Goal: Task Accomplishment & Management: Complete application form

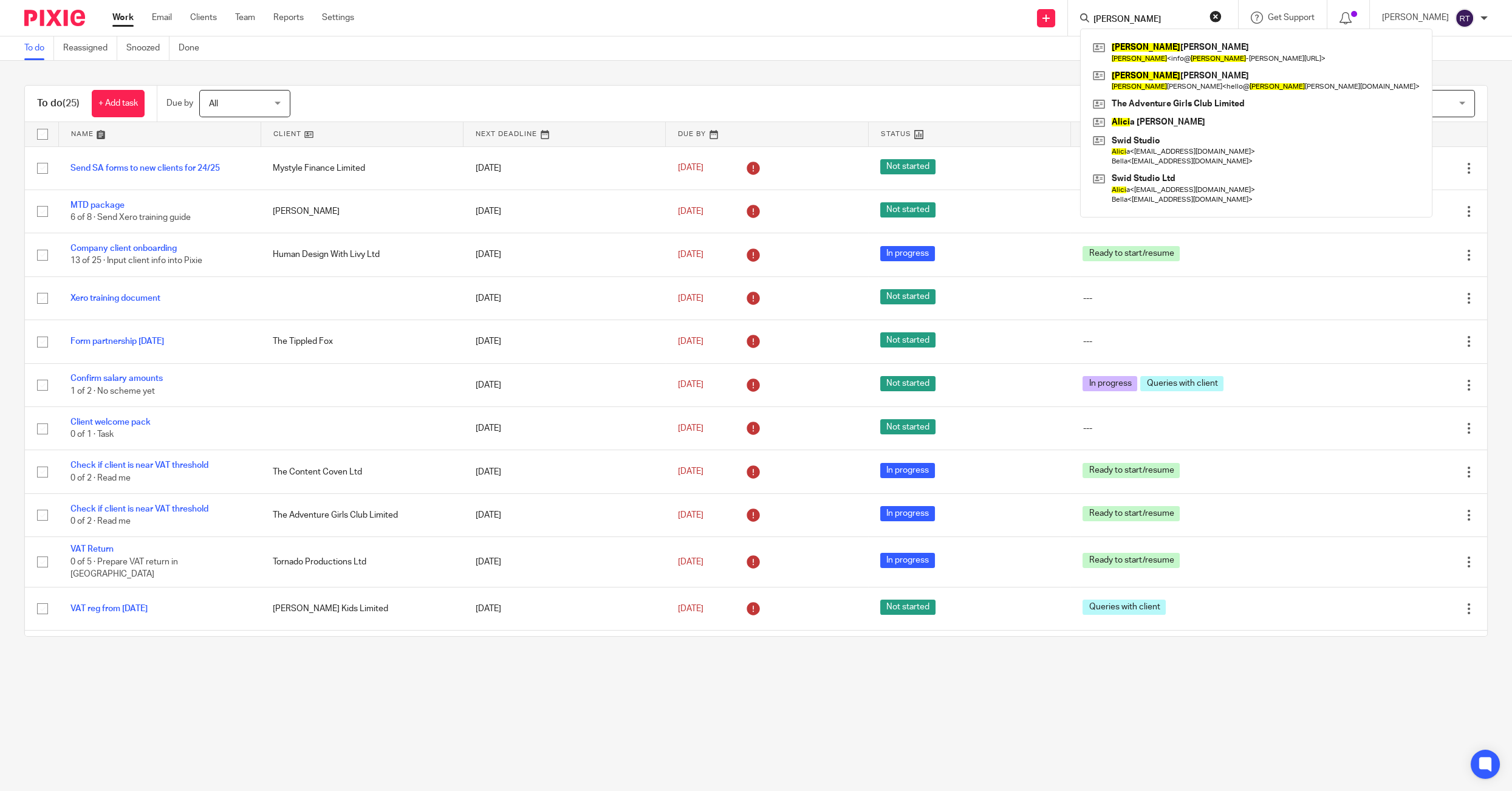
click at [1143, 27] on div "ALICE Alice Elizabeth Curd Alice < info@ alice -elizabeth.co.uk > Alice Keegan …" at bounding box center [1153, 18] width 170 height 36
click at [1143, 20] on input "ALICE" at bounding box center [1147, 20] width 109 height 11
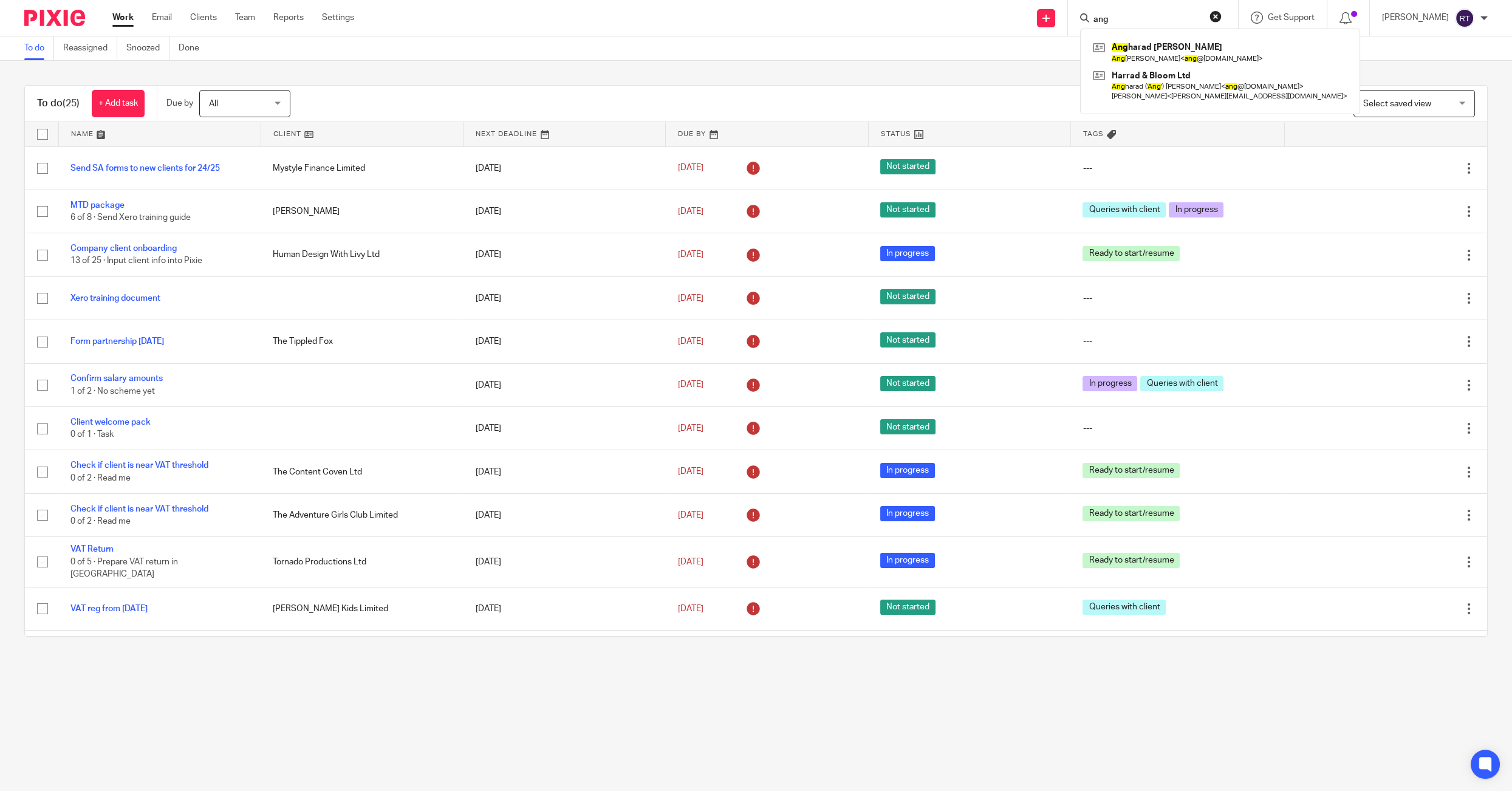
type input "ang"
click button "submit" at bounding box center [0, 0] width 0 height 0
click at [1149, 56] on link at bounding box center [1220, 52] width 260 height 28
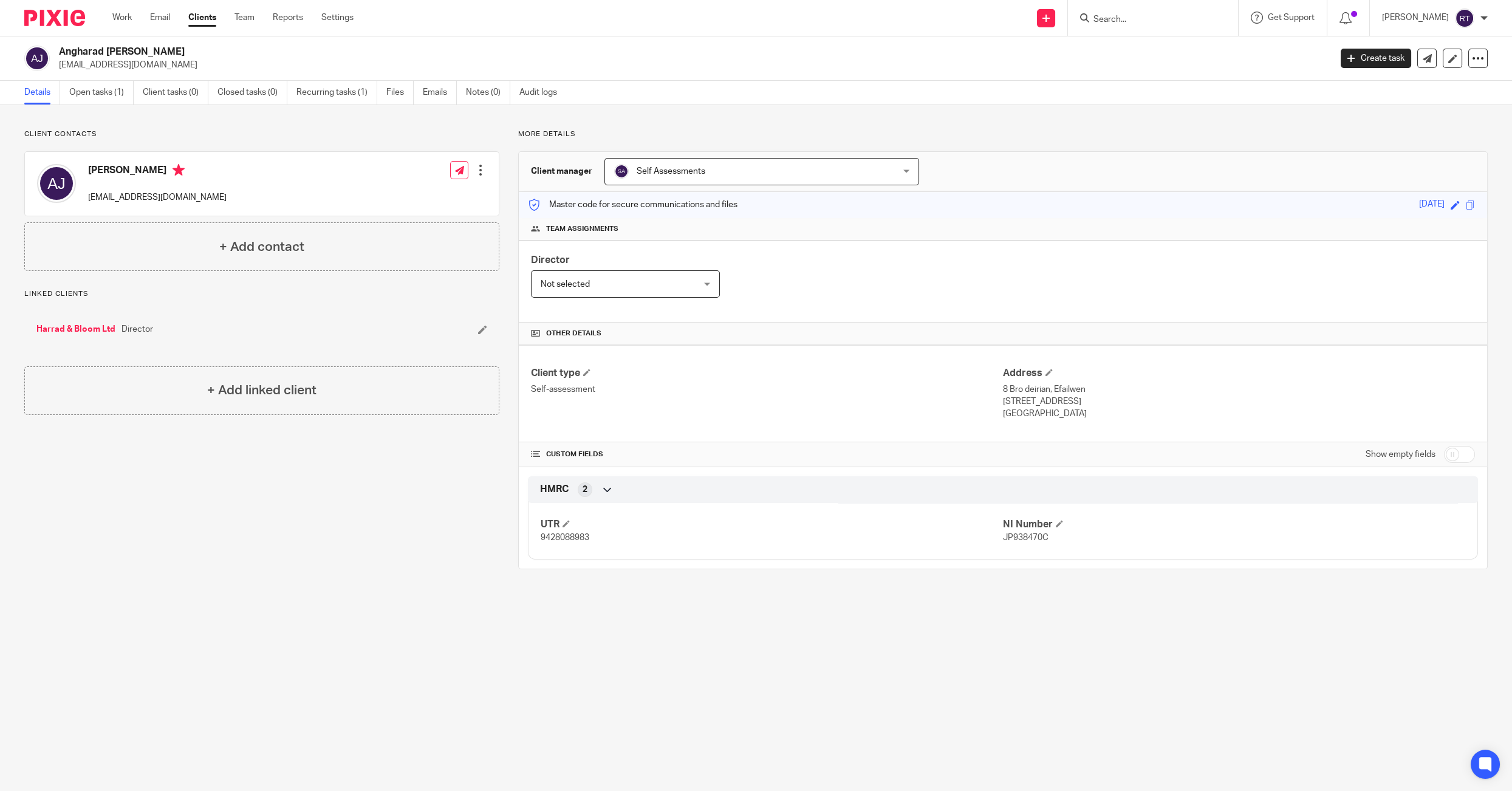
drag, startPoint x: 1167, startPoint y: 402, endPoint x: 1005, endPoint y: 388, distance: 162.6
click at [1005, 388] on div "Address 8 Bro deirian, Efailwen Clynderwen, Pembrokeshire, SA66 7XF Wales" at bounding box center [1239, 394] width 472 height 54
copy div "8 Bro deirian, Efailwen Clynderwen, Pembrokeshire, SA66 7XF"
click at [1177, 18] on input "Search" at bounding box center [1147, 20] width 109 height 11
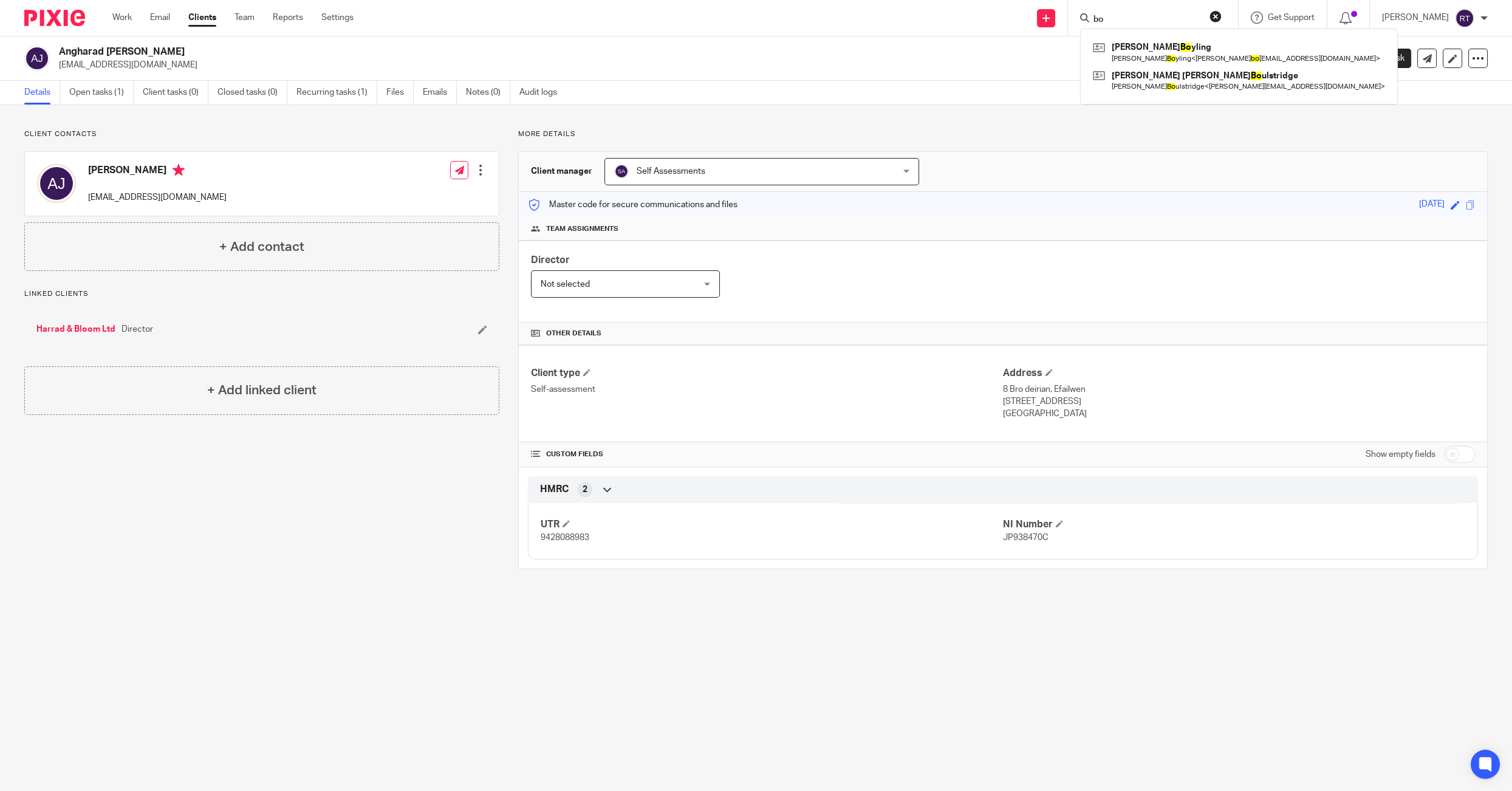
type input "b"
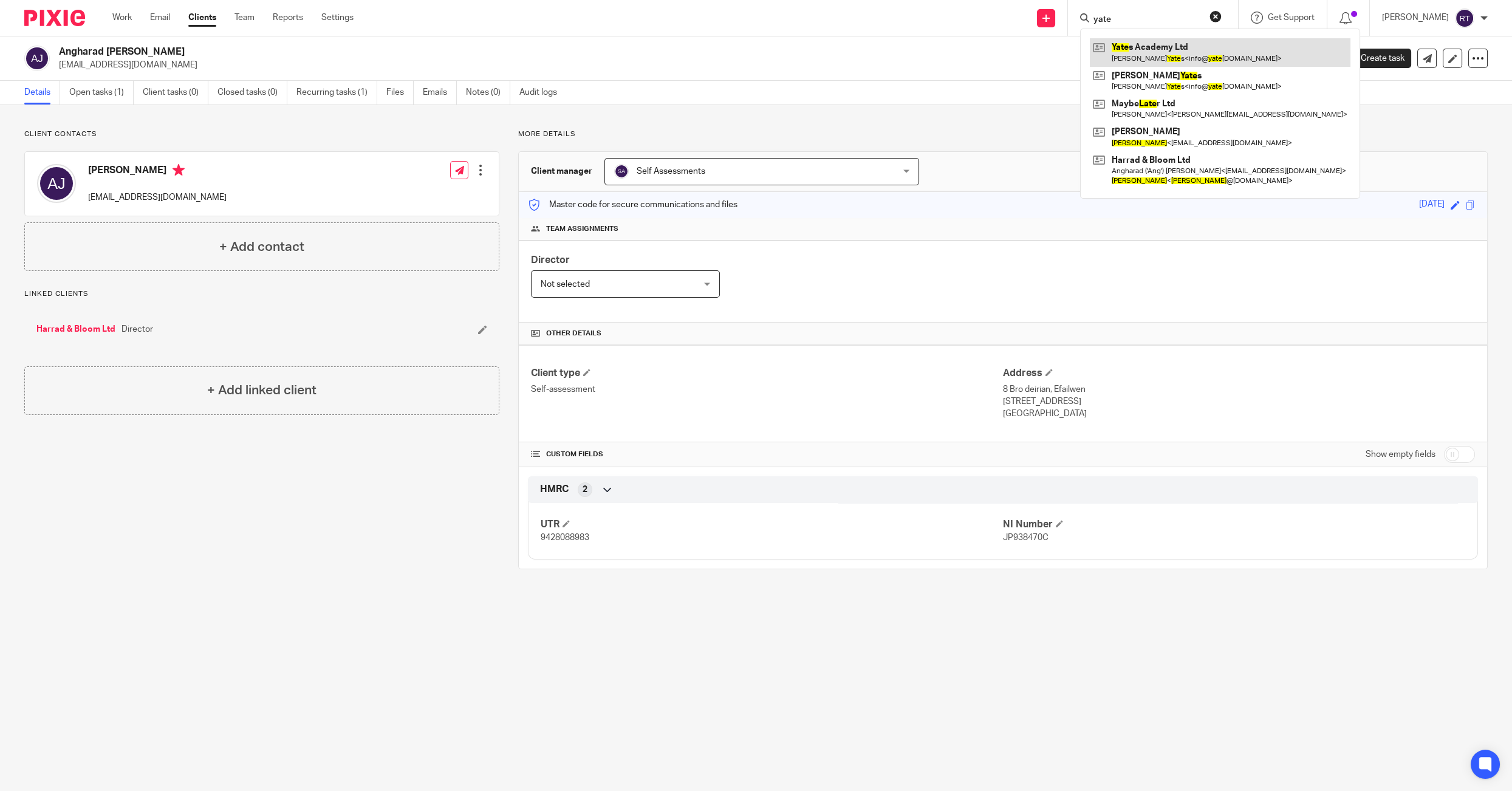
type input "yate"
click at [1176, 51] on link at bounding box center [1220, 52] width 260 height 28
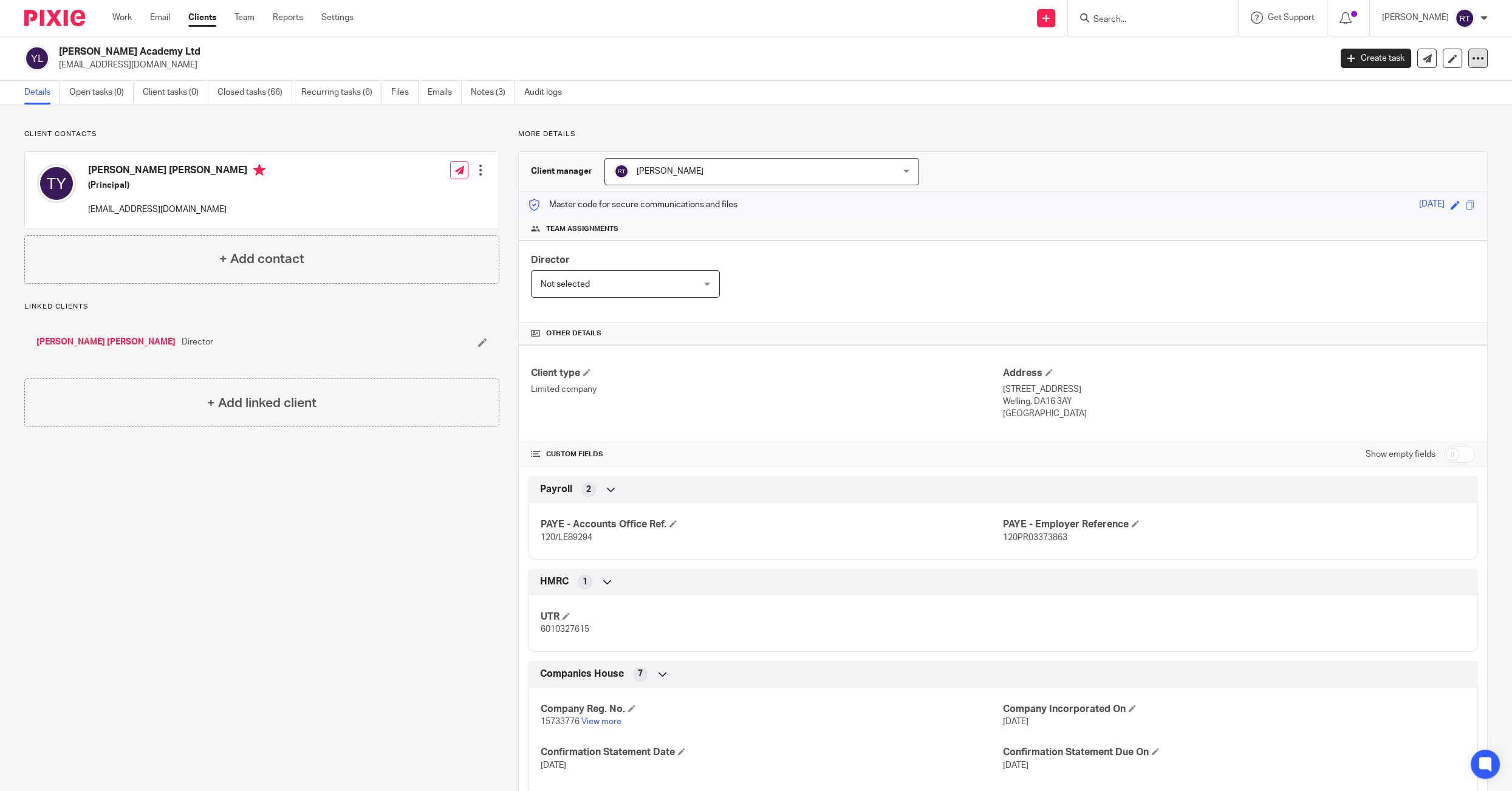
click at [1482, 52] on div at bounding box center [1477, 58] width 19 height 19
click at [1425, 83] on link "Update from Companies House" at bounding box center [1412, 89] width 134 height 18
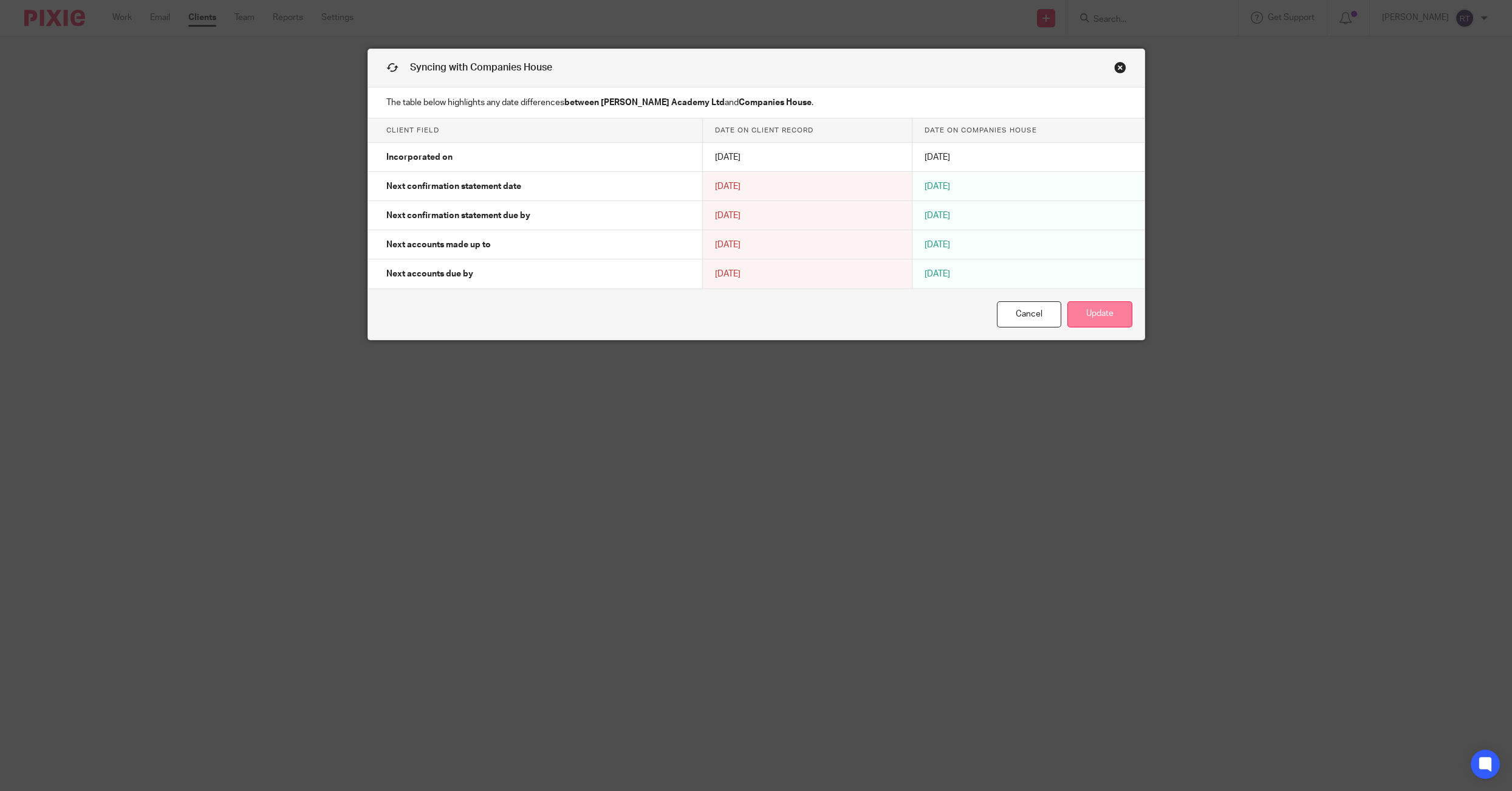
click at [1102, 316] on button "Update" at bounding box center [1100, 314] width 65 height 26
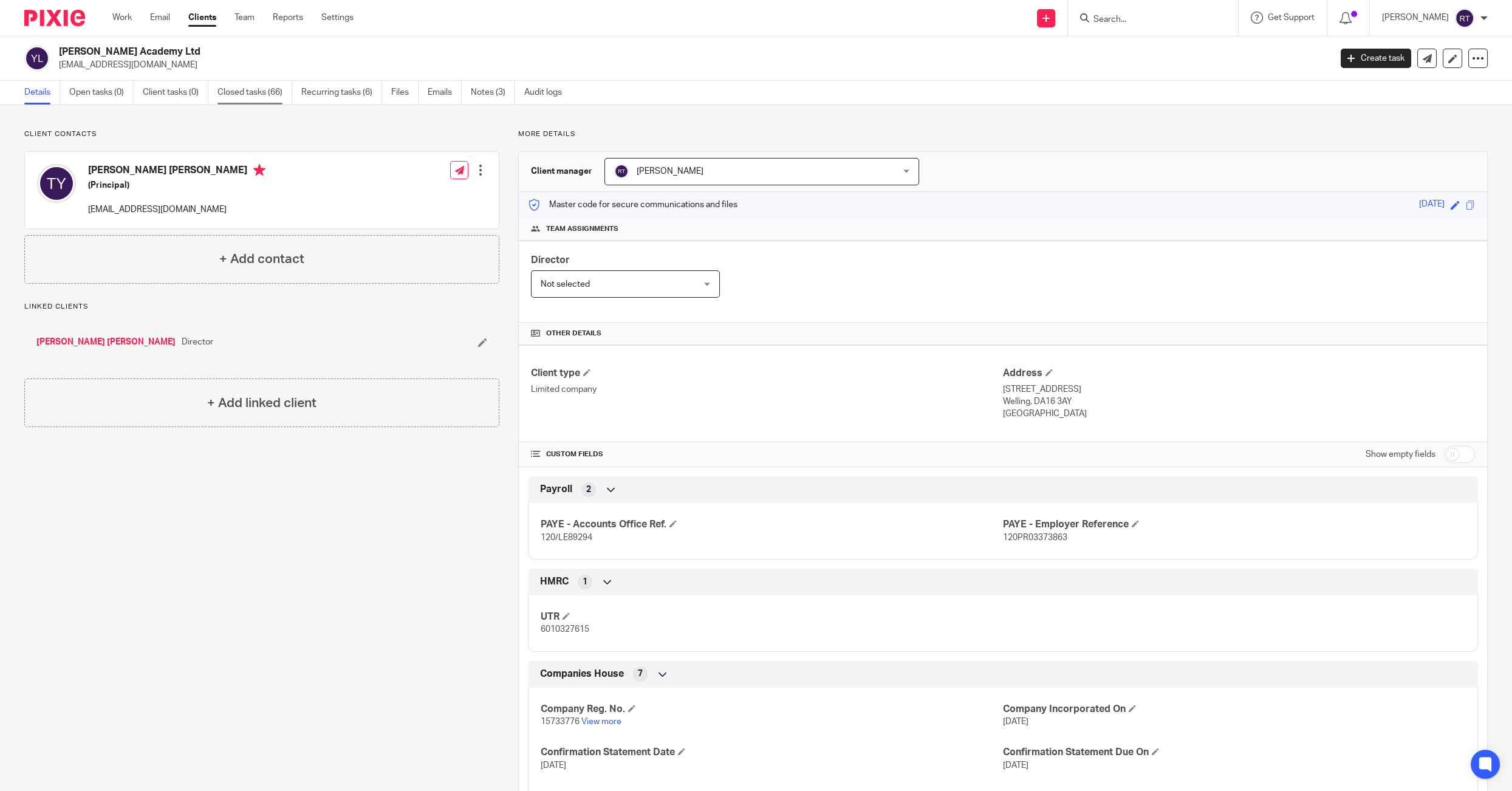
click at [270, 91] on link "Closed tasks (66)" at bounding box center [255, 92] width 75 height 24
click at [335, 91] on link "Recurring tasks (6)" at bounding box center [342, 92] width 81 height 24
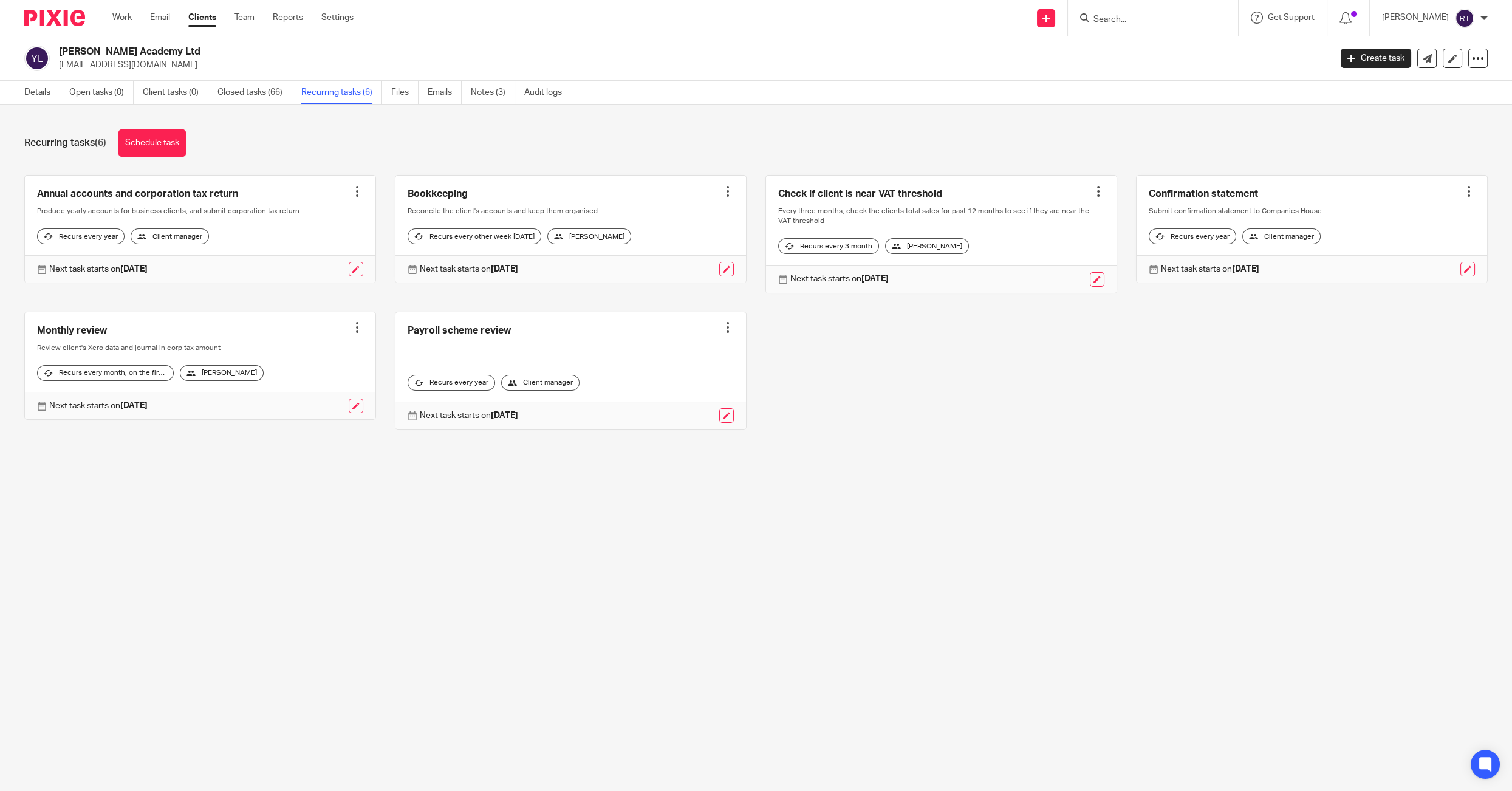
click at [724, 195] on div at bounding box center [728, 191] width 12 height 12
click at [689, 279] on ul "Create task Clone template Recalculate schedule Cancel schedule" at bounding box center [682, 243] width 109 height 79
click at [685, 272] on span "Cancel schedule" at bounding box center [683, 268] width 64 height 8
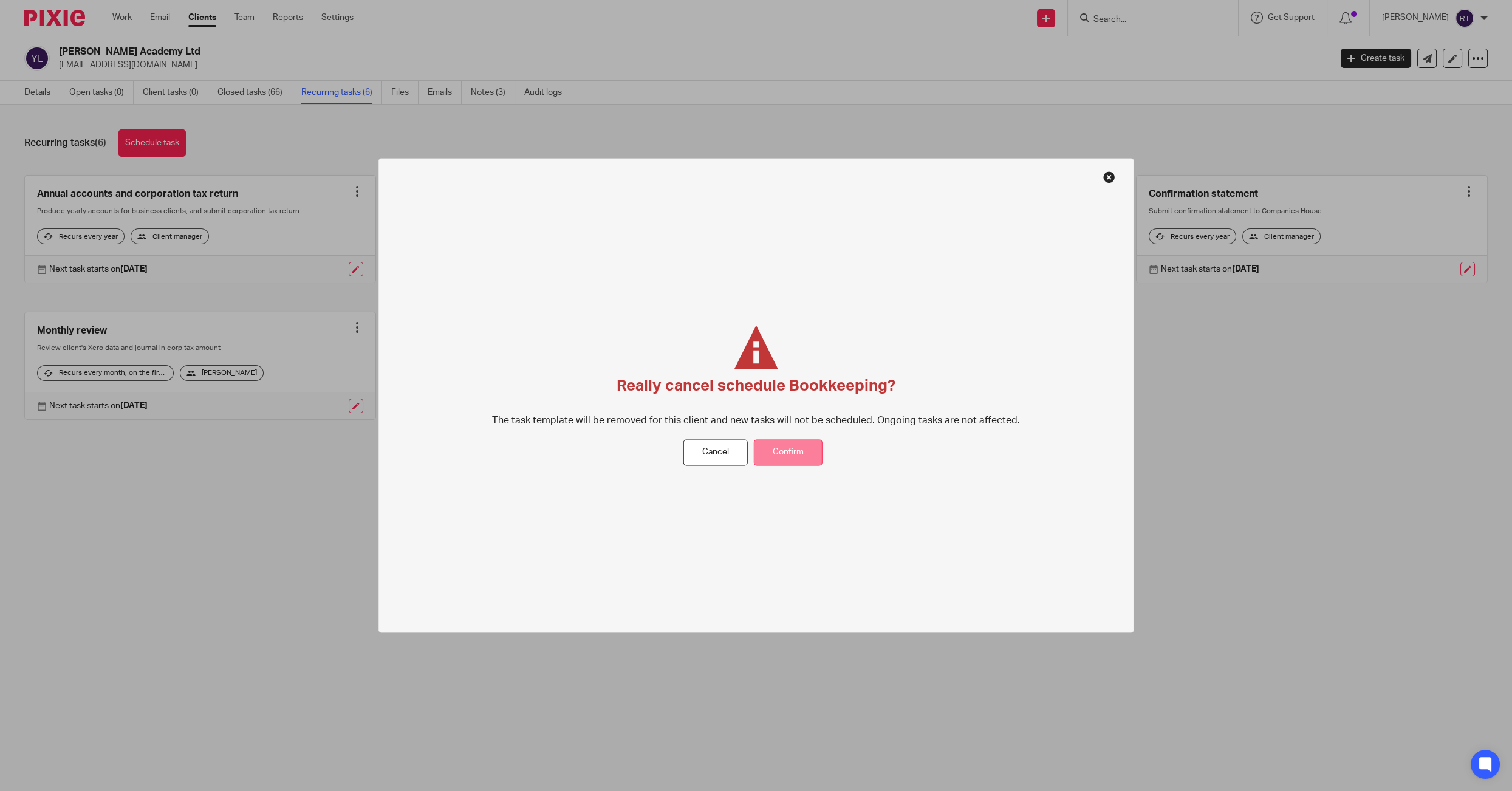
click at [812, 455] on button "Confirm" at bounding box center [788, 452] width 68 height 26
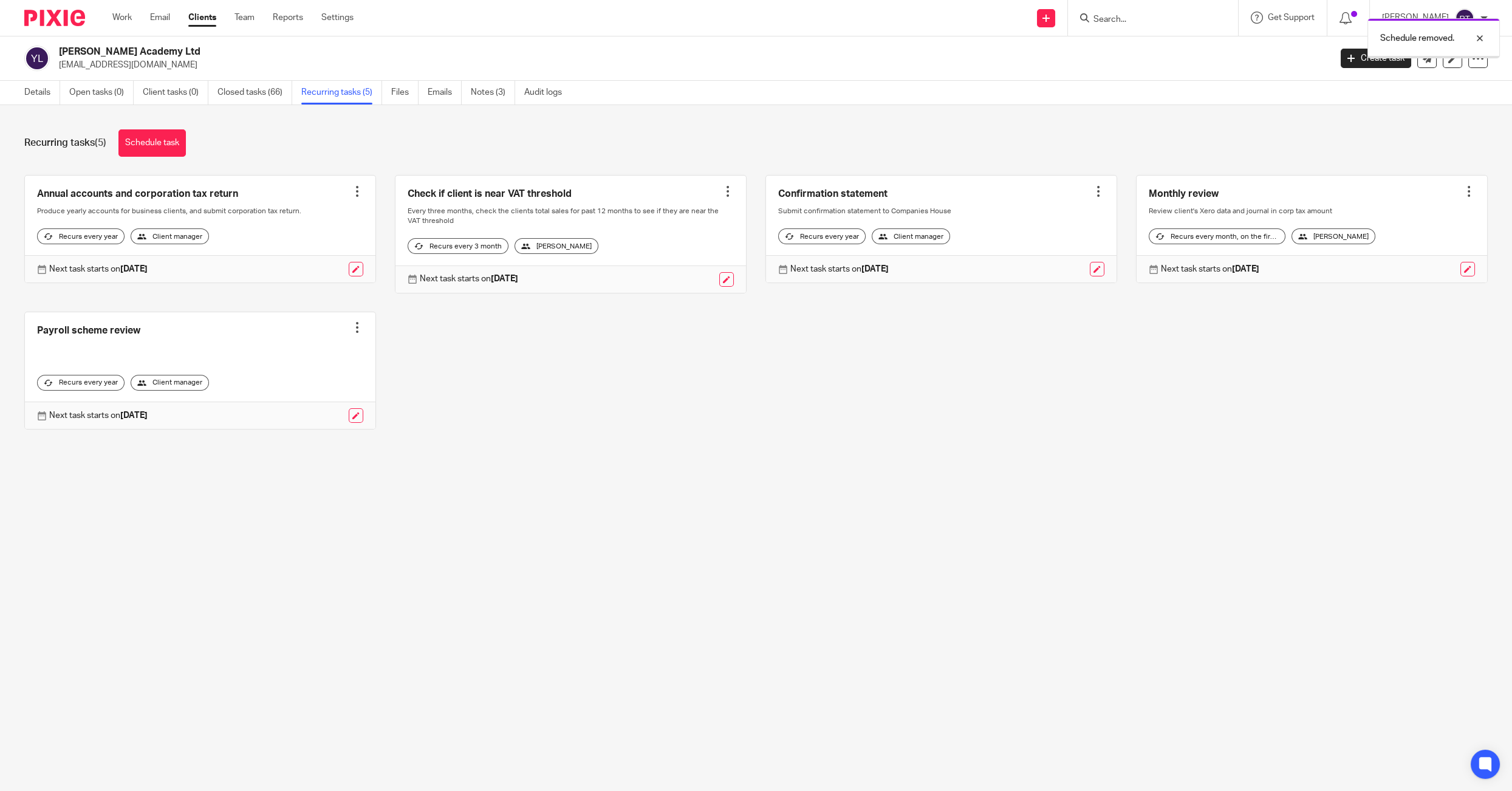
click at [731, 191] on div at bounding box center [728, 191] width 12 height 12
click at [702, 269] on span "Cancel schedule" at bounding box center [683, 268] width 64 height 8
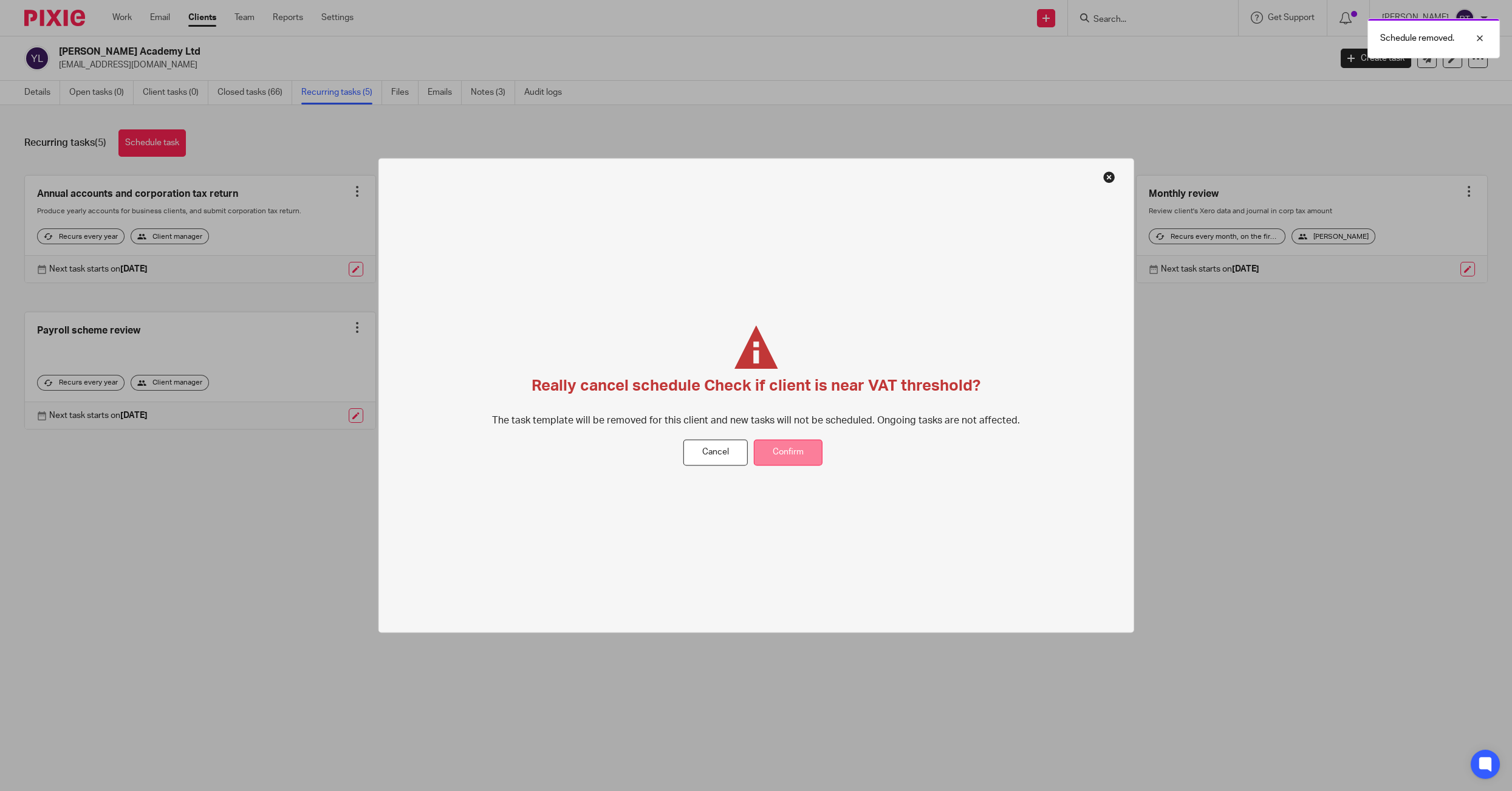
click at [787, 454] on button "Confirm" at bounding box center [788, 452] width 68 height 26
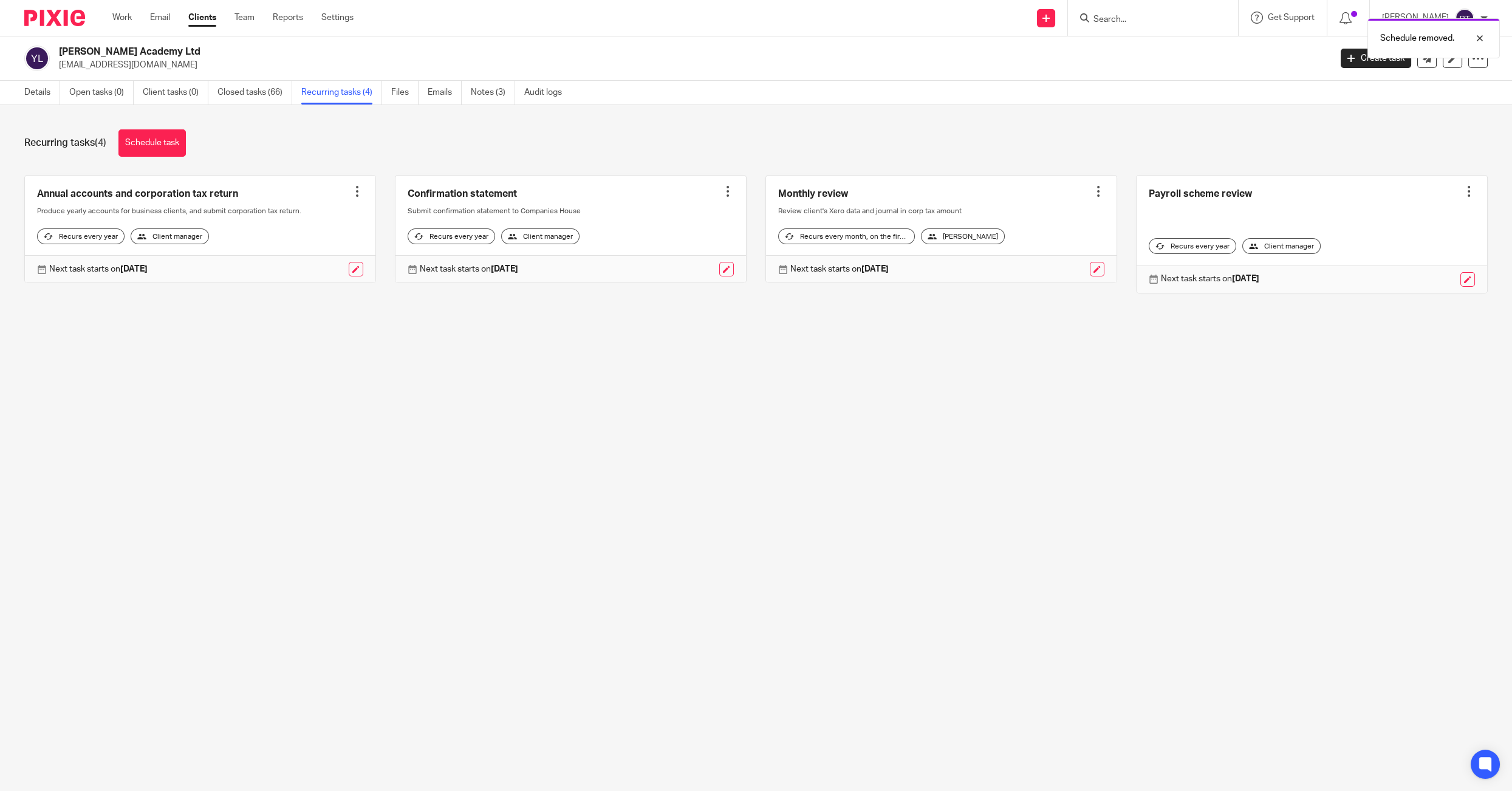
click at [1099, 188] on div at bounding box center [1098, 191] width 12 height 12
click at [1065, 266] on span "Cancel schedule" at bounding box center [1054, 268] width 64 height 8
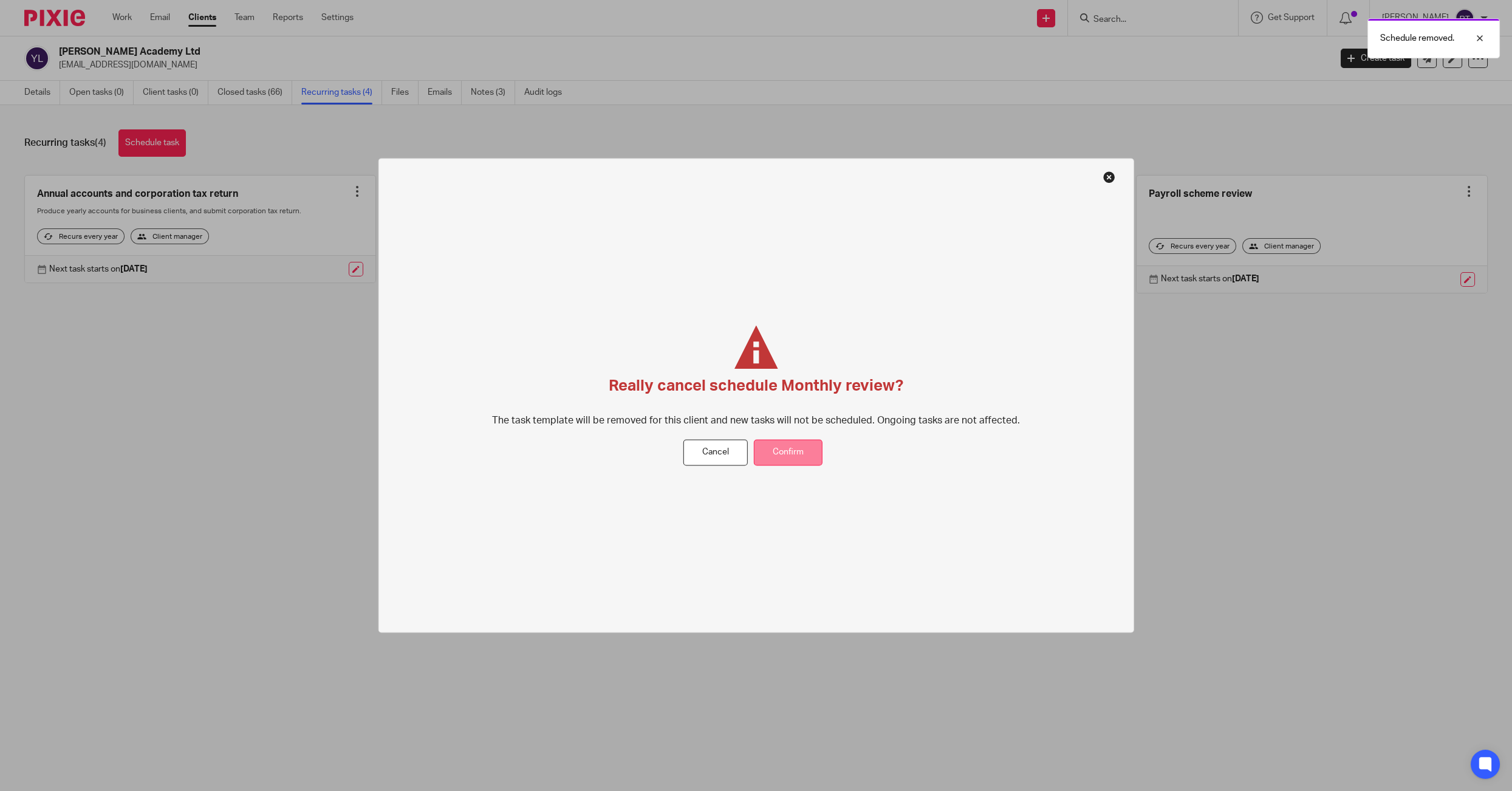
click at [784, 442] on button "Confirm" at bounding box center [788, 452] width 68 height 26
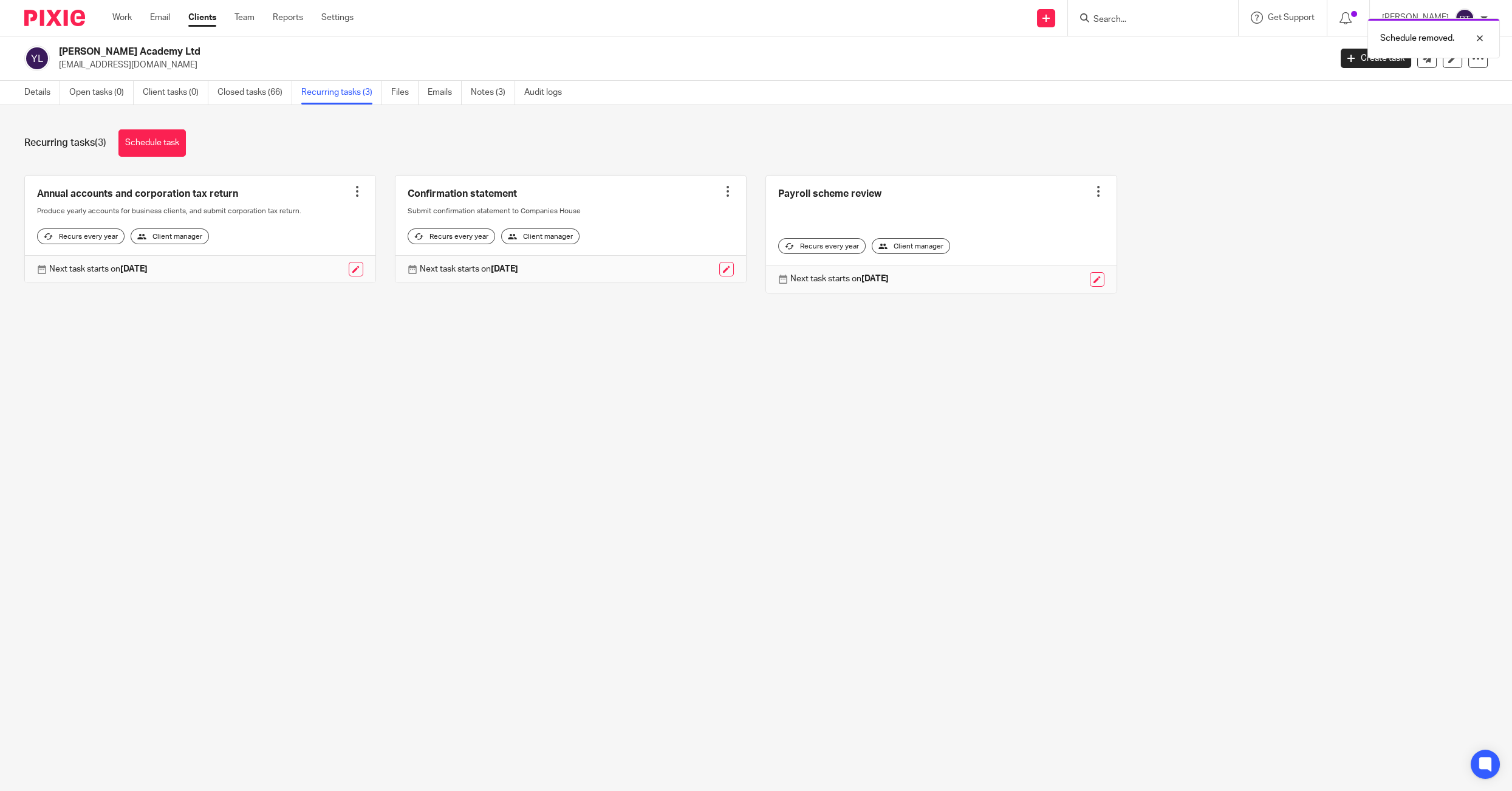
click at [1101, 186] on div at bounding box center [1098, 191] width 12 height 12
click at [1071, 264] on span "Cancel schedule" at bounding box center [1054, 268] width 64 height 8
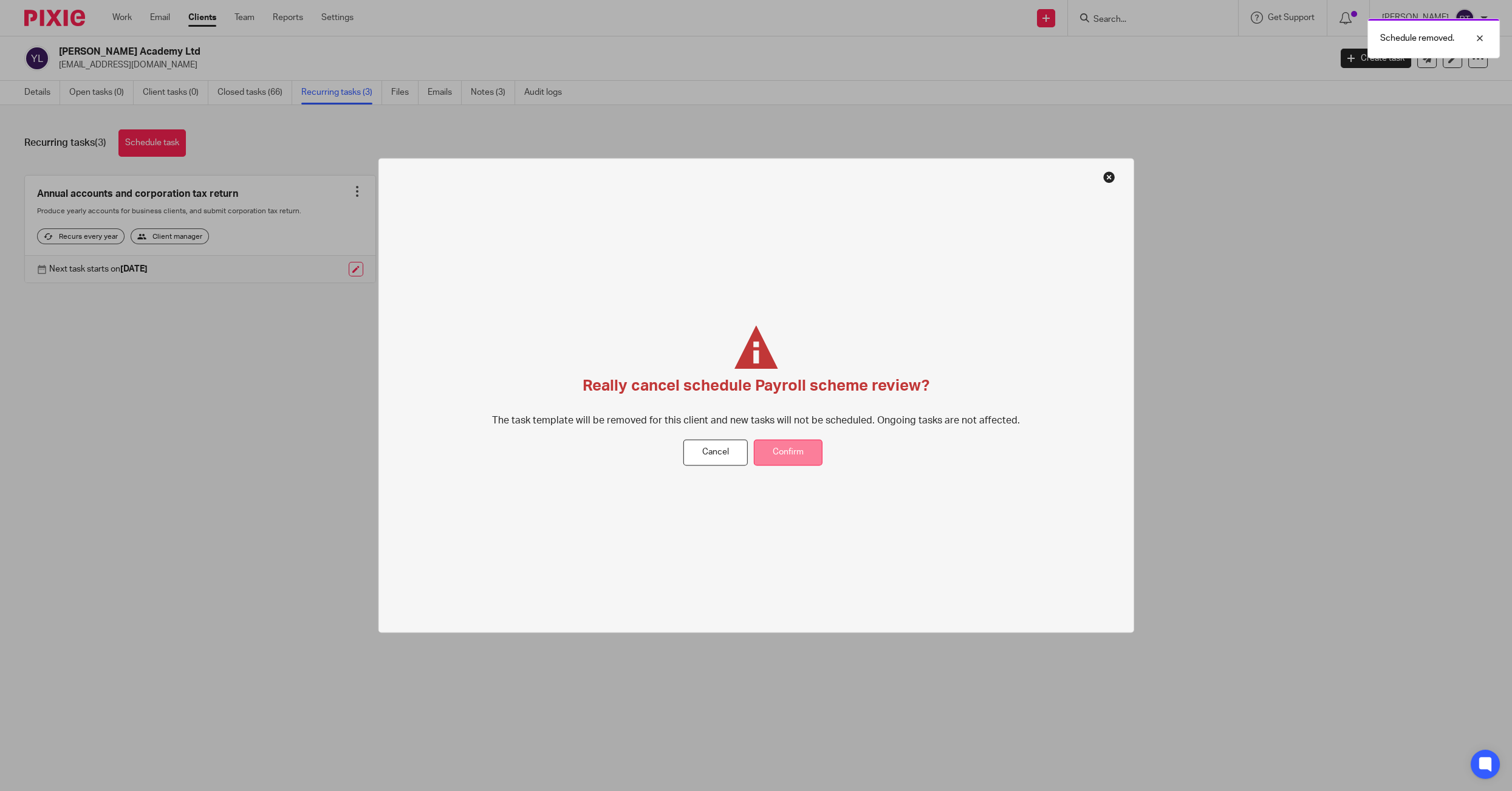
click at [779, 448] on button "Confirm" at bounding box center [788, 452] width 68 height 26
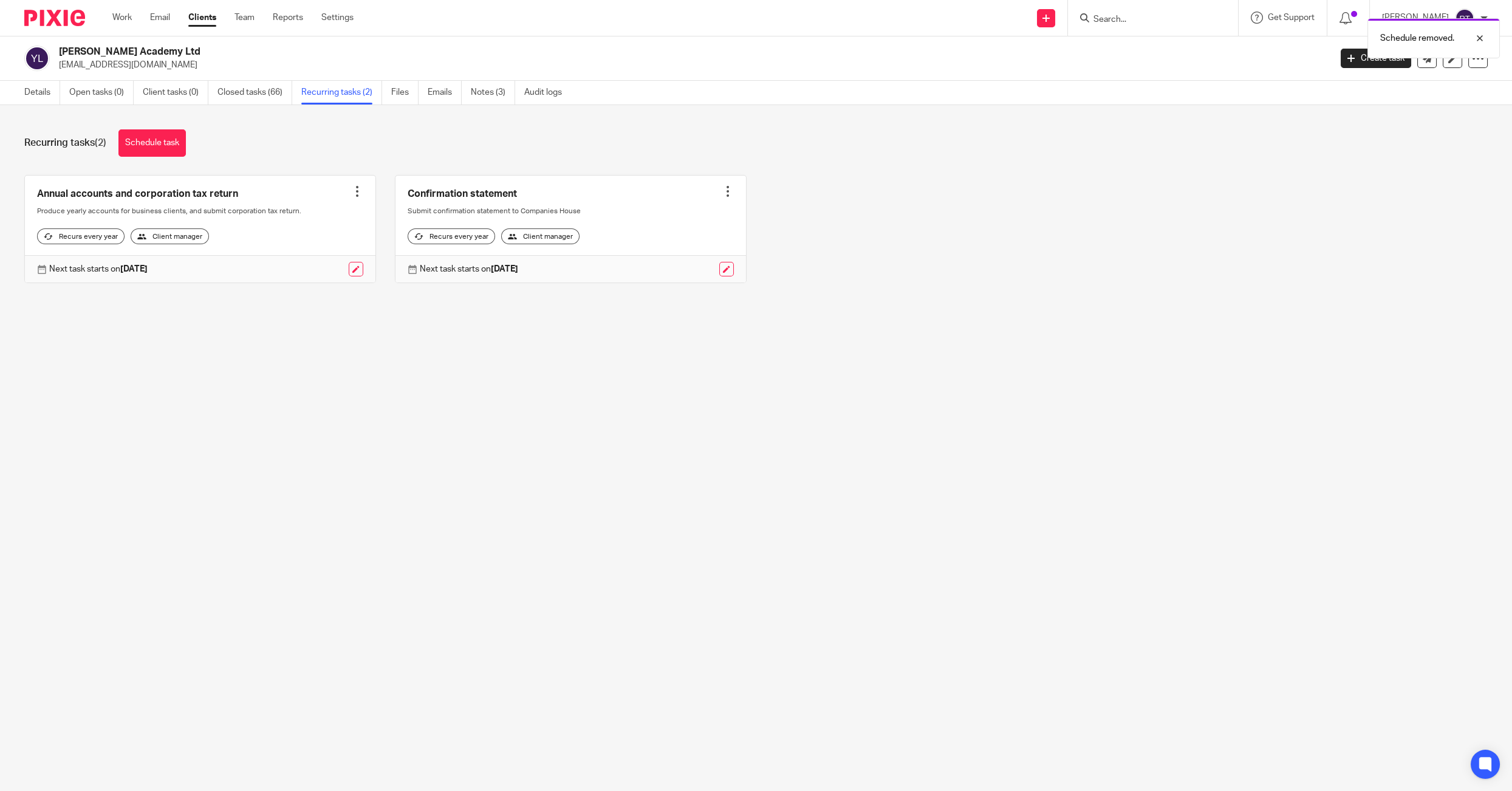
click at [726, 193] on div at bounding box center [728, 191] width 12 height 12
drag, startPoint x: 708, startPoint y: 269, endPoint x: 513, endPoint y: 329, distance: 204.0
click at [513, 329] on body "Work Email Clients Team Reports Settings Work Email Clients Team Reports Settin…" at bounding box center [756, 396] width 1512 height 791
click at [513, 326] on div "Recurring tasks (2) Schedule task Annual accounts and corporation tax return Cr…" at bounding box center [756, 215] width 1512 height 221
click at [119, 9] on div "Work Email Clients Team Reports Settings Work Email Clients Team Reports Settin…" at bounding box center [236, 18] width 271 height 36
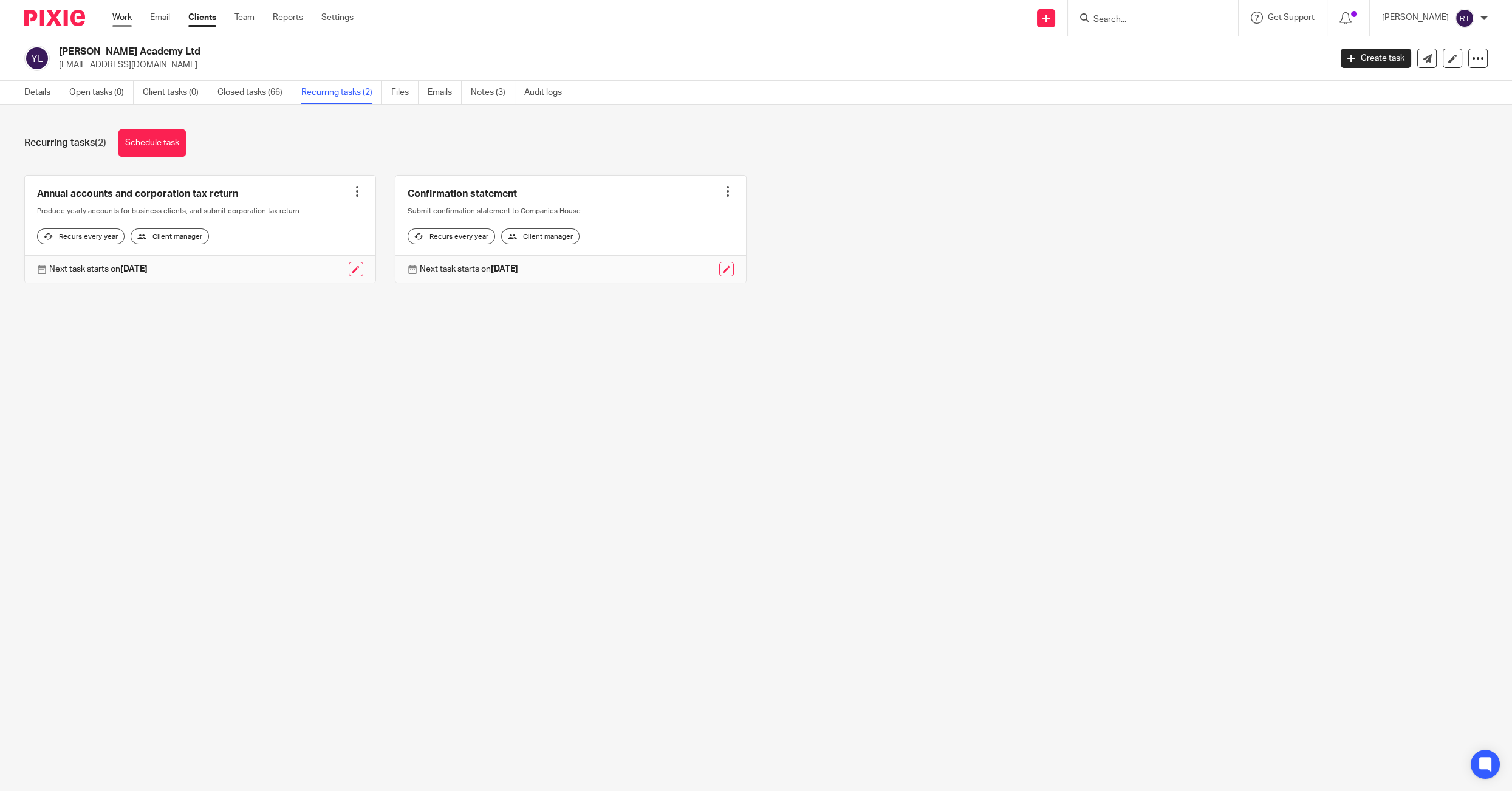
click at [119, 12] on link "Work" at bounding box center [122, 17] width 19 height 12
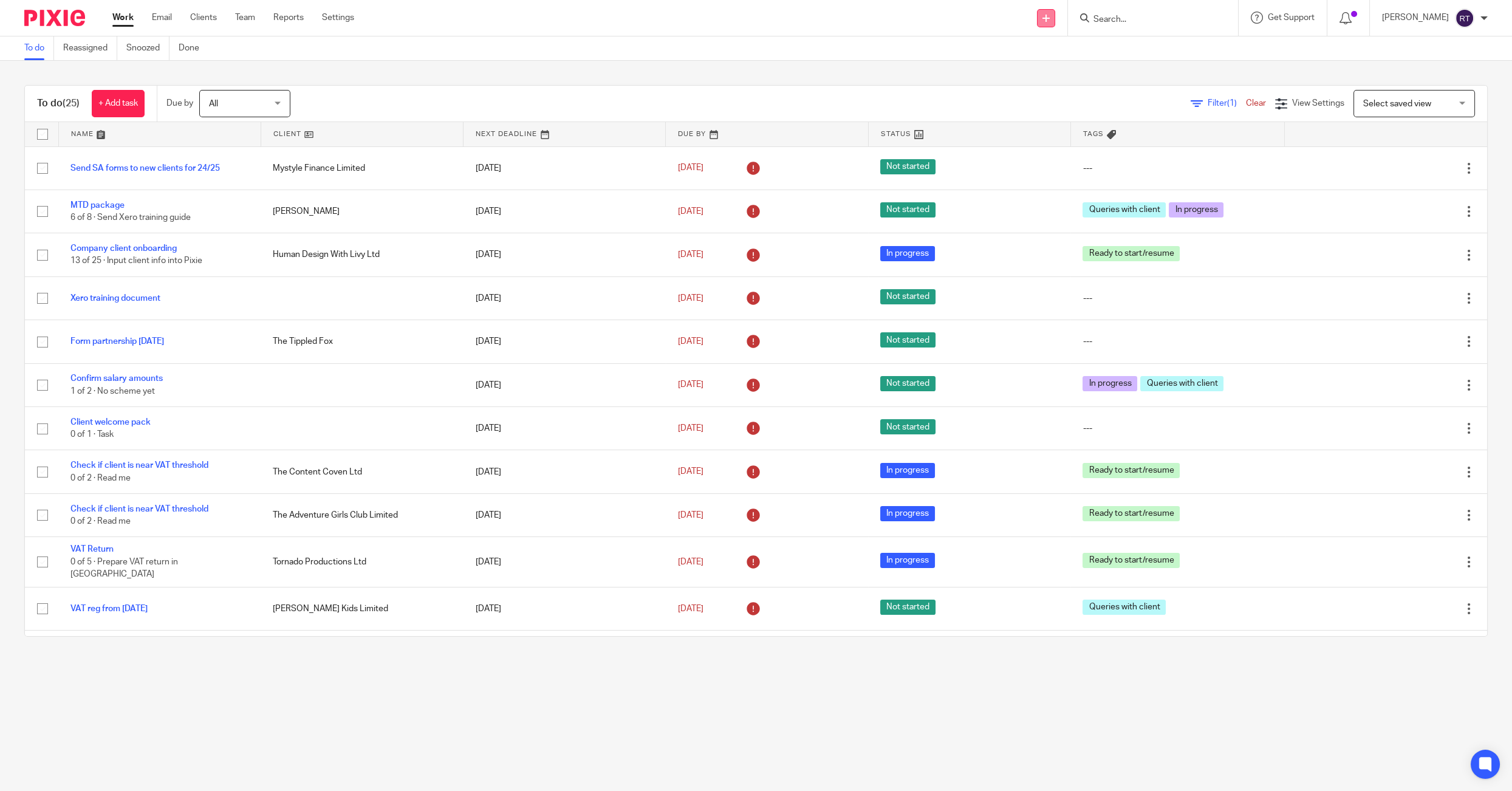
click at [1049, 17] on icon at bounding box center [1046, 18] width 7 height 7
click at [1046, 92] on link "Add client" at bounding box center [1064, 93] width 85 height 18
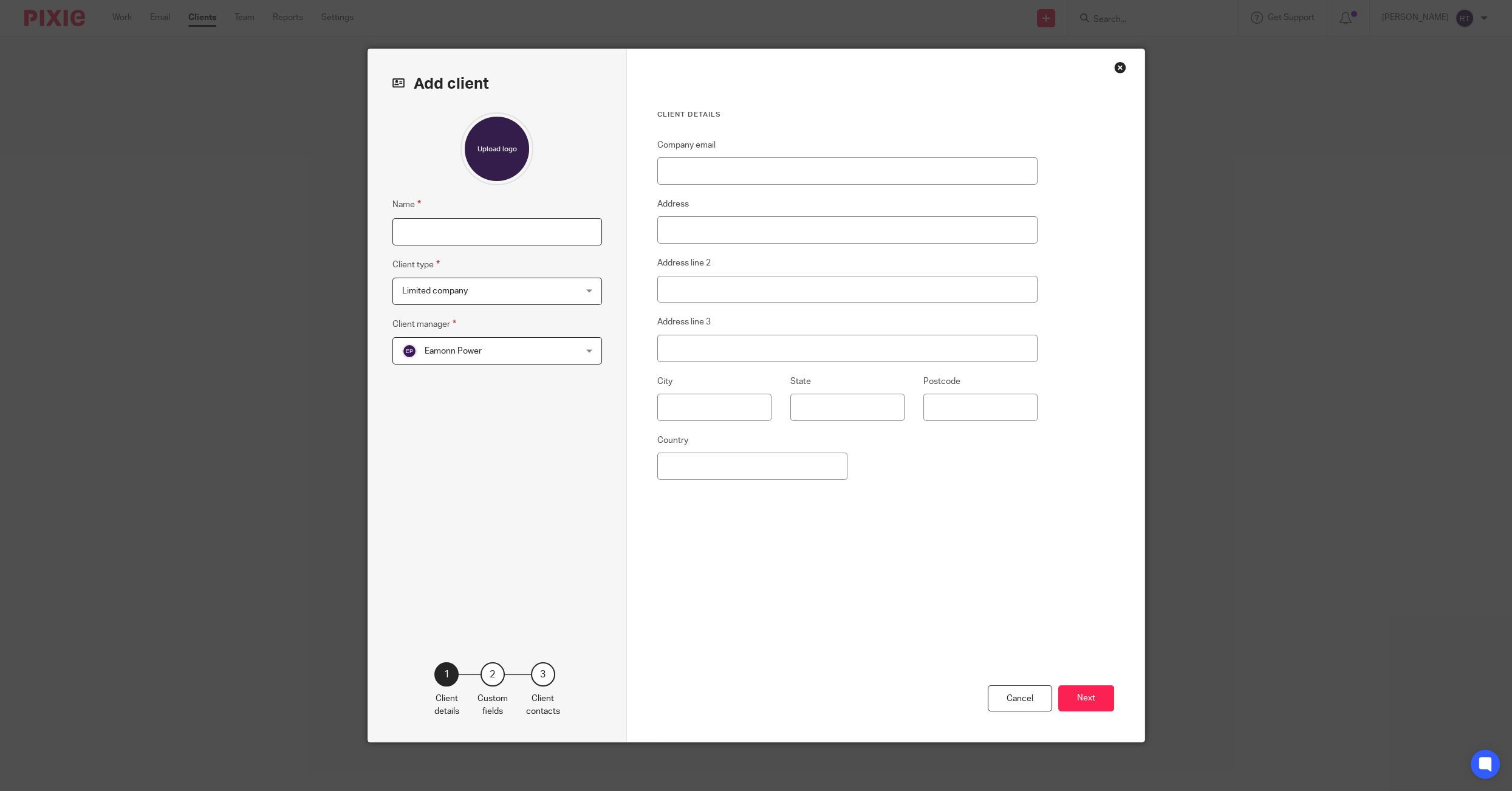
click at [431, 227] on input "Name" at bounding box center [497, 232] width 209 height 28
type input "[PERSON_NAME]"
click at [751, 168] on input "Company email" at bounding box center [847, 171] width 381 height 28
paste input "[EMAIL_ADDRESS][DOMAIN_NAME]"
type input "[EMAIL_ADDRESS][DOMAIN_NAME]"
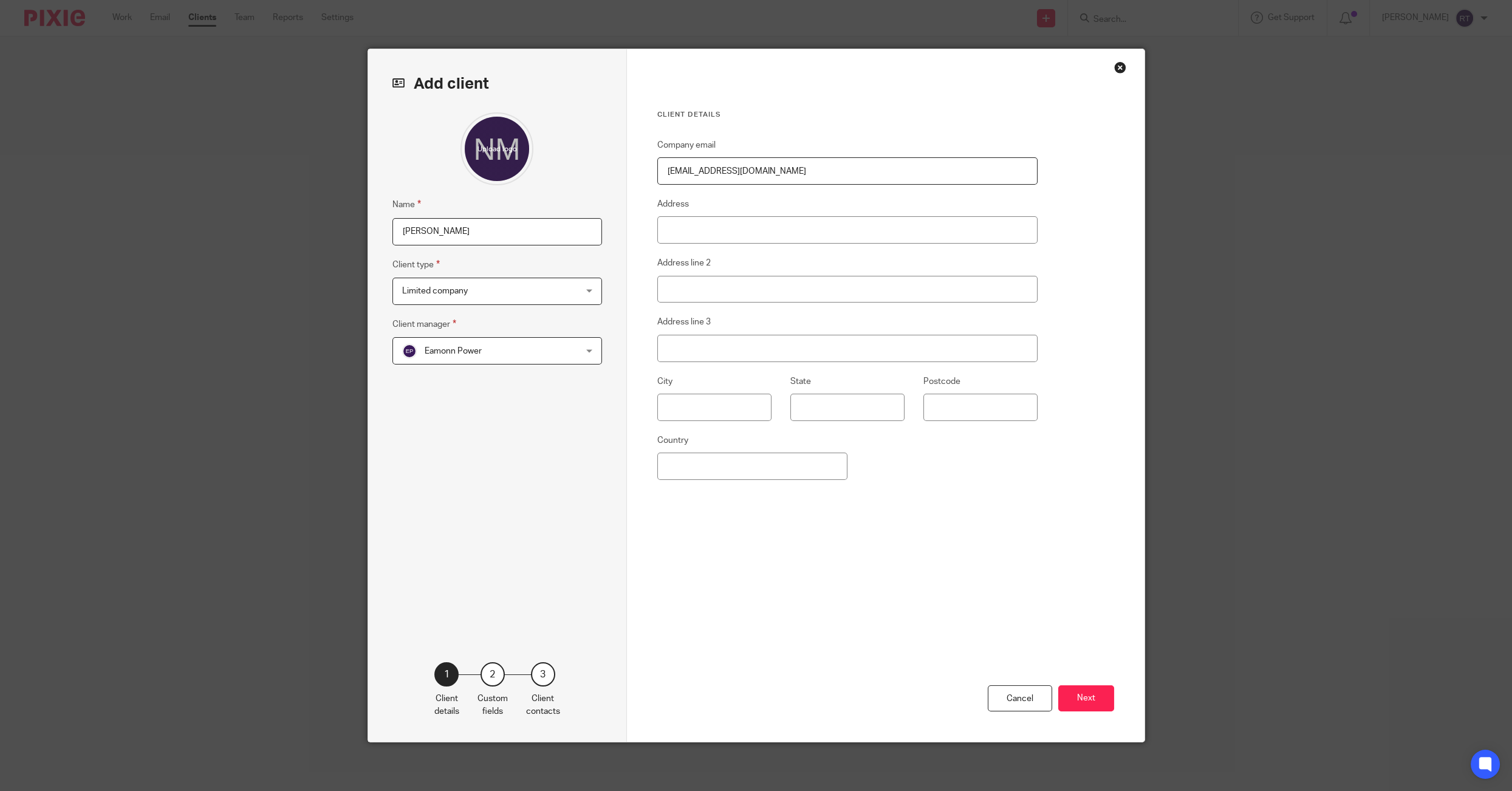
click at [466, 234] on input "[PERSON_NAME]" at bounding box center [497, 232] width 209 height 28
type input "[PERSON_NAME]"
click at [450, 292] on span "Limited company" at bounding box center [434, 291] width 66 height 8
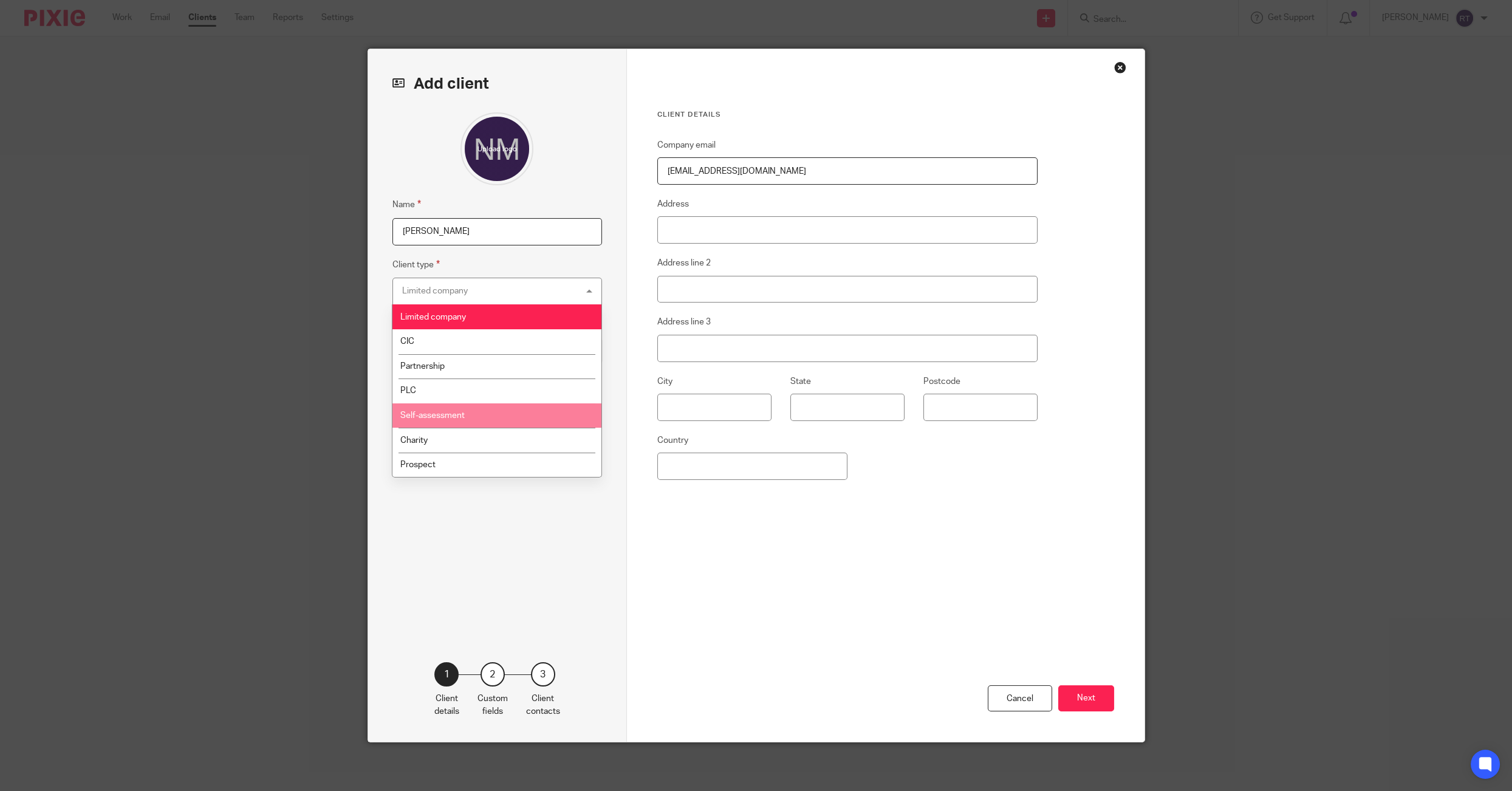
click at [427, 419] on span "Self-assessment" at bounding box center [433, 415] width 65 height 8
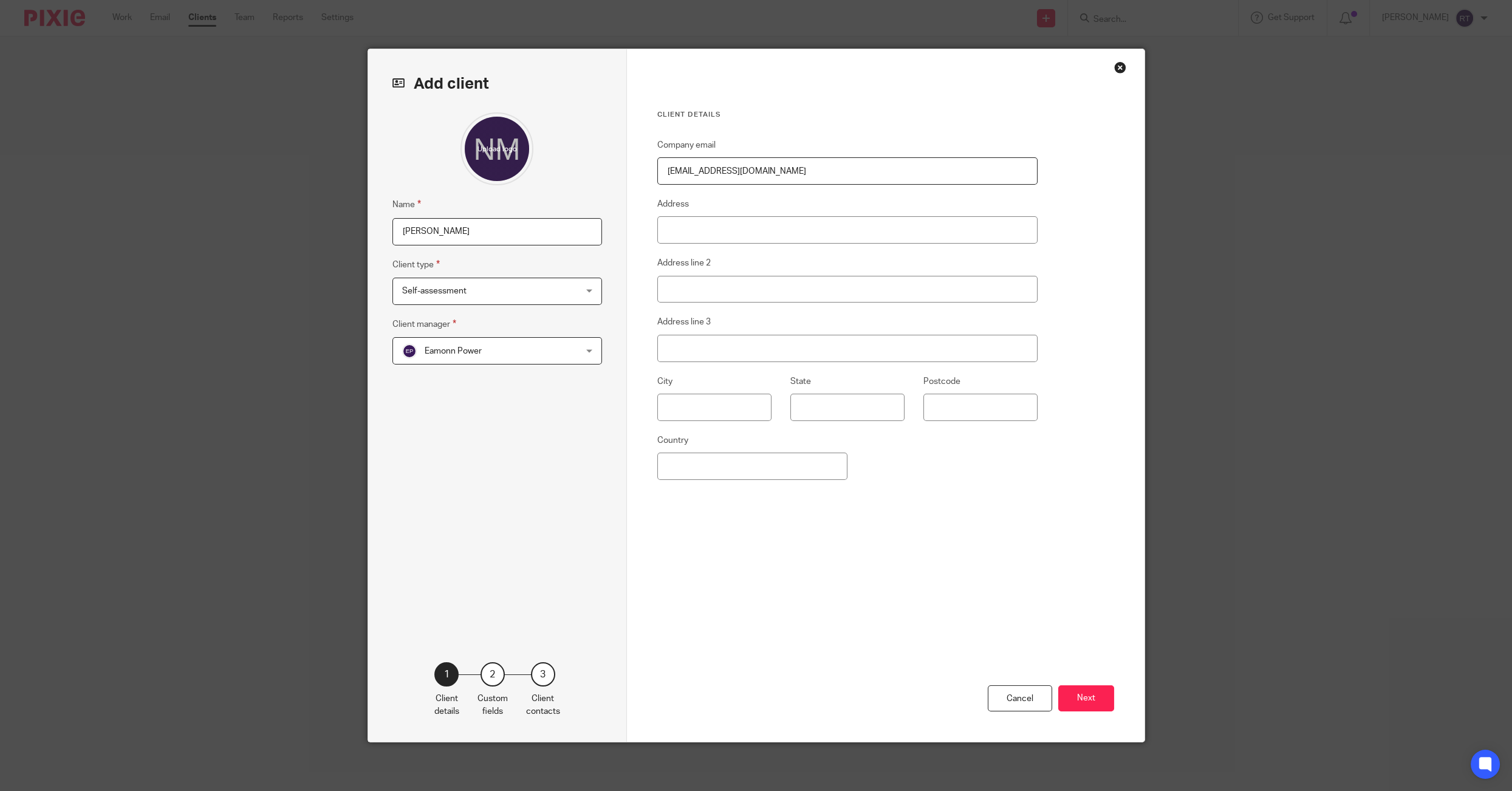
click at [520, 348] on span "Eamonn Power" at bounding box center [481, 351] width 159 height 26
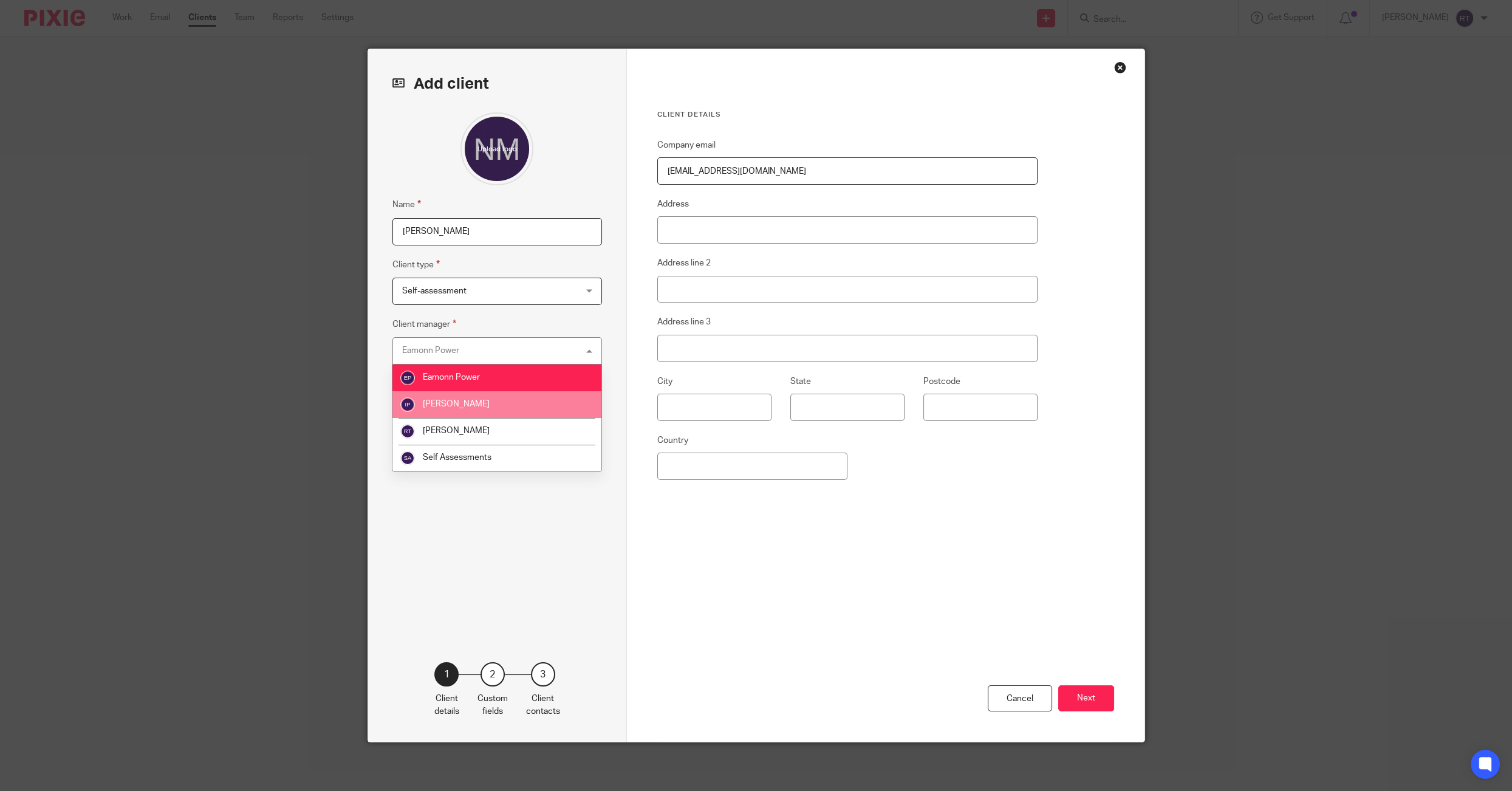
click at [499, 431] on li "[PERSON_NAME]" at bounding box center [497, 431] width 209 height 27
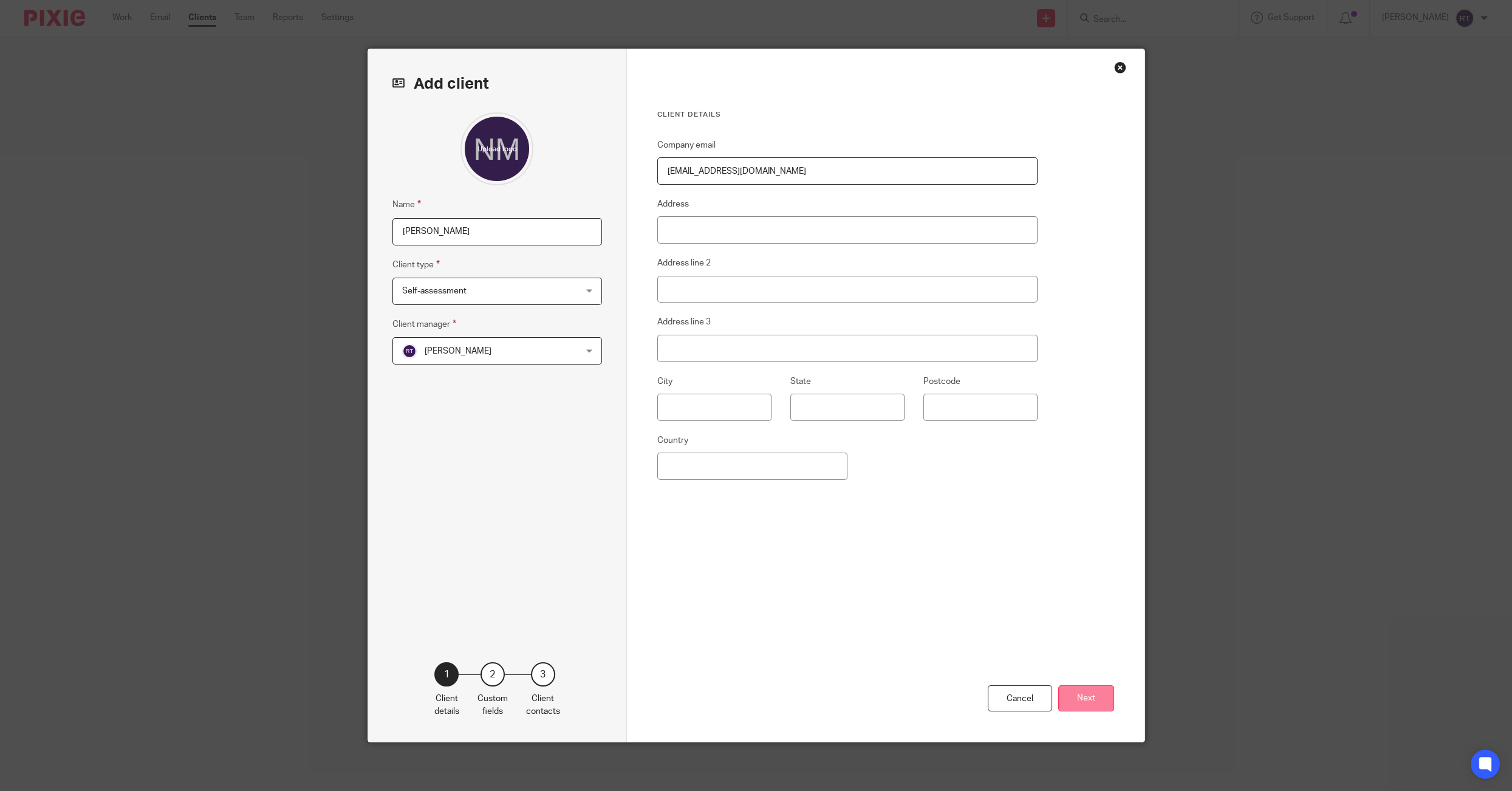
click at [1104, 711] on button "Next" at bounding box center [1085, 698] width 56 height 26
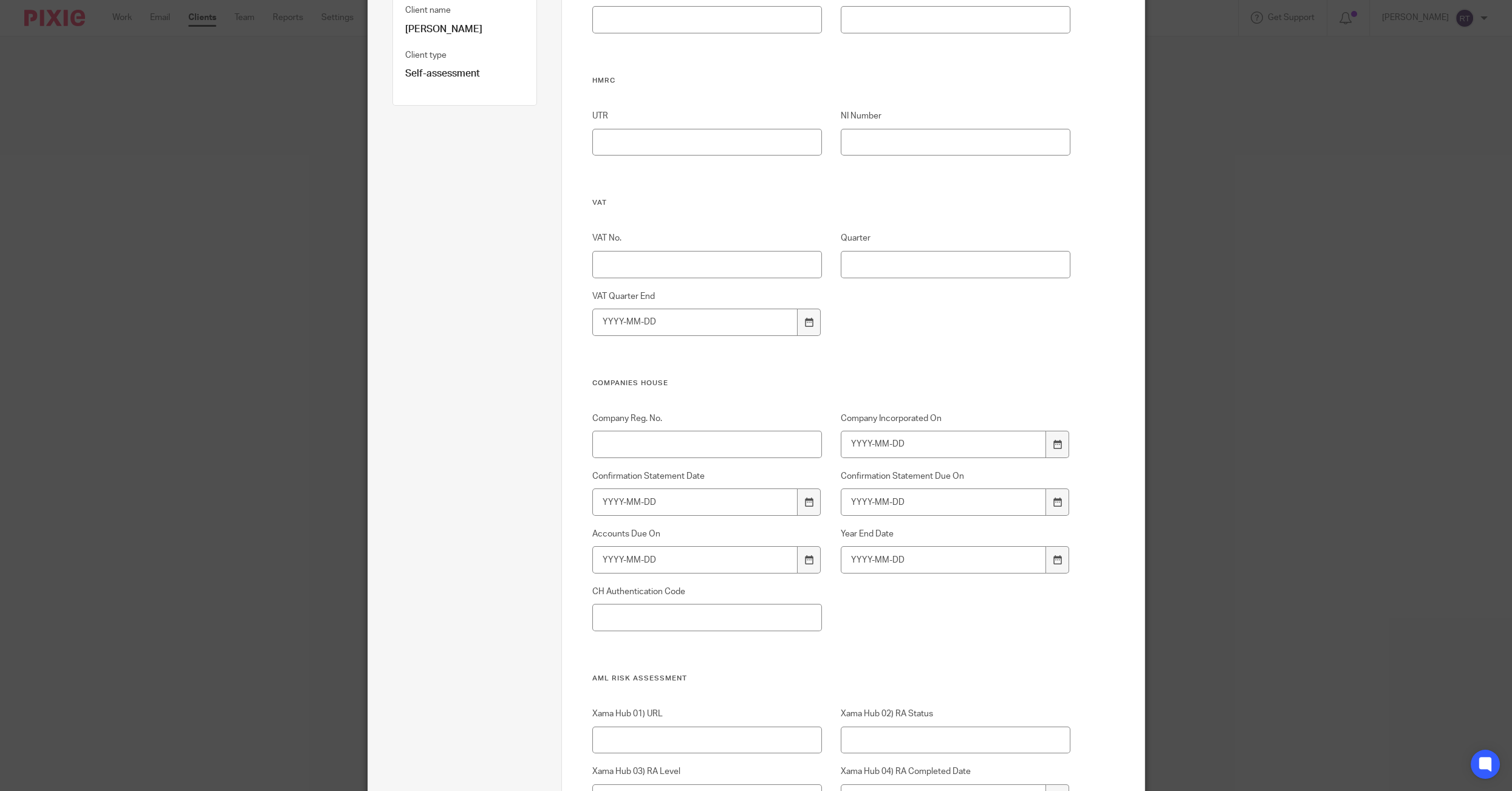
scroll to position [480, 0]
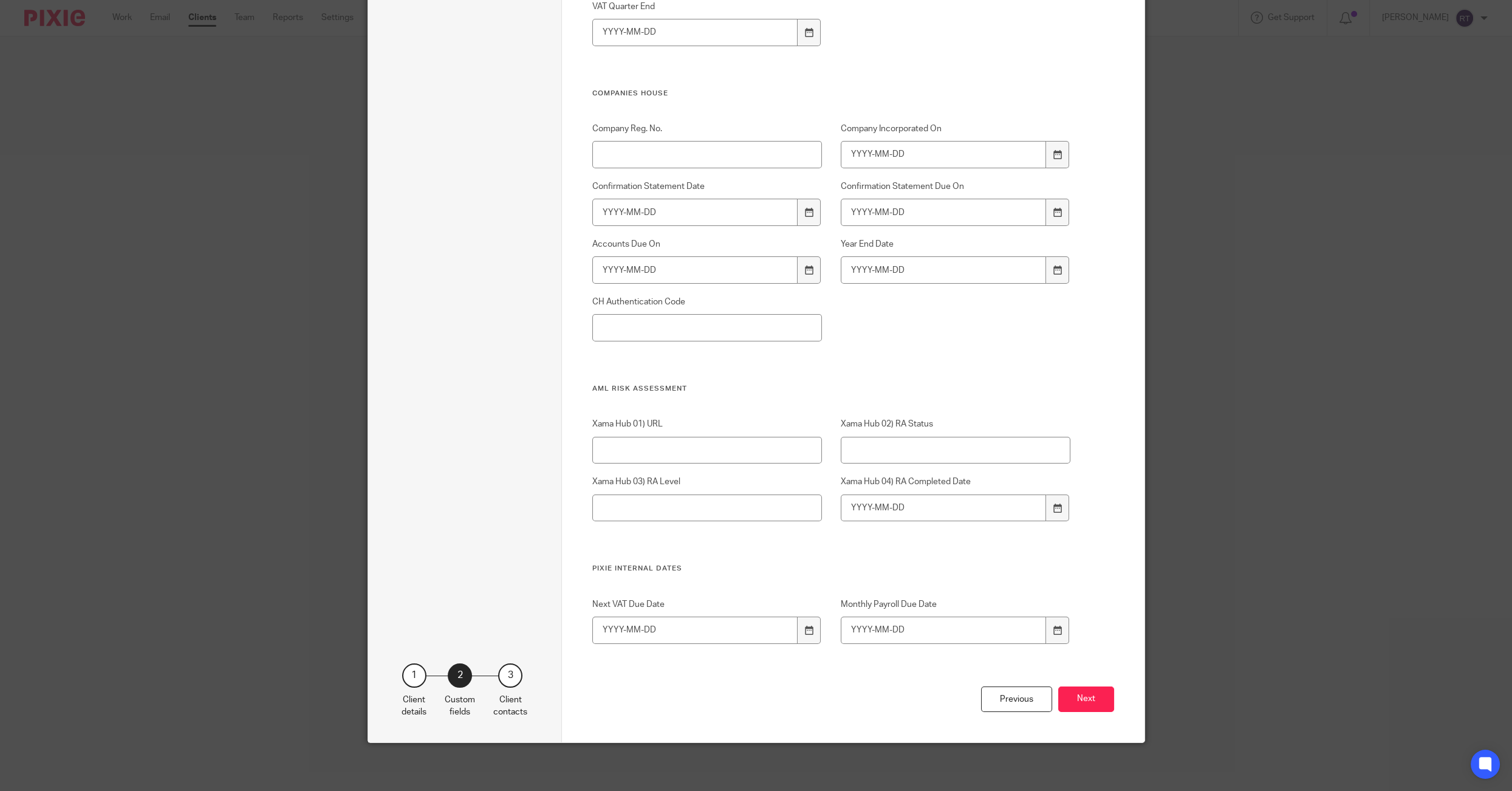
click at [1104, 706] on button "Next" at bounding box center [1085, 699] width 56 height 26
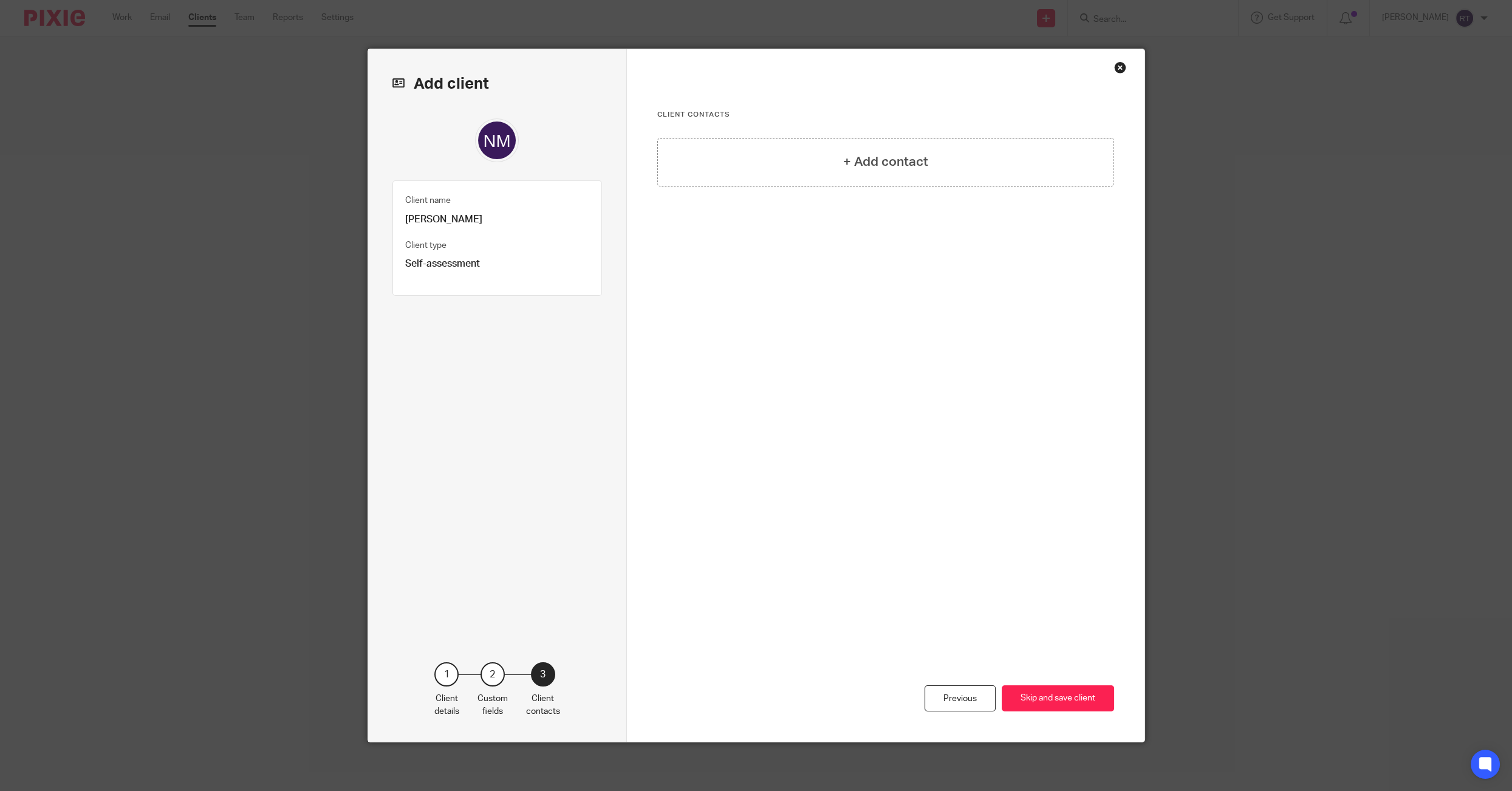
click at [992, 187] on div "+ Add contact" at bounding box center [886, 290] width 457 height 305
click at [972, 163] on div "+ Add contact" at bounding box center [886, 162] width 457 height 49
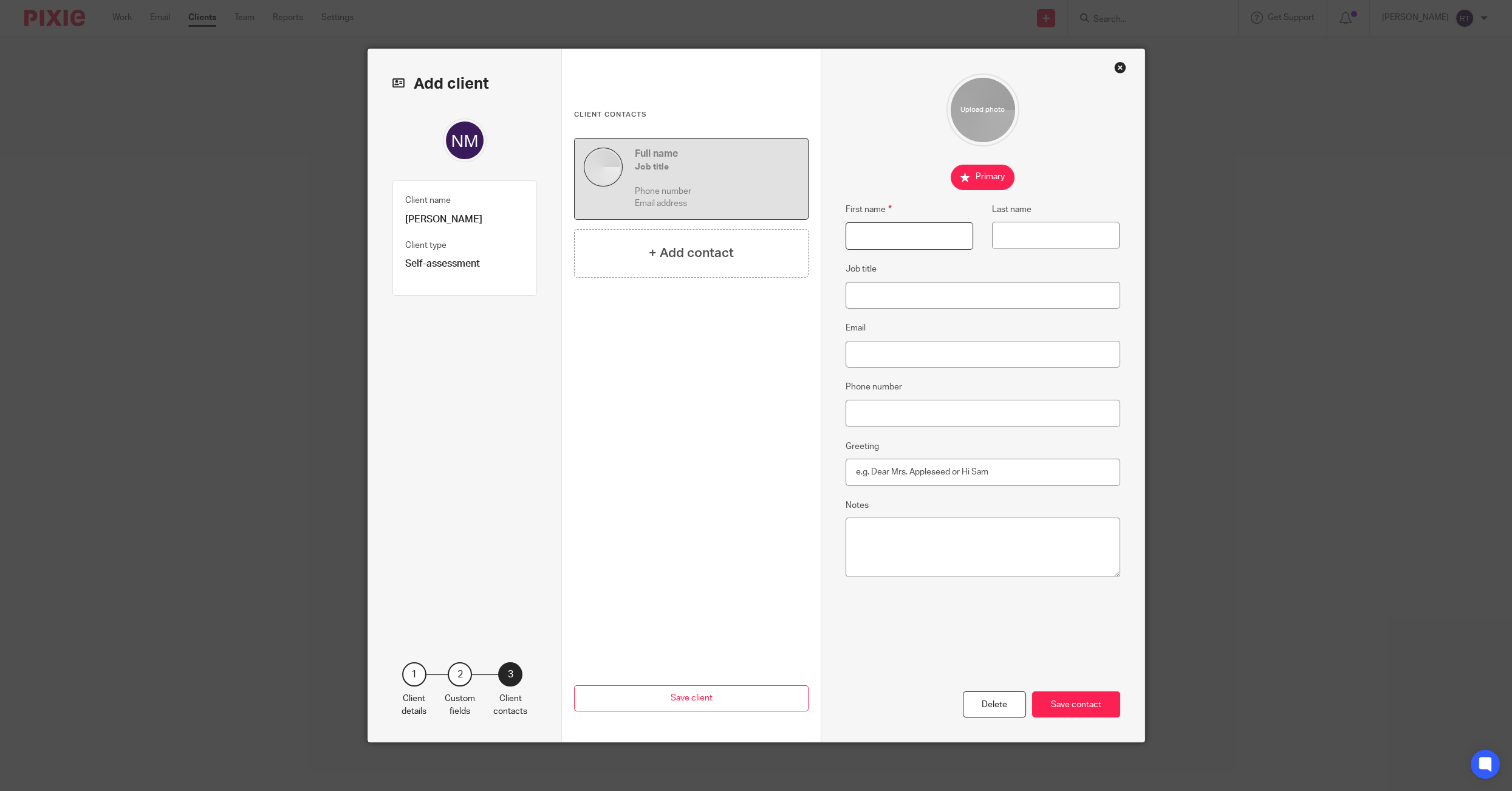
click at [879, 236] on input "First name" at bounding box center [909, 236] width 127 height 28
type input "M"
type input "[PERSON_NAME]"
click at [927, 375] on div "First name Nell Last name Job title Email Phone number Greeting Notes" at bounding box center [982, 382] width 275 height 618
click at [922, 356] on input "Email" at bounding box center [982, 354] width 275 height 28
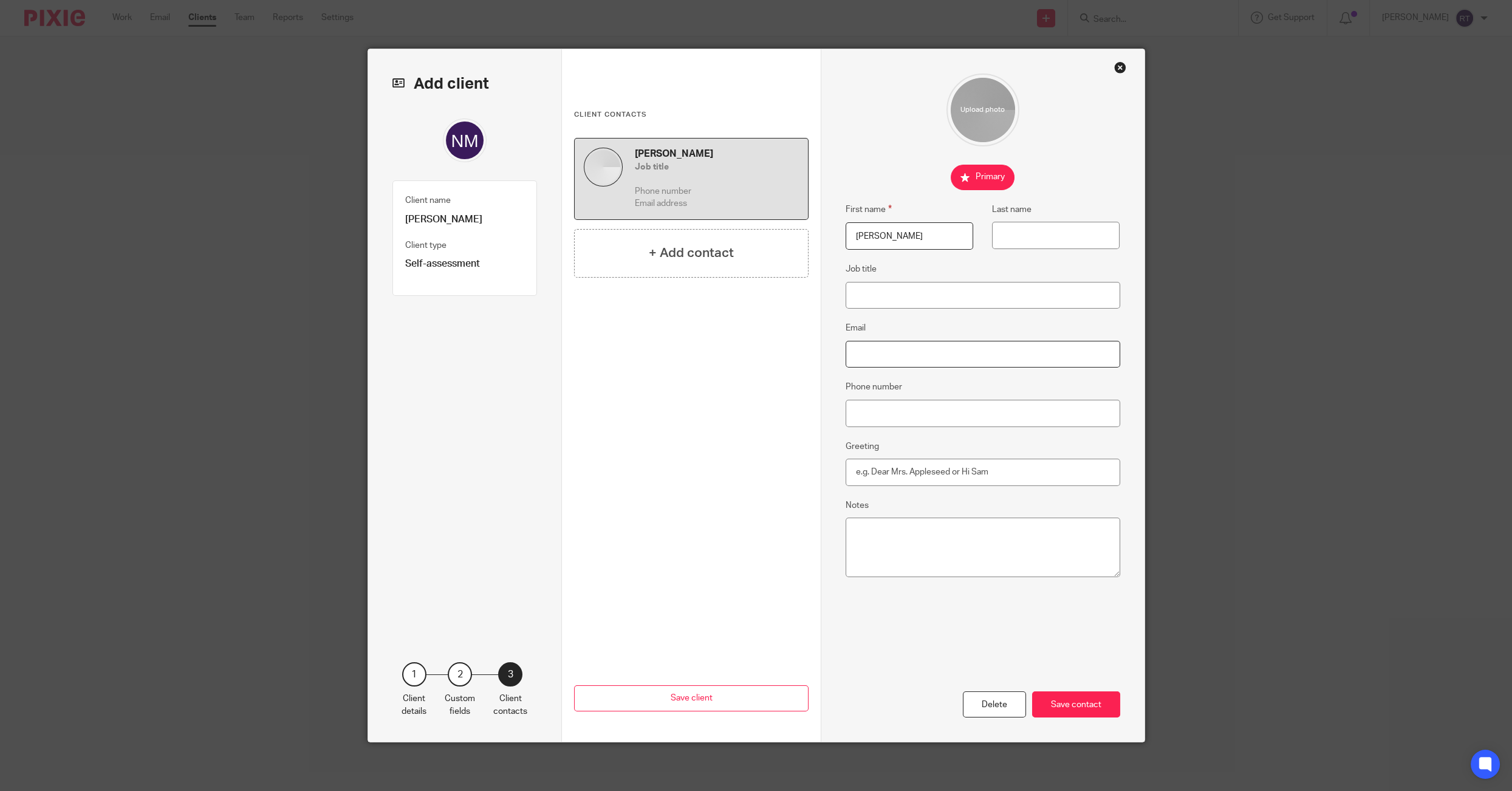
paste input "[EMAIL_ADDRESS][DOMAIN_NAME]"
type input "[EMAIL_ADDRESS][DOMAIN_NAME]"
click at [1073, 703] on div "Save contact" at bounding box center [1076, 704] width 88 height 26
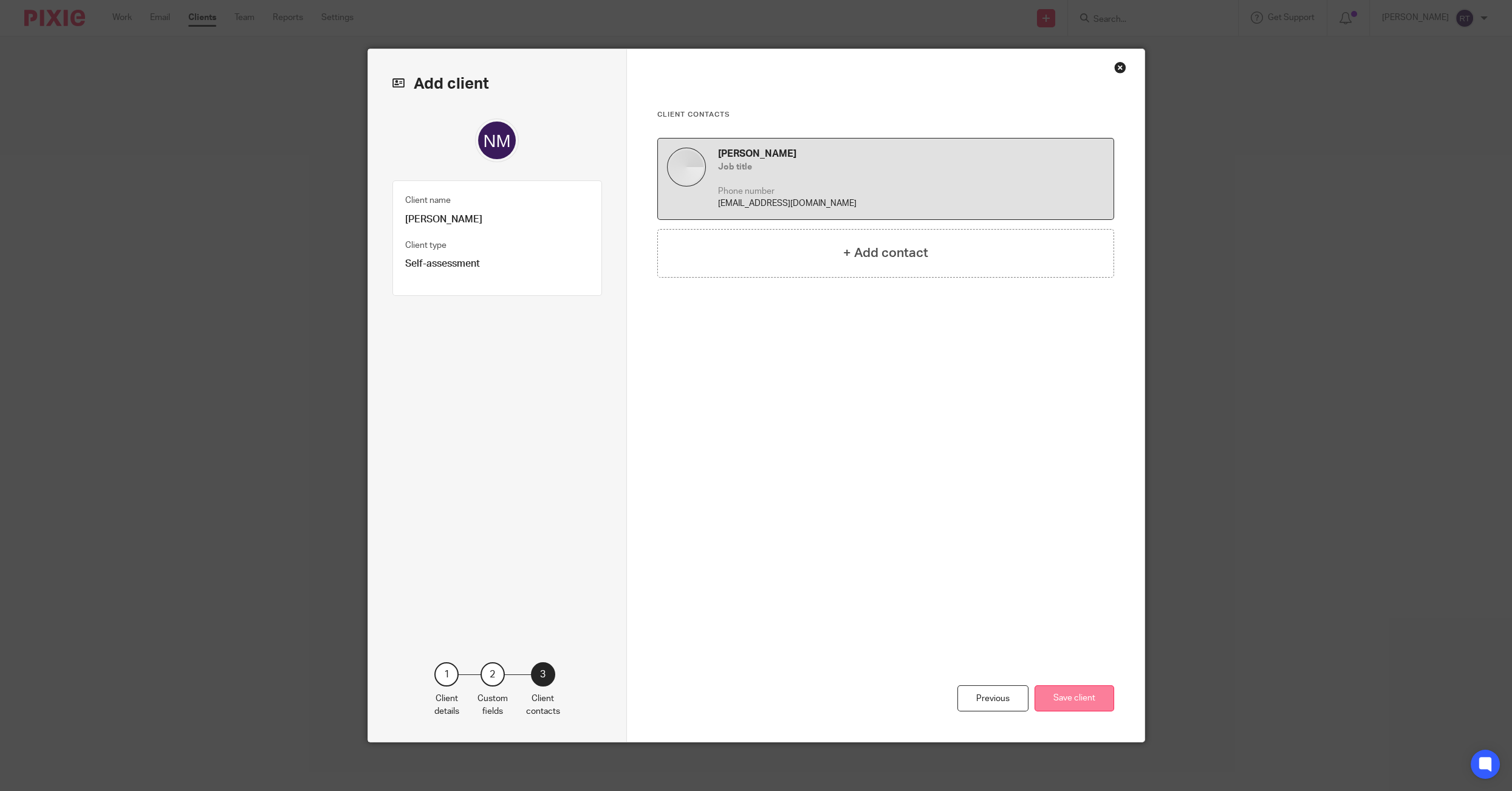
click at [1077, 701] on button "Save client" at bounding box center [1074, 698] width 79 height 26
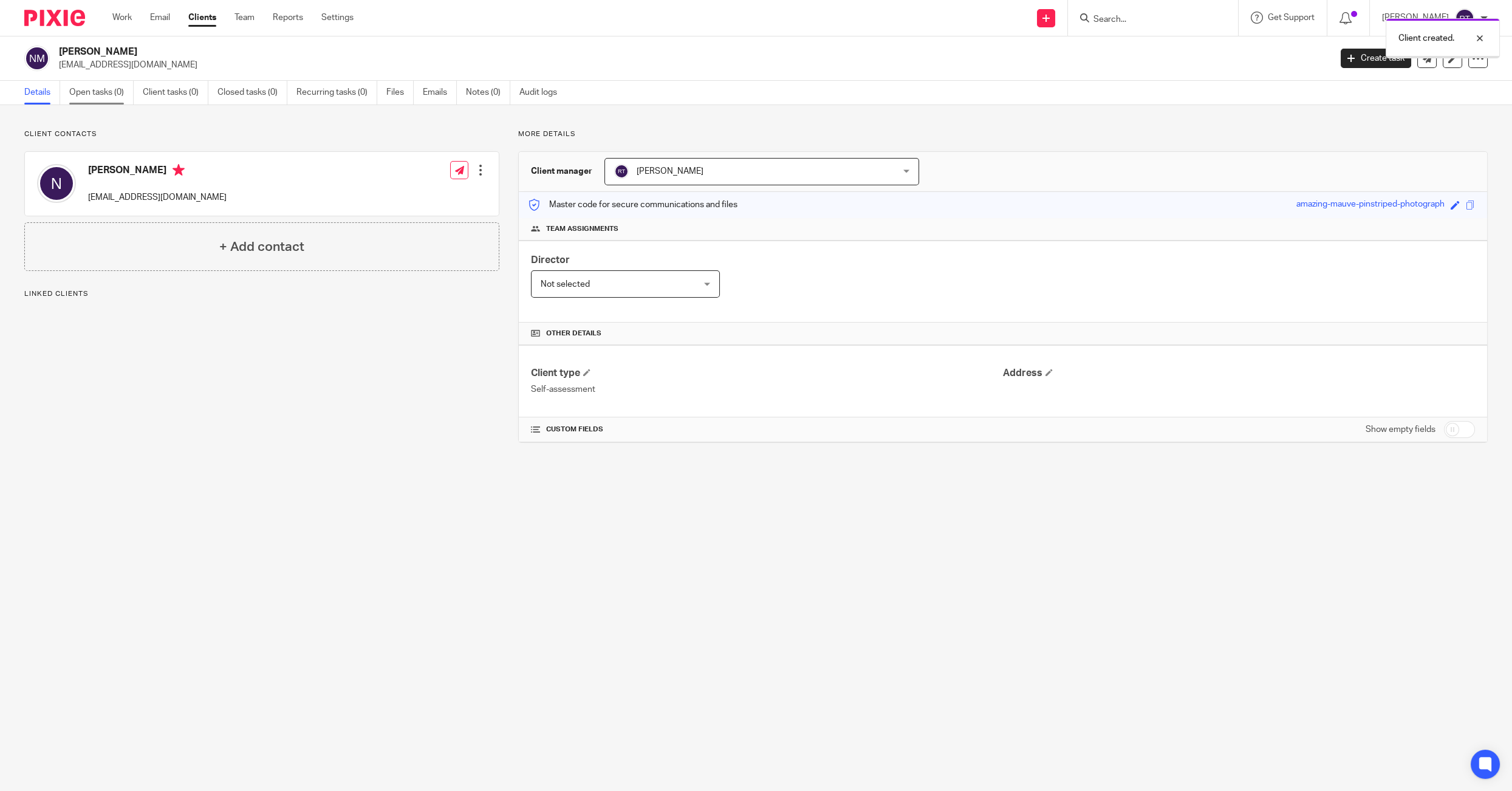
click at [79, 88] on link "Open tasks (0)" at bounding box center [101, 92] width 65 height 24
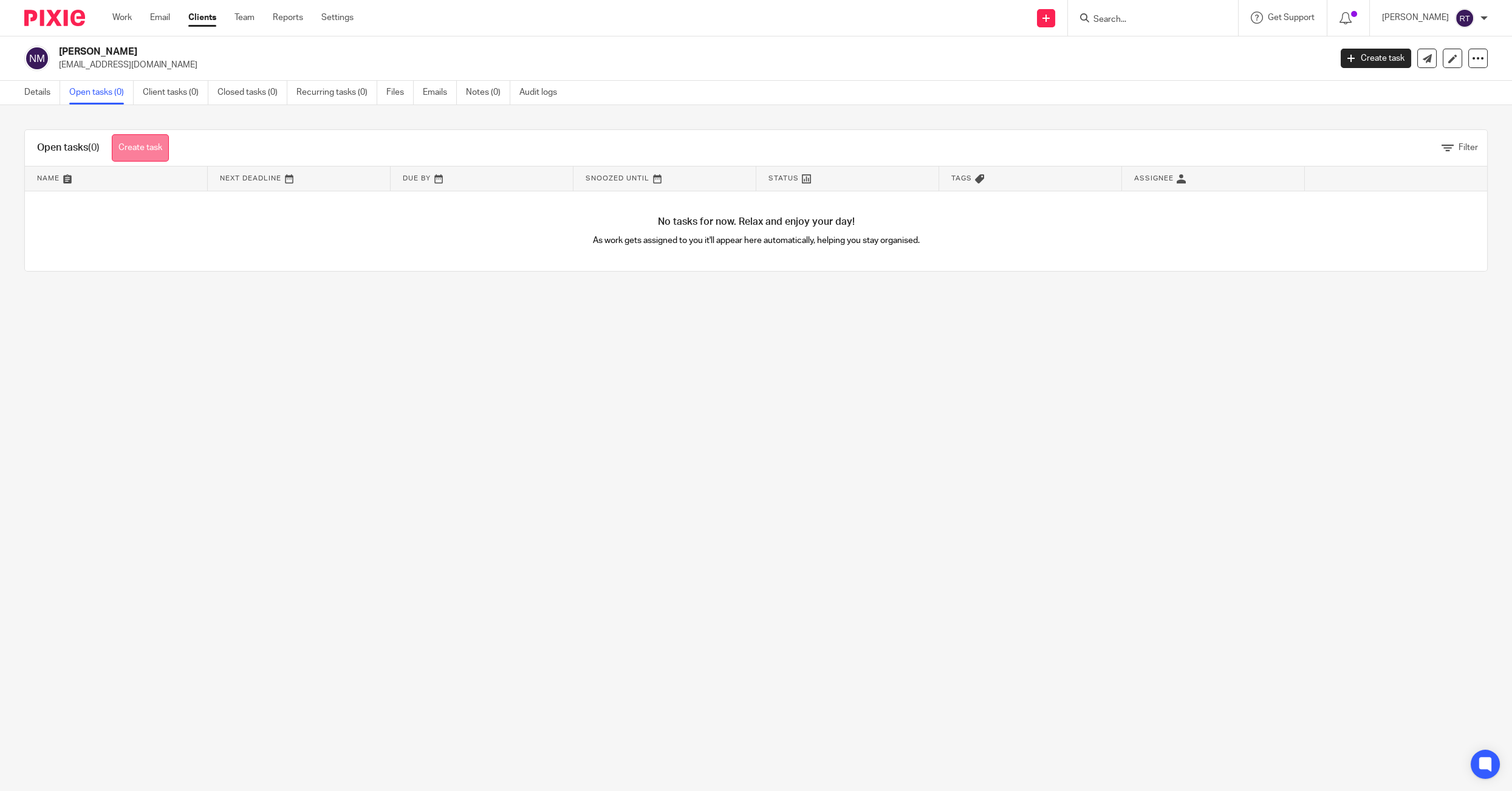
click at [116, 149] on link "Create task" at bounding box center [140, 148] width 57 height 28
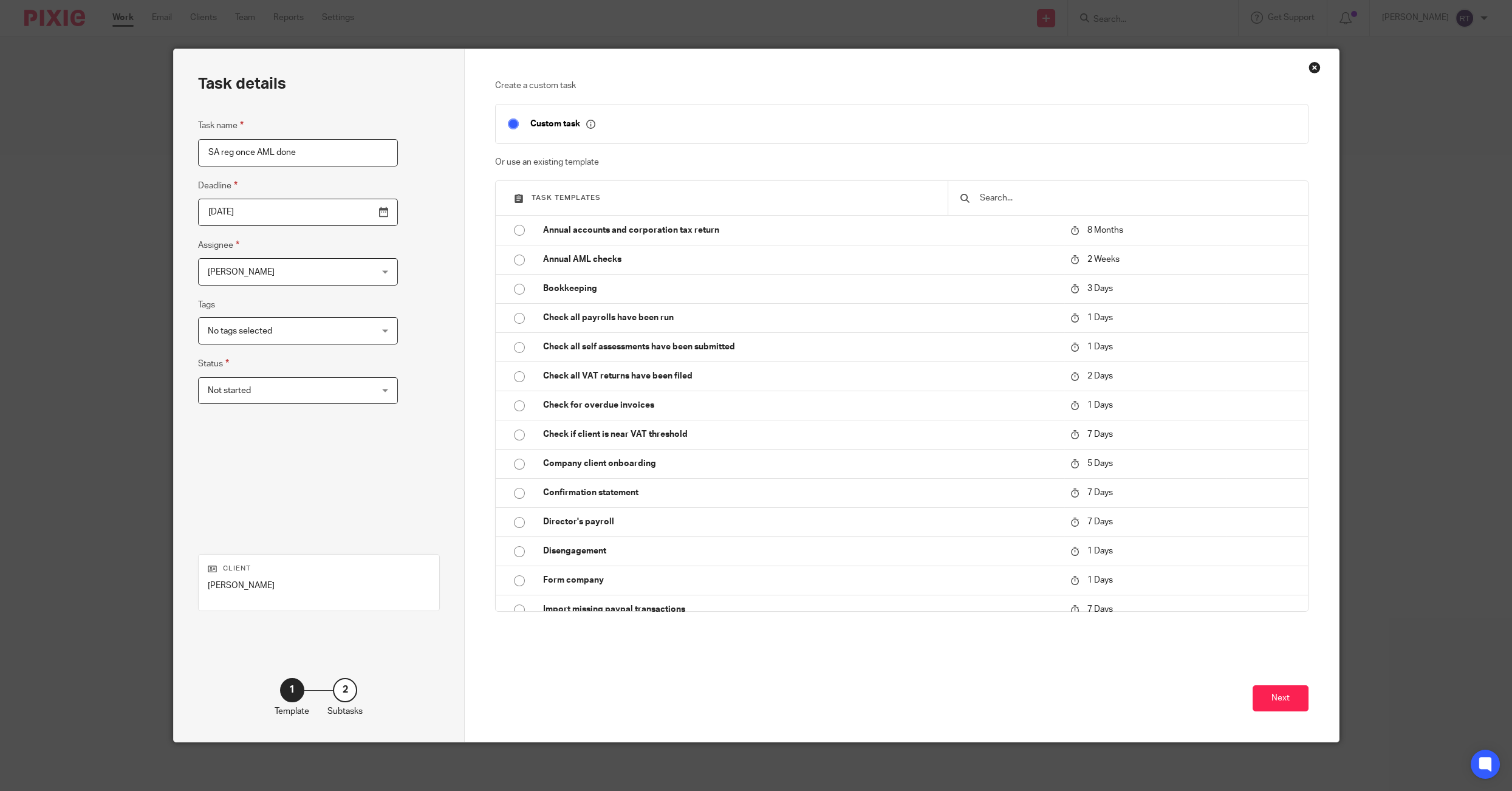
type input "SA reg once AML done"
click at [233, 392] on span "Not started" at bounding box center [229, 390] width 43 height 8
click at [1261, 692] on button "Next" at bounding box center [1280, 698] width 56 height 26
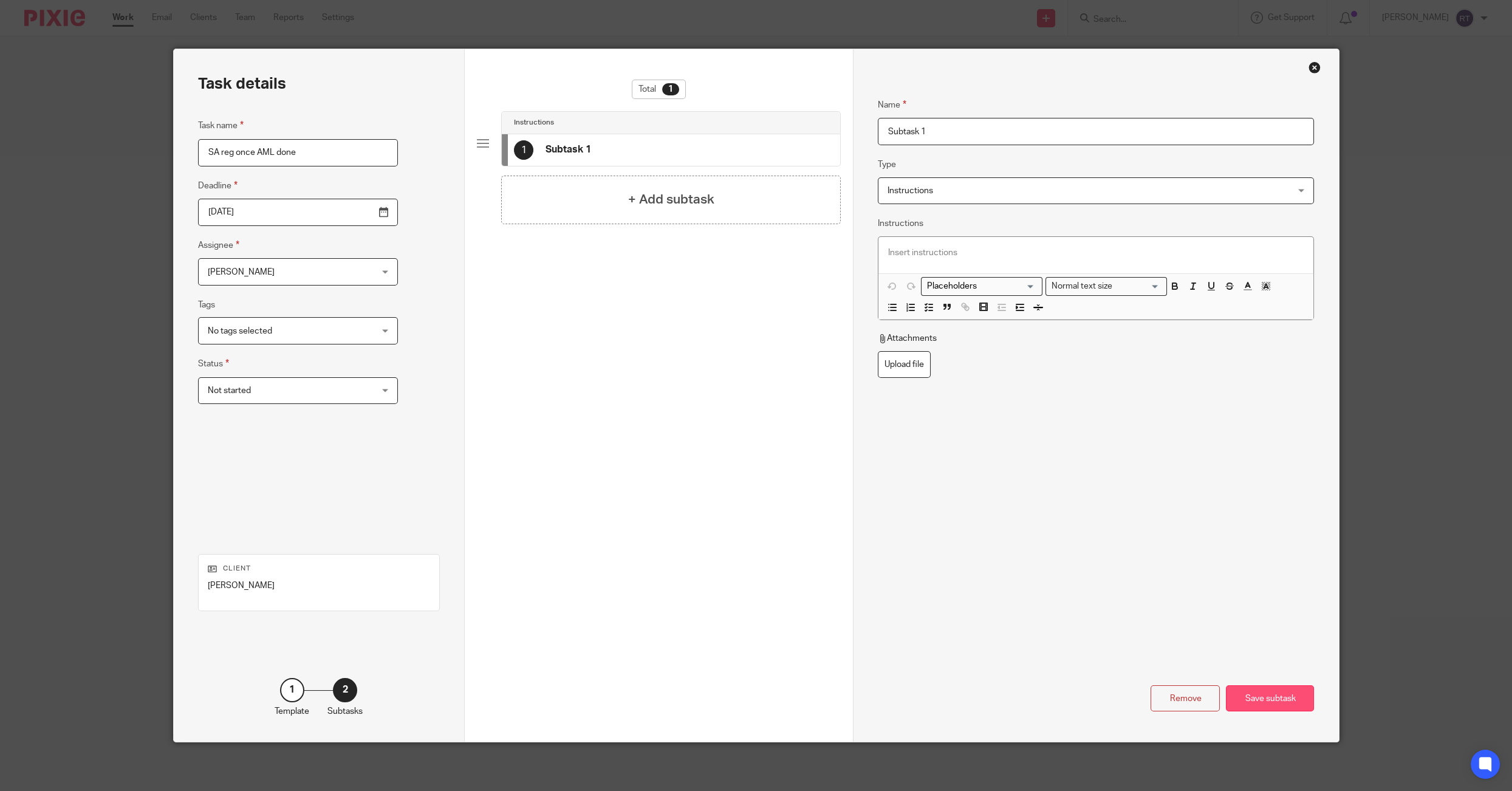
click at [1261, 695] on div "Save subtask" at bounding box center [1269, 698] width 88 height 26
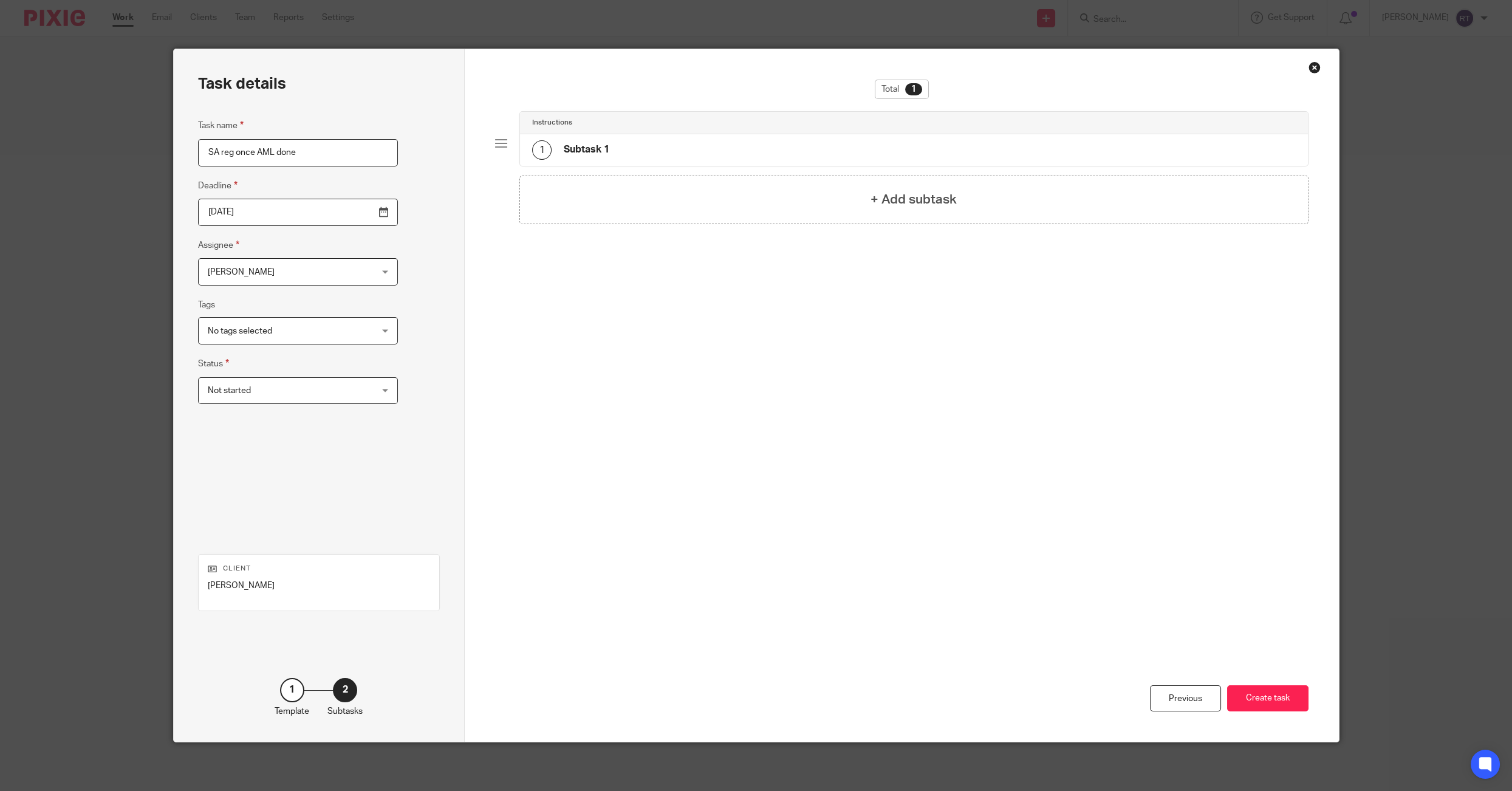
click at [1261, 695] on button "Create task" at bounding box center [1267, 698] width 81 height 26
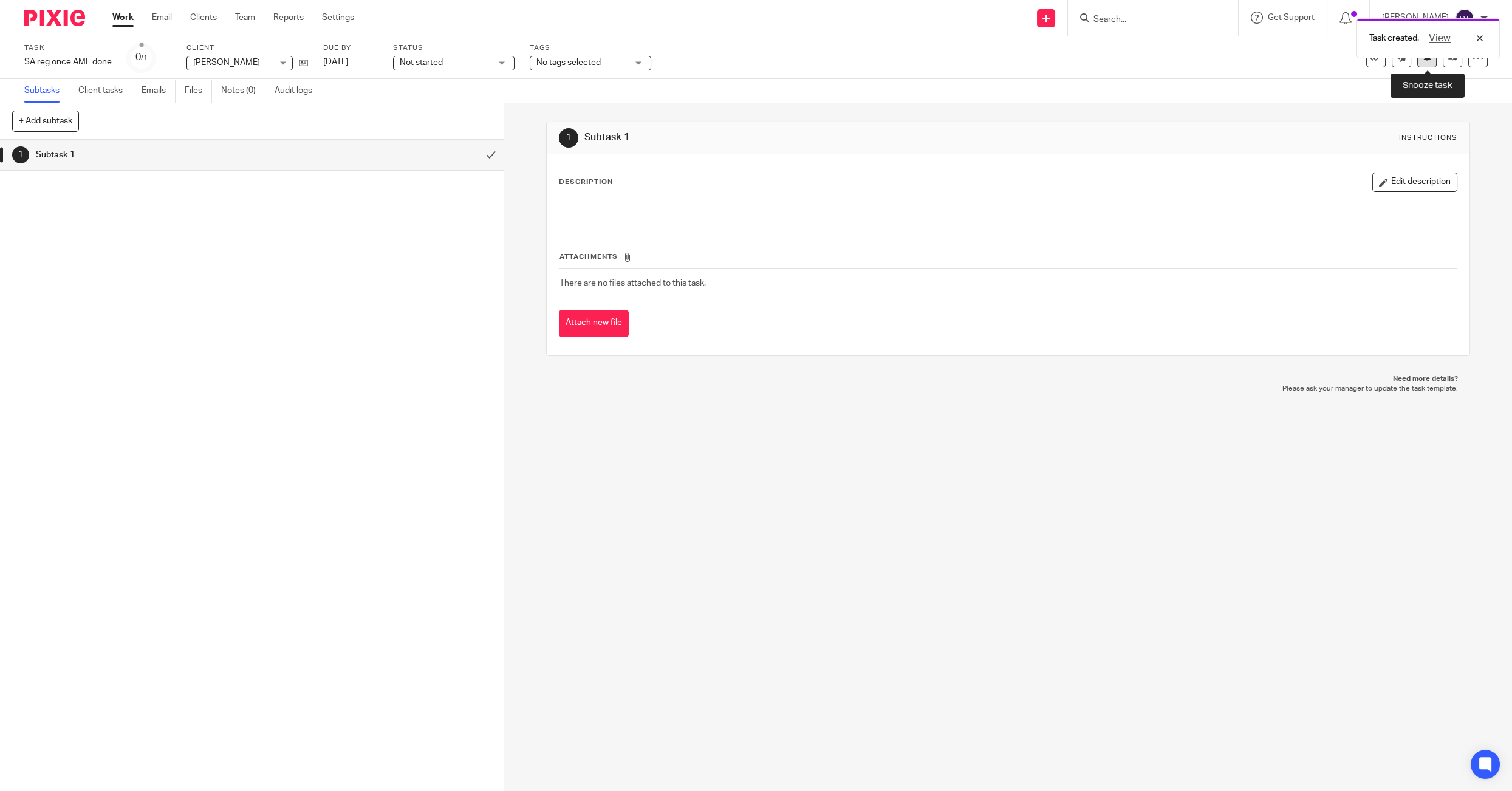
click at [1428, 63] on button at bounding box center [1426, 58] width 19 height 19
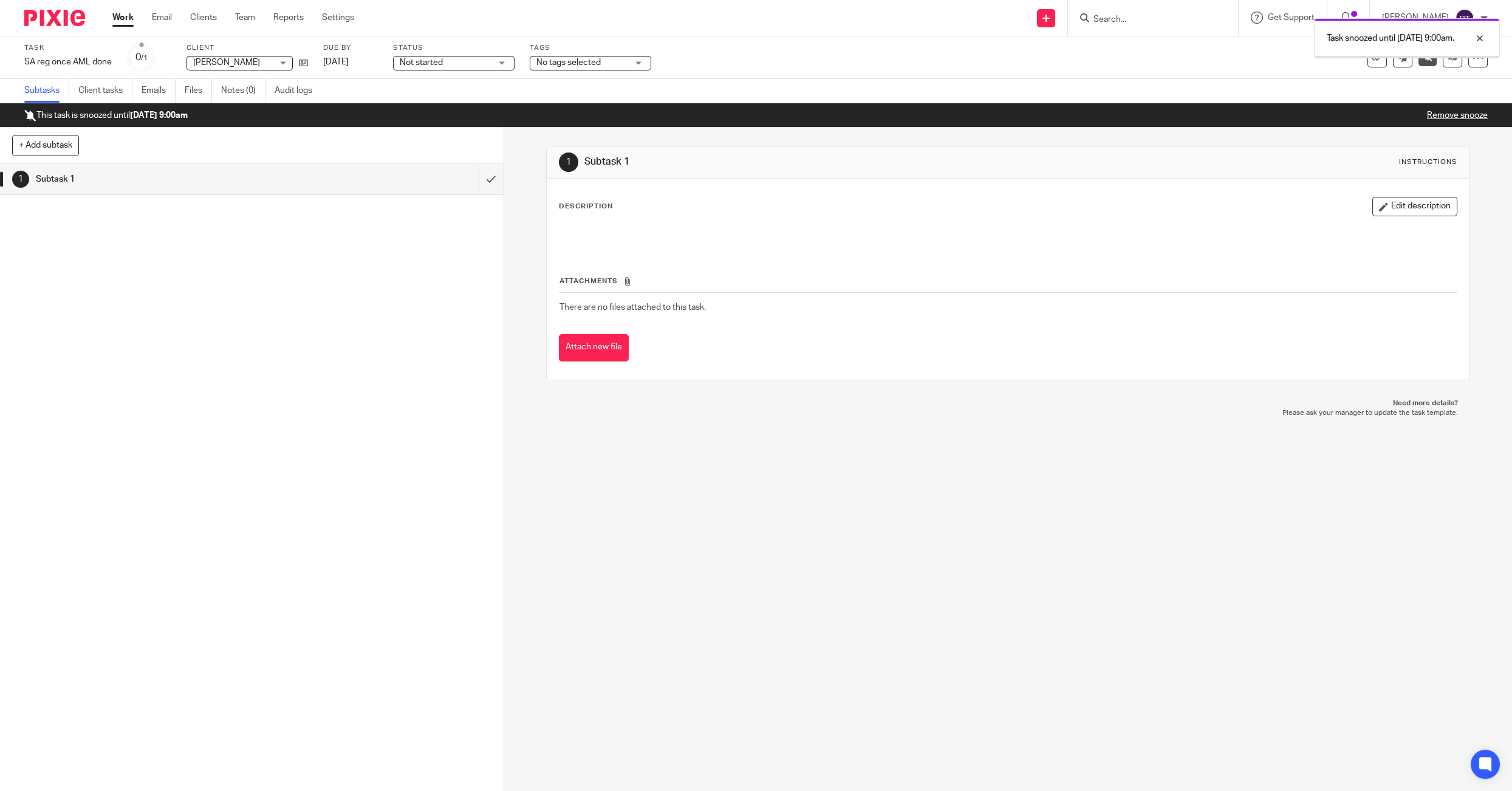
click at [309, 60] on div "Task SA reg once AML done Save SA reg once AML done 0 /1 Client [PERSON_NAME] […" at bounding box center [634, 58] width 1220 height 29
click at [305, 63] on icon at bounding box center [303, 63] width 9 height 9
click at [247, 20] on link "Team" at bounding box center [244, 17] width 20 height 12
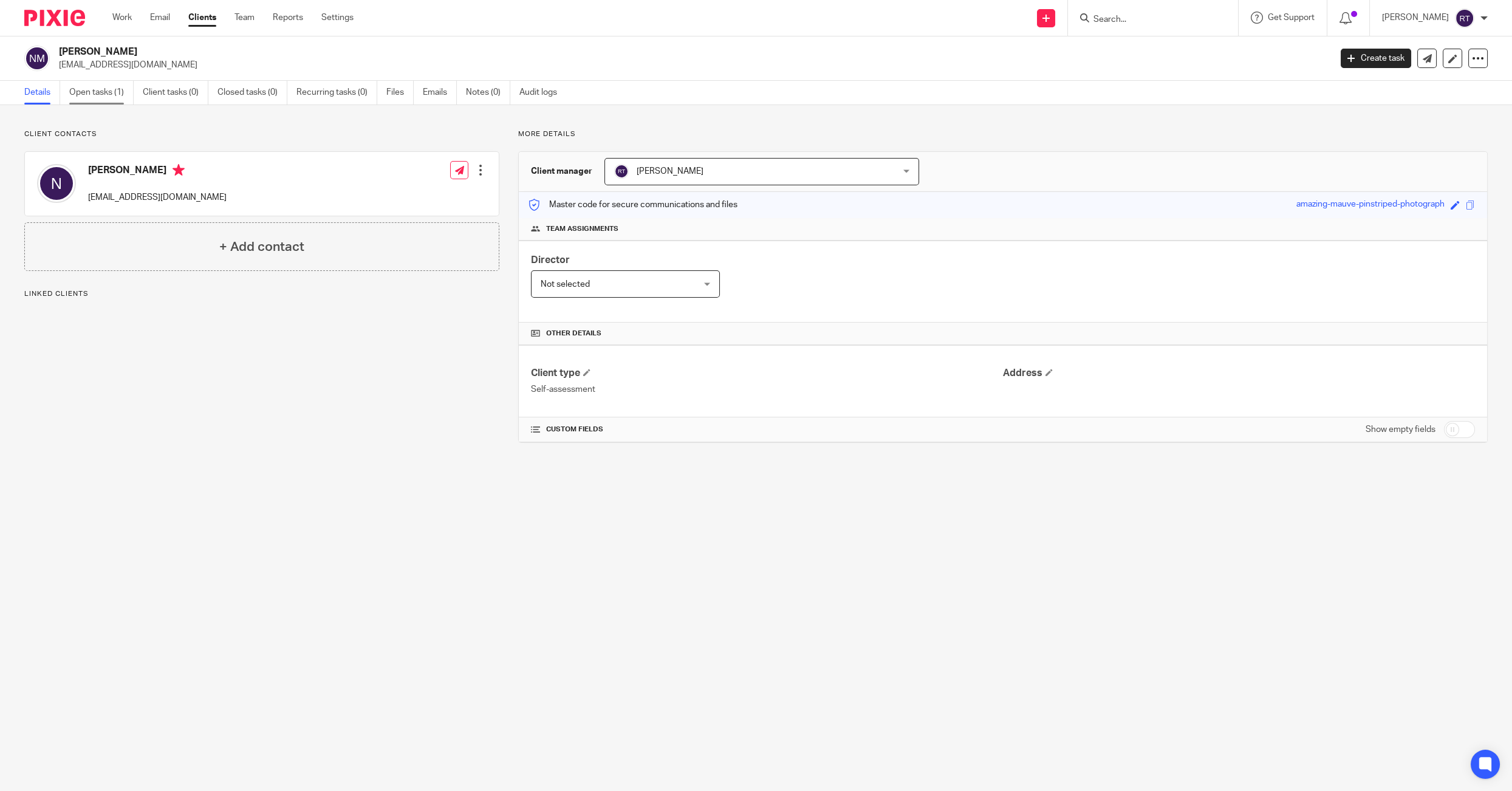
click at [90, 94] on link "Open tasks (1)" at bounding box center [101, 92] width 65 height 24
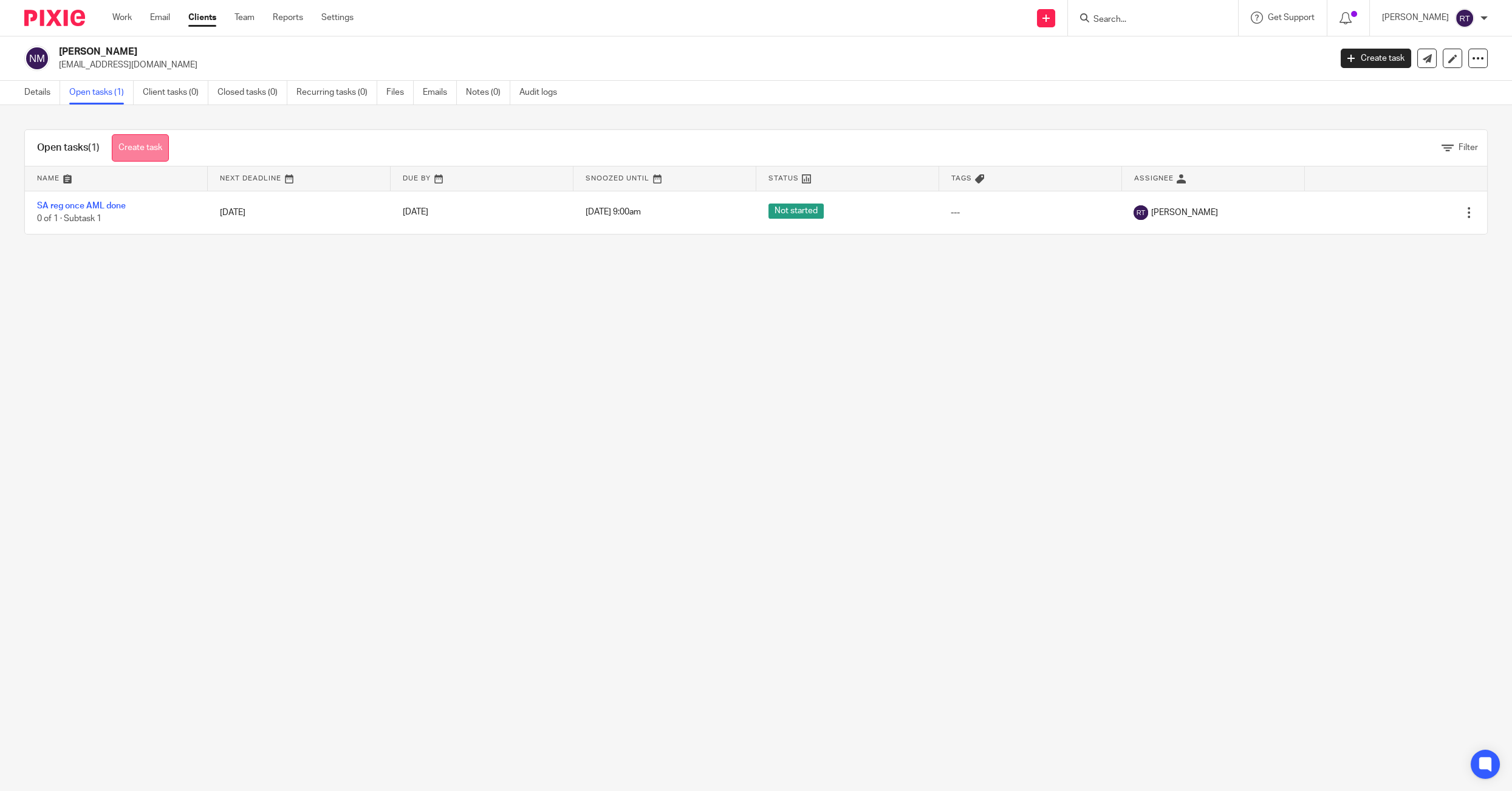
click at [144, 151] on link "Create task" at bounding box center [140, 148] width 57 height 28
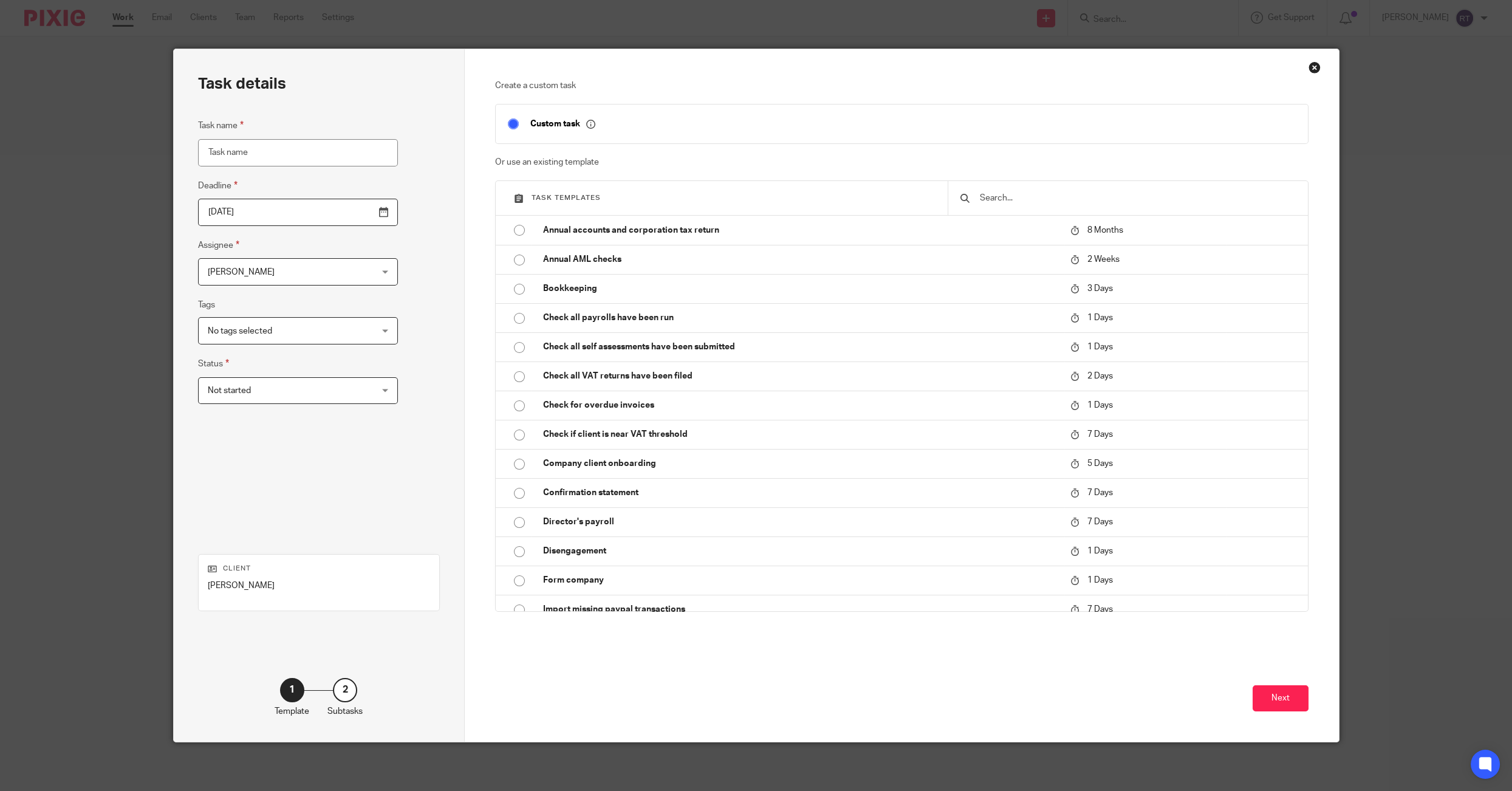
scroll to position [449, 0]
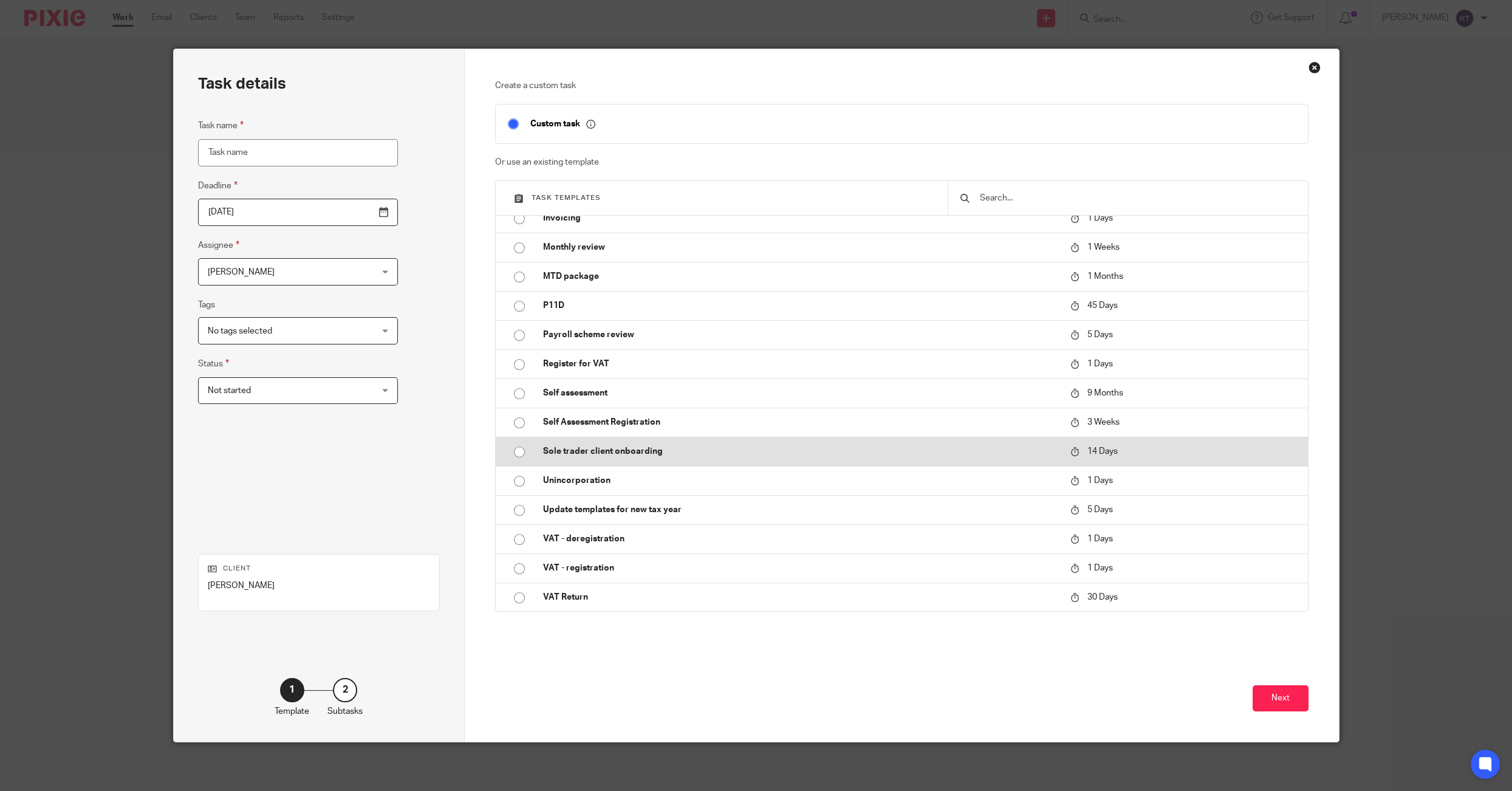
click at [686, 449] on p "Sole trader client onboarding" at bounding box center [800, 451] width 515 height 12
type input "2025-10-01"
type input "Sole trader client onboarding"
checkbox input "false"
radio input "true"
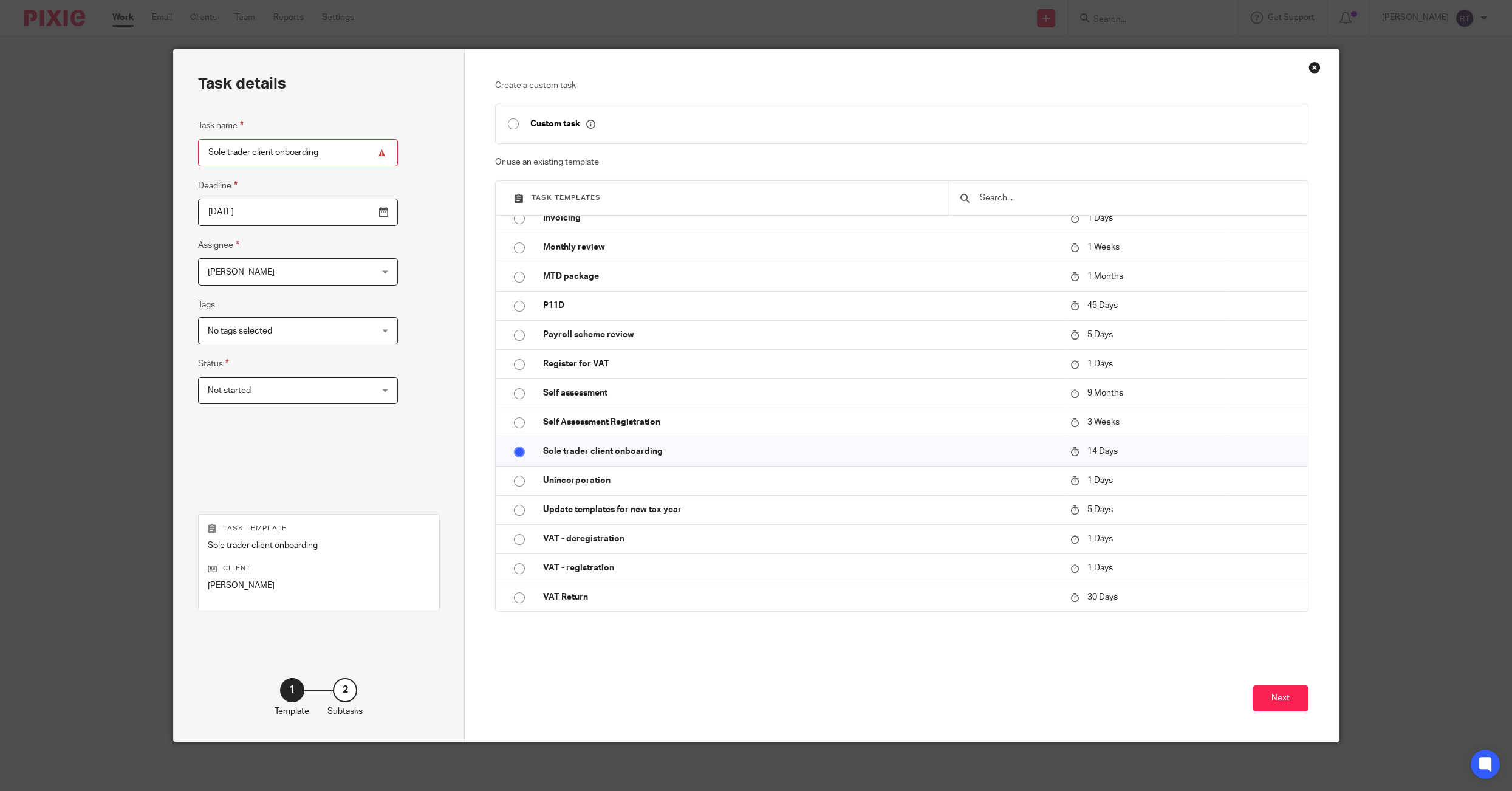
click at [260, 267] on span "[PERSON_NAME]" at bounding box center [283, 271] width 152 height 26
click at [243, 349] on span "[PERSON_NAME]" at bounding box center [239, 346] width 67 height 8
click at [246, 337] on span "No tags selected" at bounding box center [283, 330] width 152 height 26
click at [288, 404] on span "Information requested" at bounding box center [261, 406] width 85 height 8
checkbox input "true"
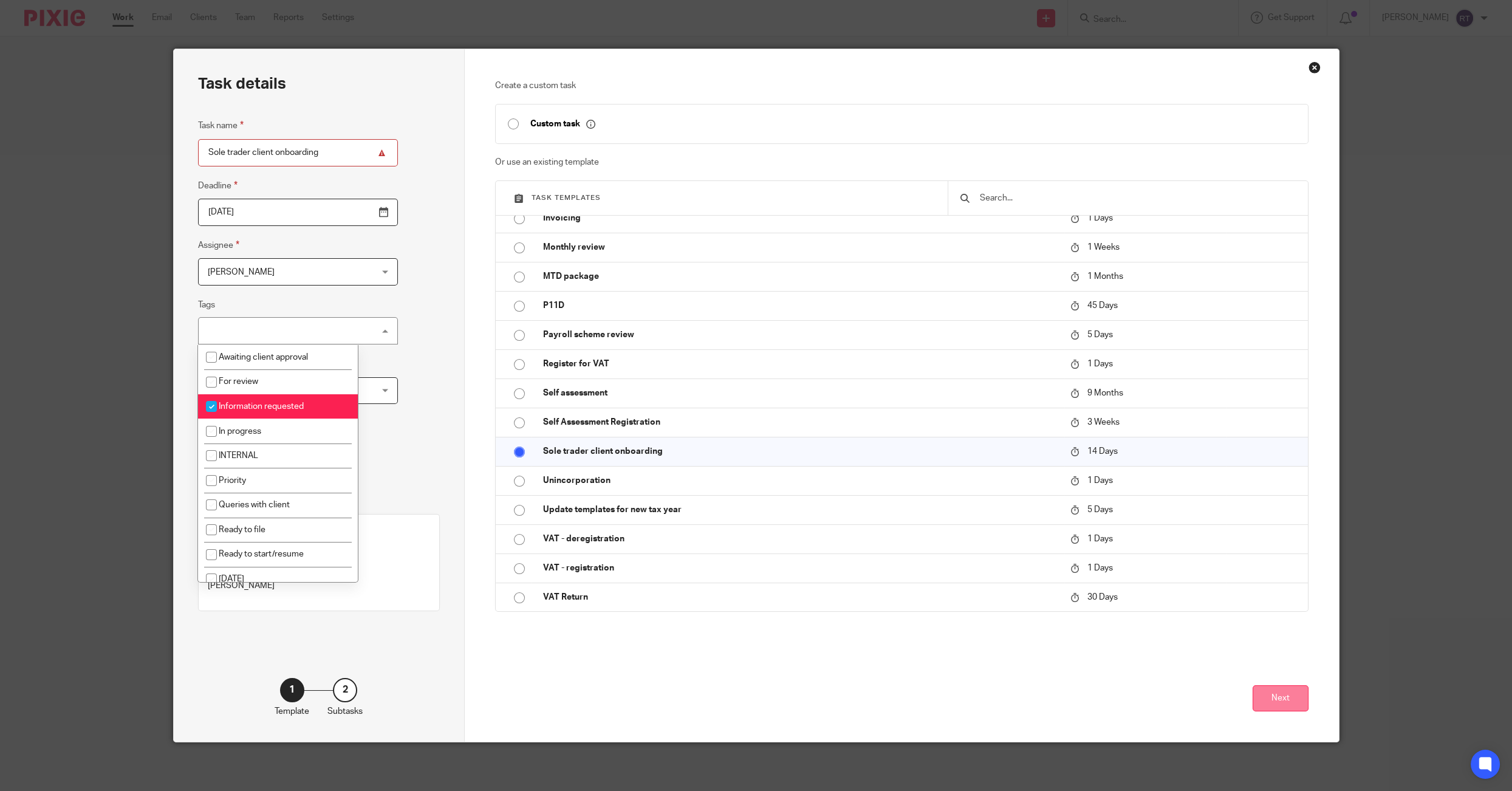
click at [1275, 698] on button "Next" at bounding box center [1280, 698] width 56 height 26
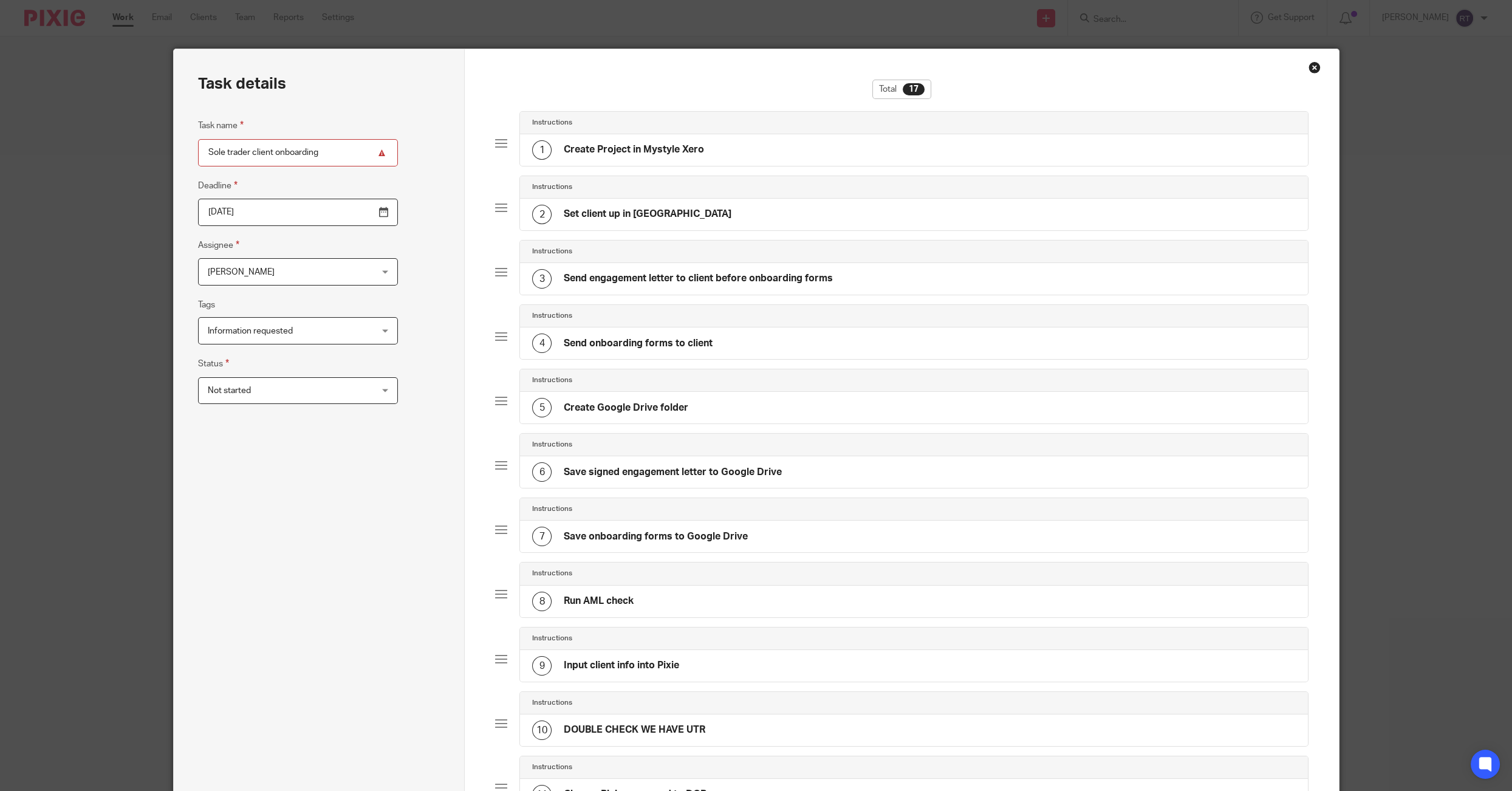
scroll to position [585, 0]
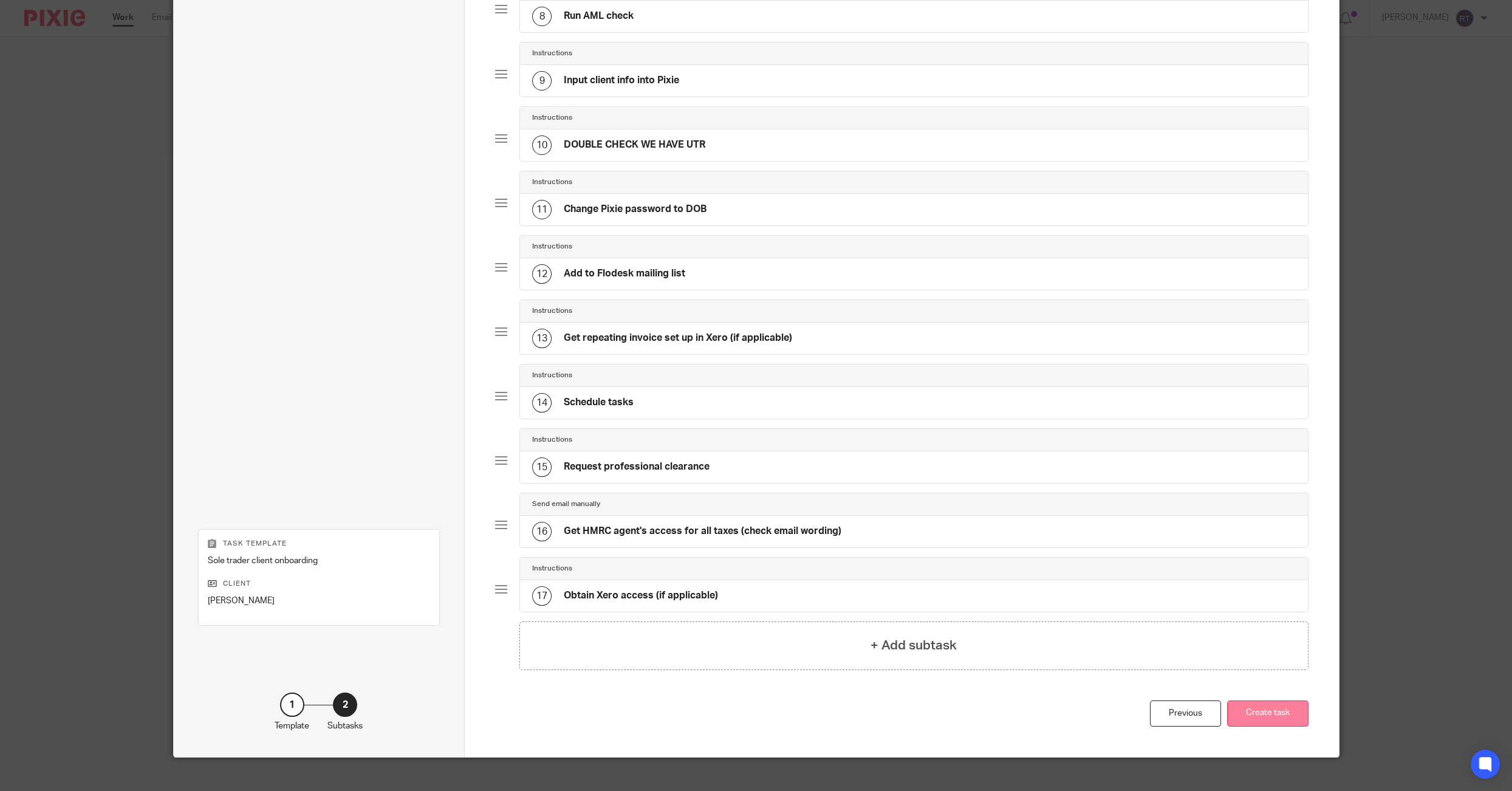
click at [1261, 703] on button "Create task" at bounding box center [1267, 713] width 81 height 26
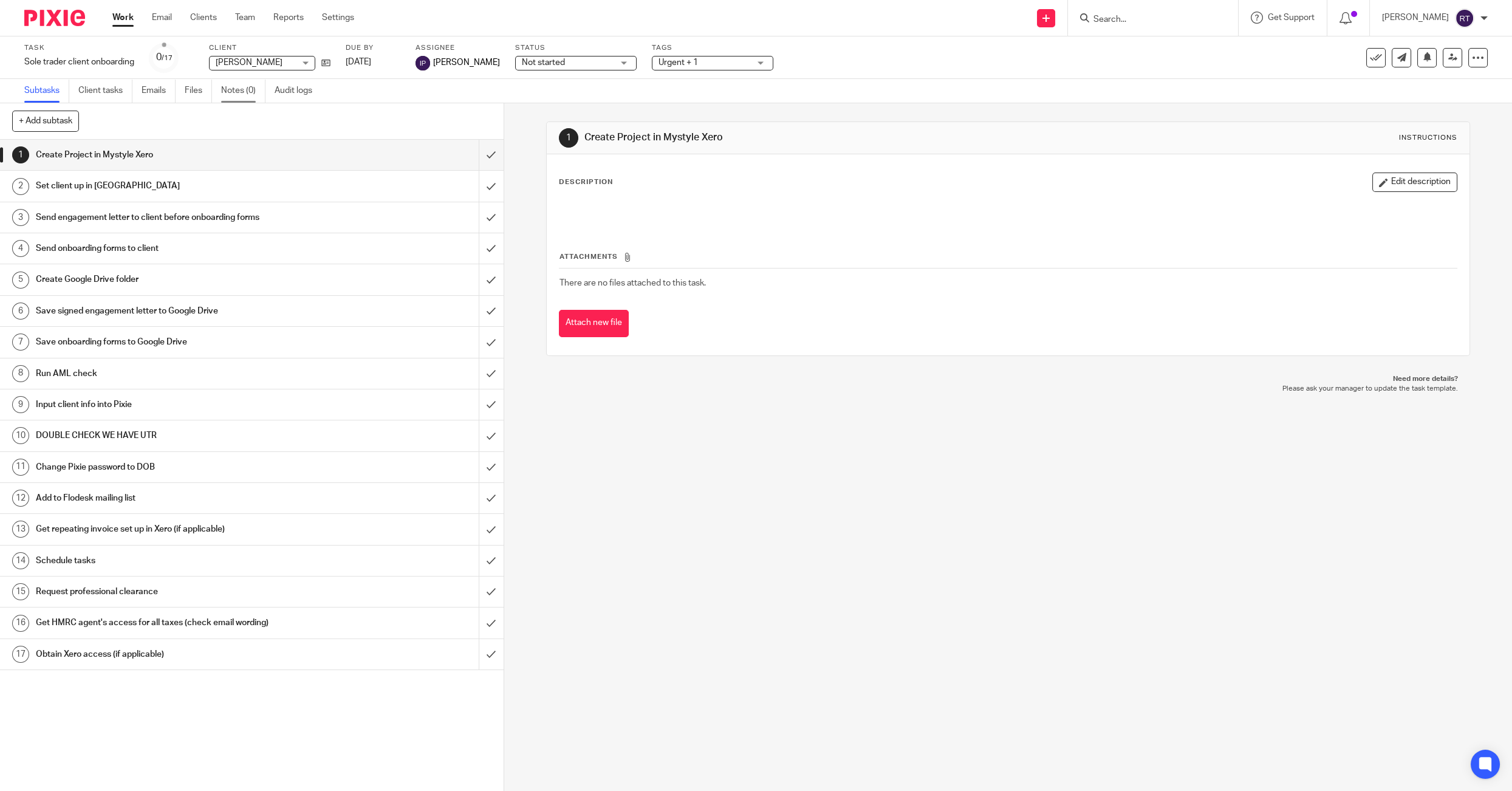
click at [235, 88] on link "Notes (0)" at bounding box center [243, 90] width 44 height 24
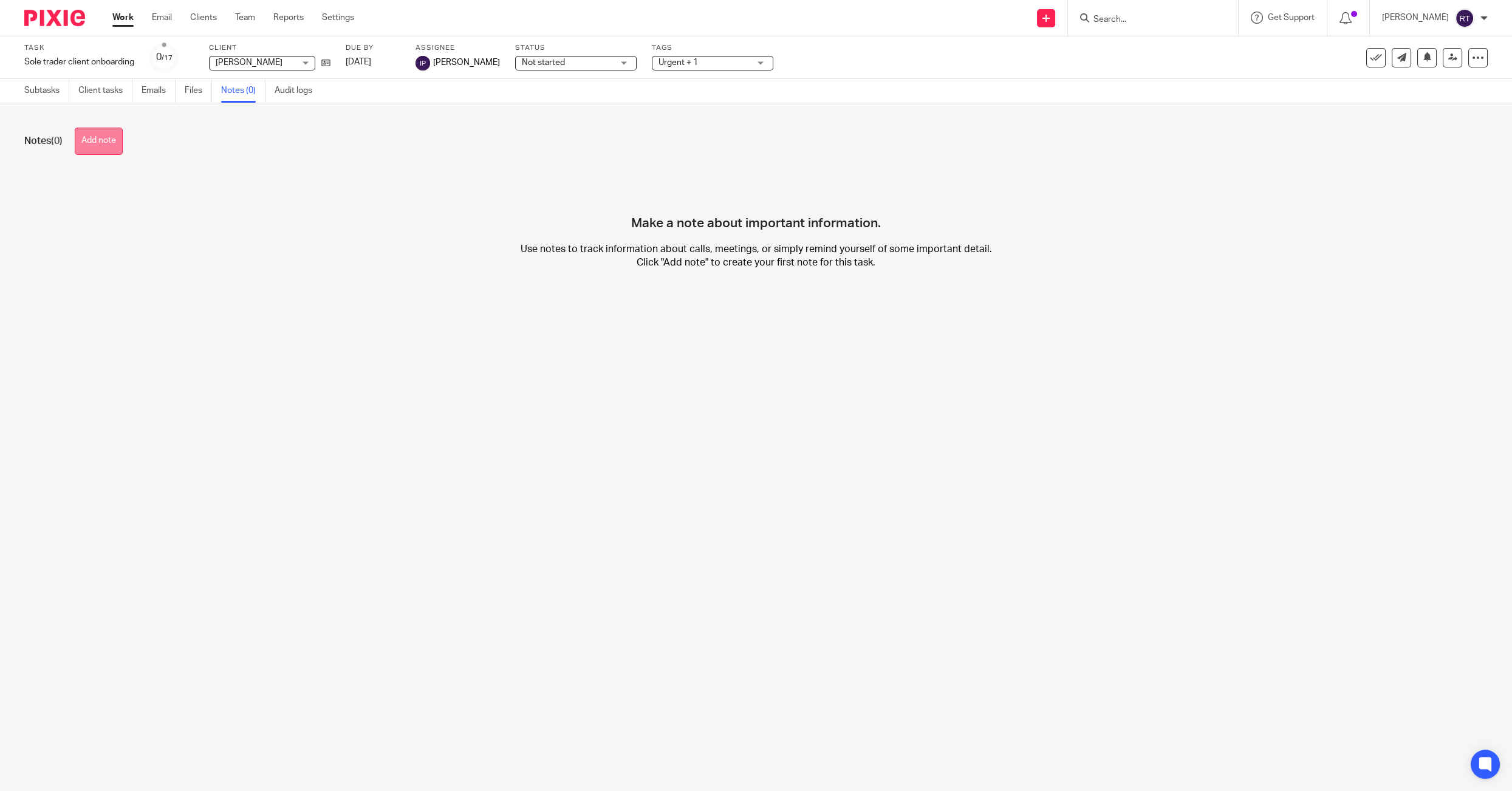
click at [90, 150] on button "Add note" at bounding box center [99, 141] width 48 height 28
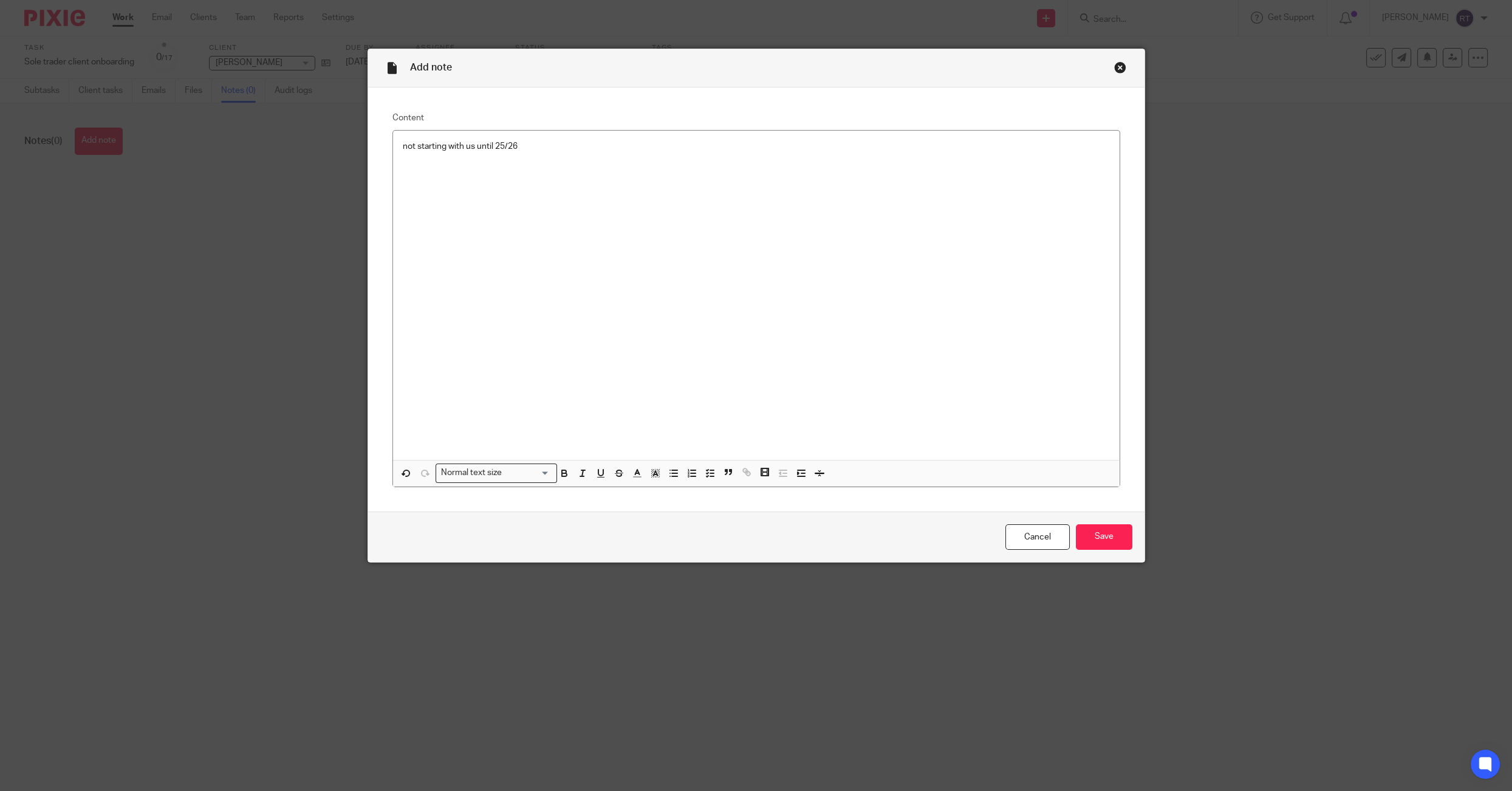
click at [1092, 520] on div "Cancel Save" at bounding box center [756, 537] width 776 height 51
click at [1099, 545] on input "Save" at bounding box center [1104, 537] width 56 height 26
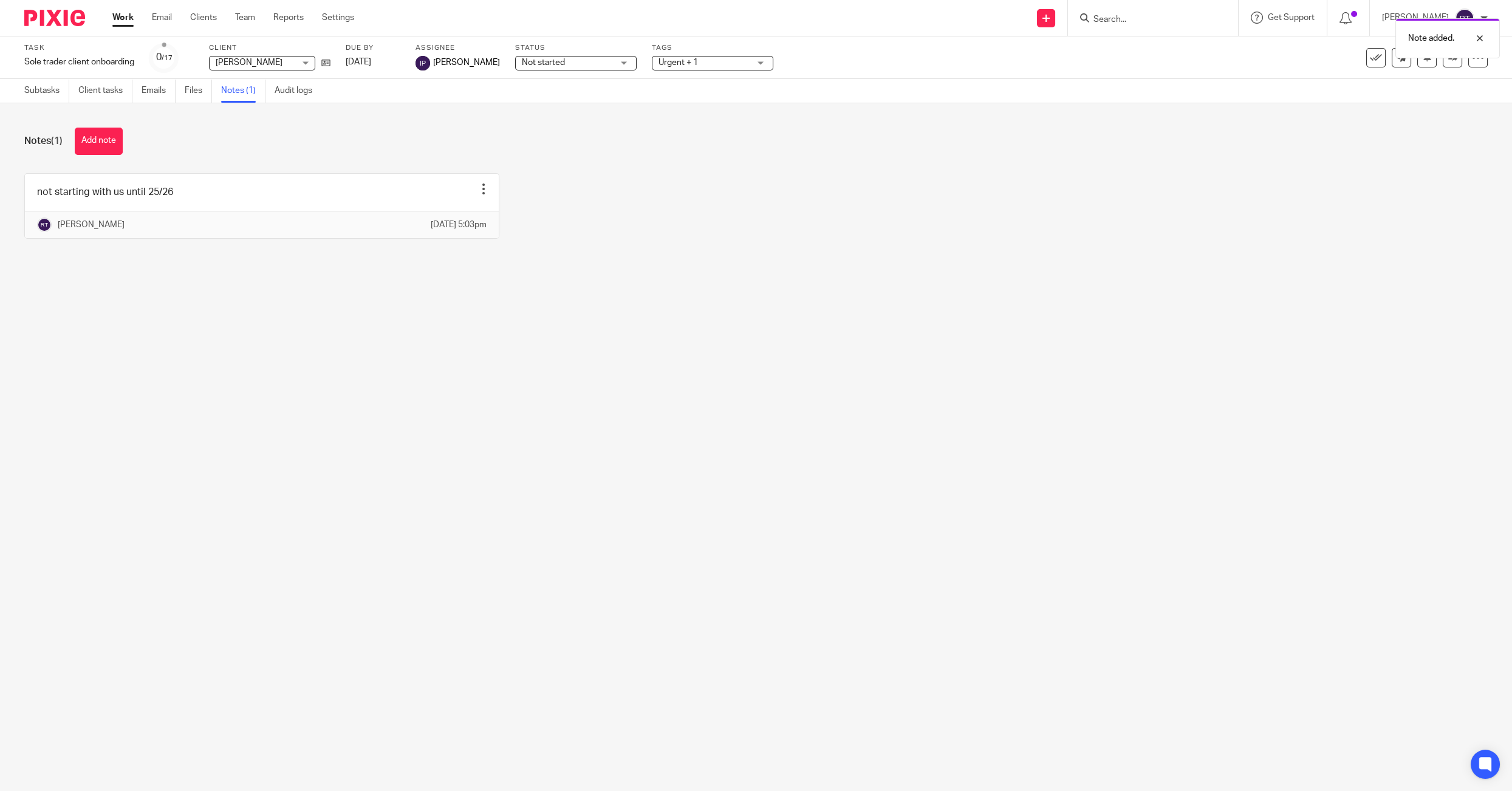
click at [1174, 20] on div "Note added." at bounding box center [1128, 35] width 744 height 46
click at [1167, 12] on body "Work Email Clients Team Reports Settings Work Email Clients Team Reports Settin…" at bounding box center [756, 396] width 1512 height 791
click at [1154, 19] on div "Note added." at bounding box center [1128, 35] width 744 height 46
click at [1121, 16] on div "Note added." at bounding box center [1128, 35] width 744 height 46
click at [1118, 30] on div "Note added." at bounding box center [1128, 35] width 744 height 46
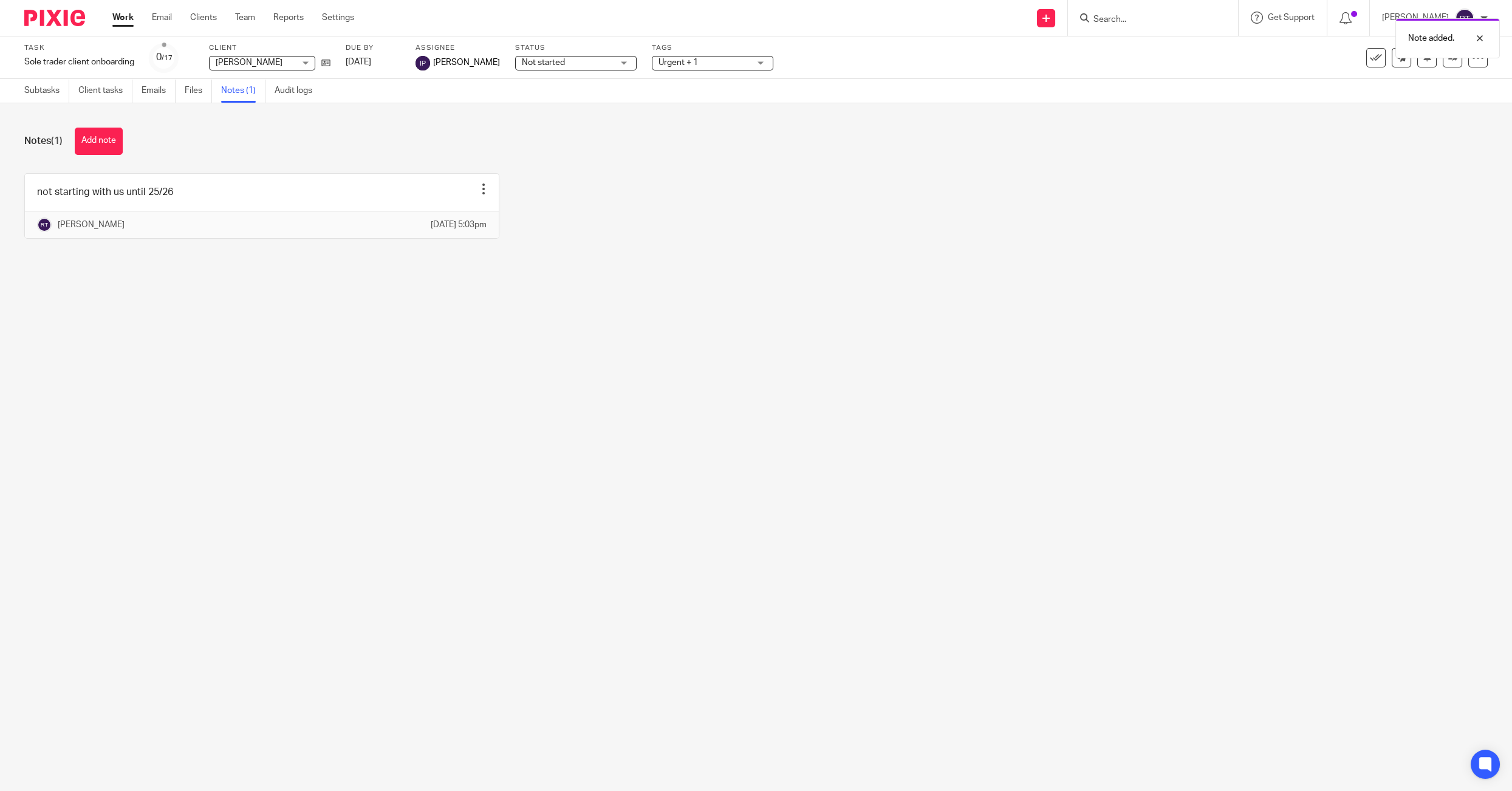
click at [1118, 21] on div "Note added." at bounding box center [1128, 35] width 744 height 46
click at [238, 19] on link "Team" at bounding box center [244, 17] width 20 height 12
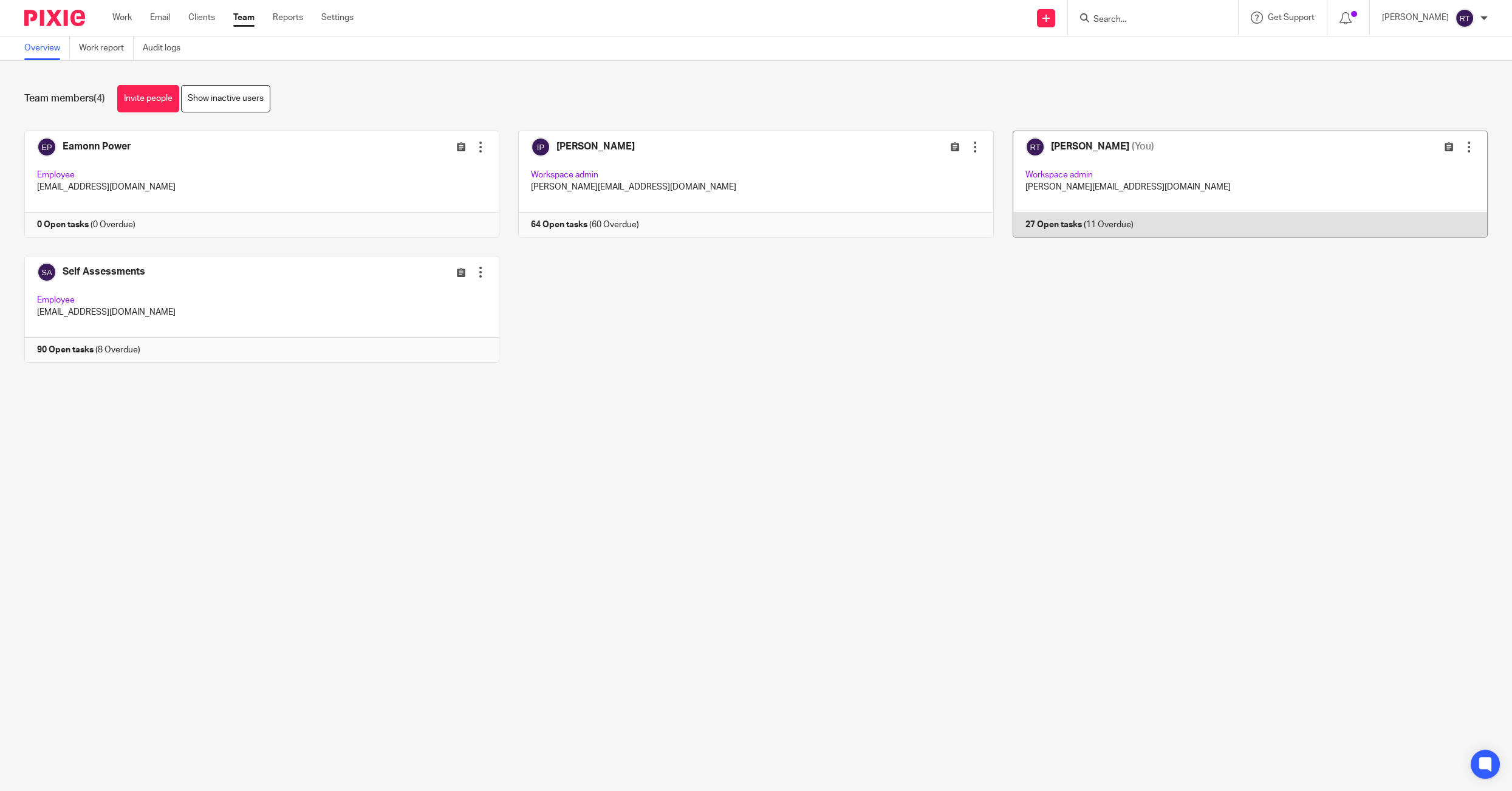
click at [1117, 186] on link at bounding box center [1241, 184] width 494 height 107
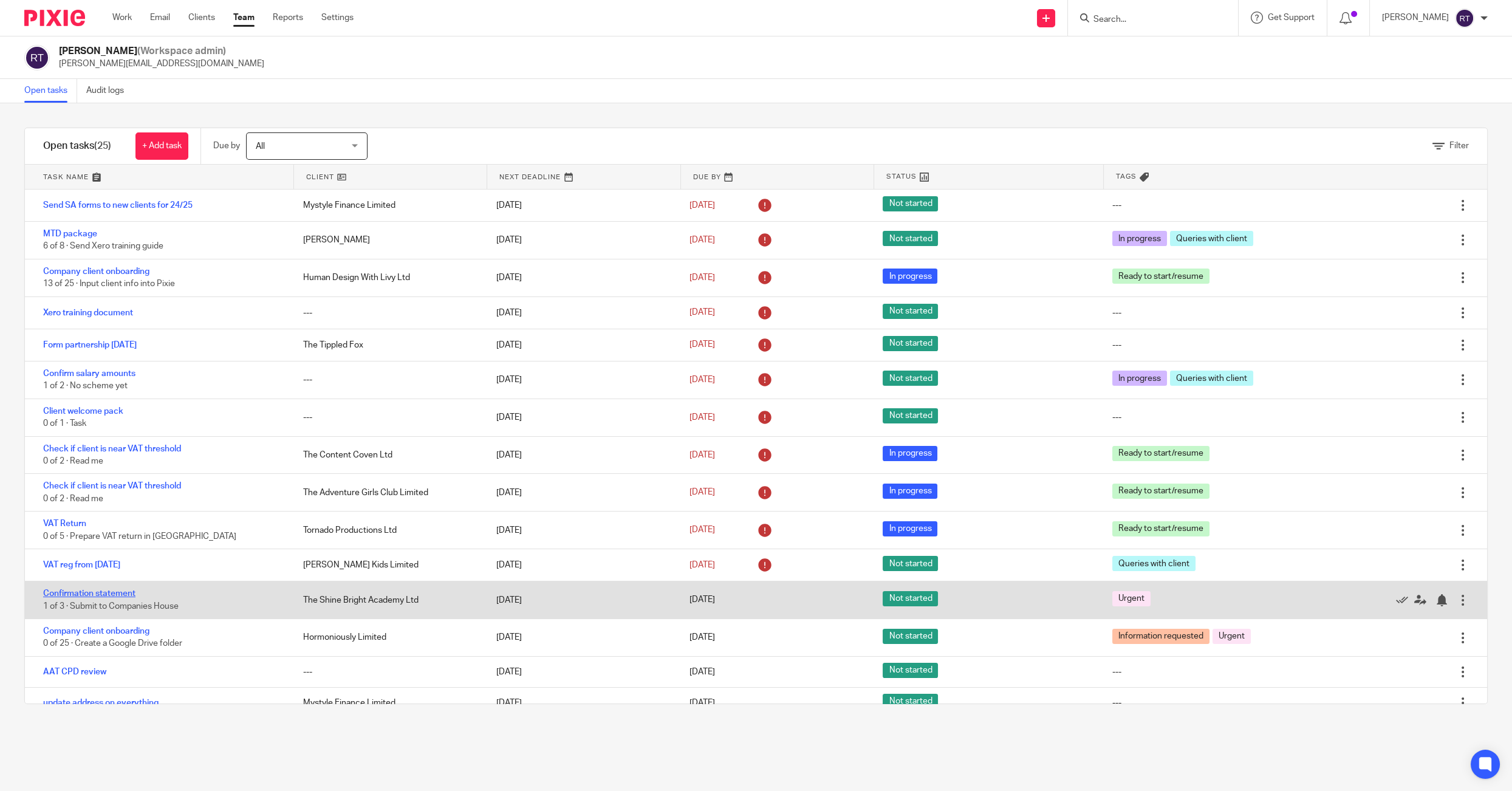
click at [134, 598] on link "Confirmation statement" at bounding box center [89, 593] width 92 height 8
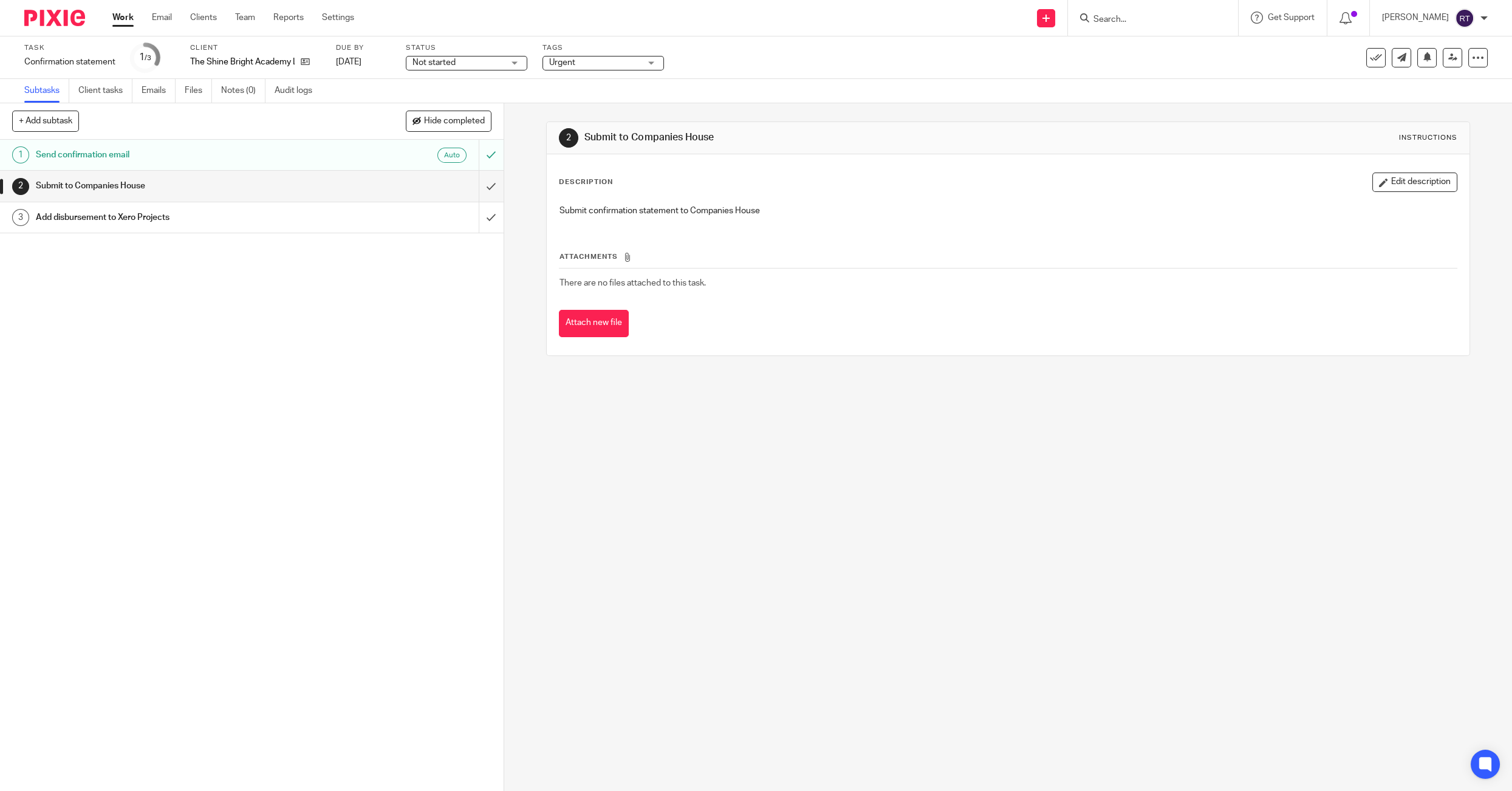
click at [571, 66] on span "Urgent" at bounding box center [562, 62] width 26 height 8
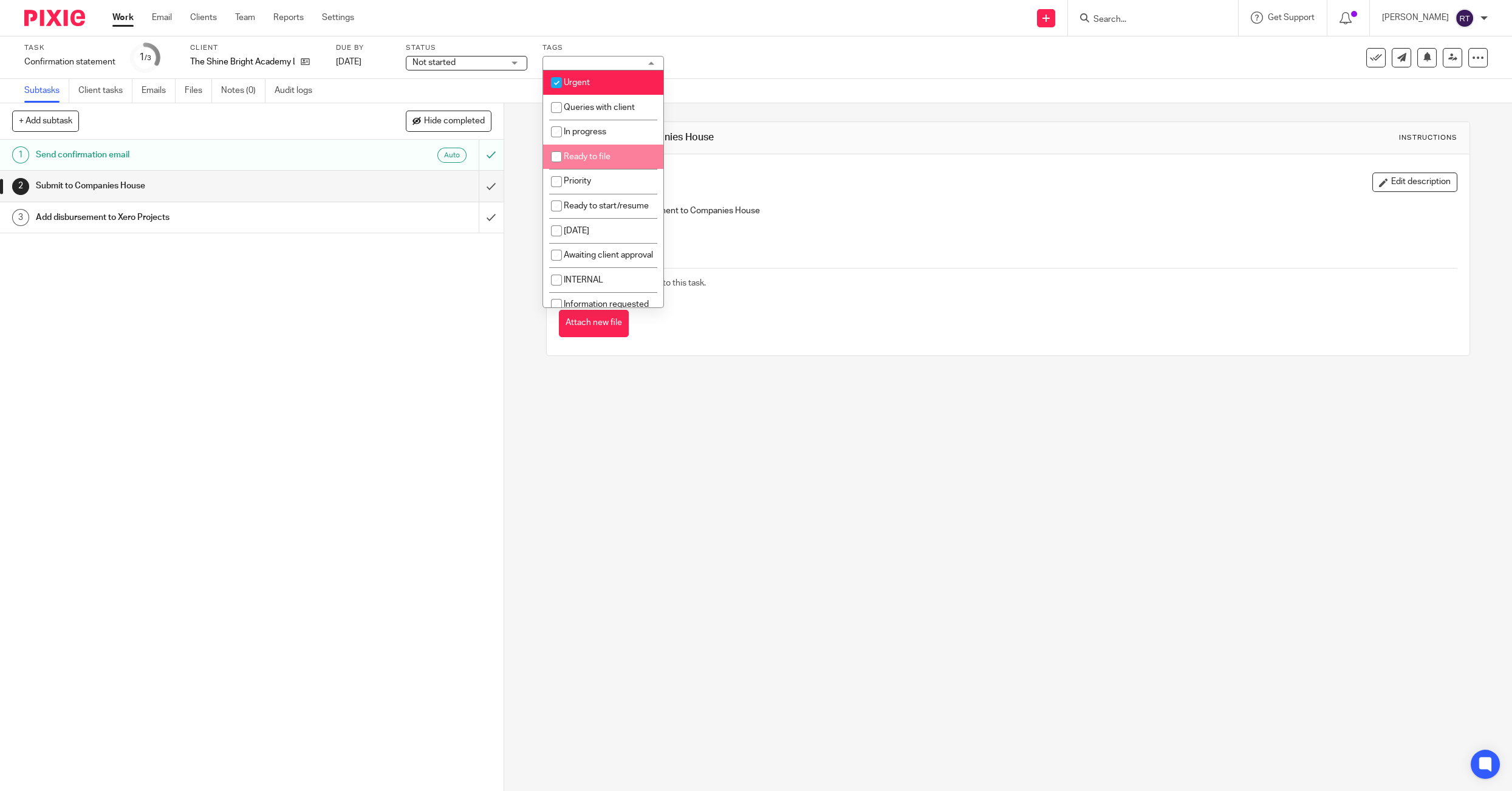
click at [582, 161] on span "Ready to file" at bounding box center [587, 156] width 47 height 8
checkbox input "true"
click at [1454, 59] on icon at bounding box center [1452, 58] width 9 height 9
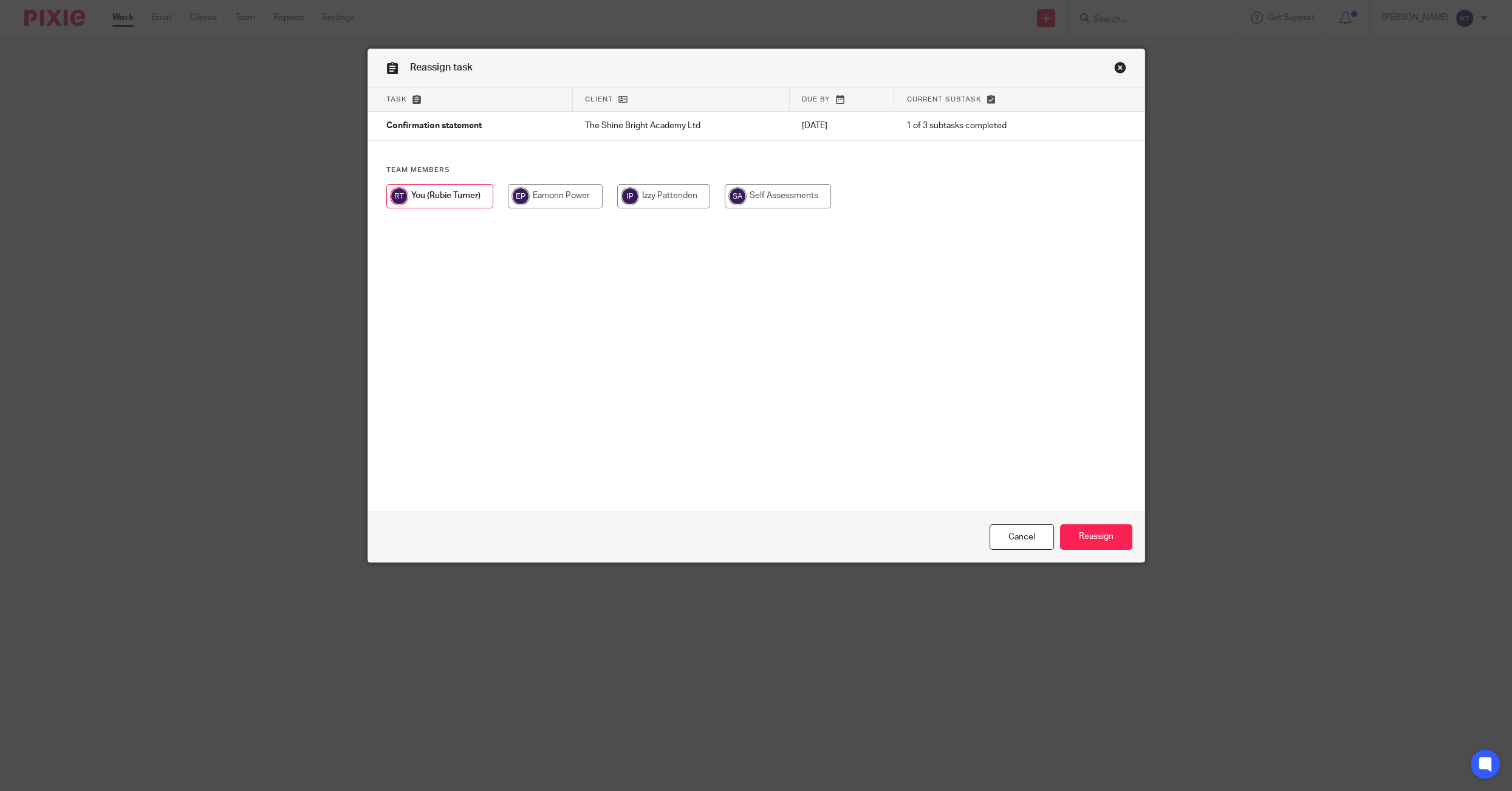
click at [648, 204] on input "radio" at bounding box center [663, 196] width 93 height 24
radio input "true"
click at [1091, 543] on input "Reassign" at bounding box center [1095, 537] width 72 height 26
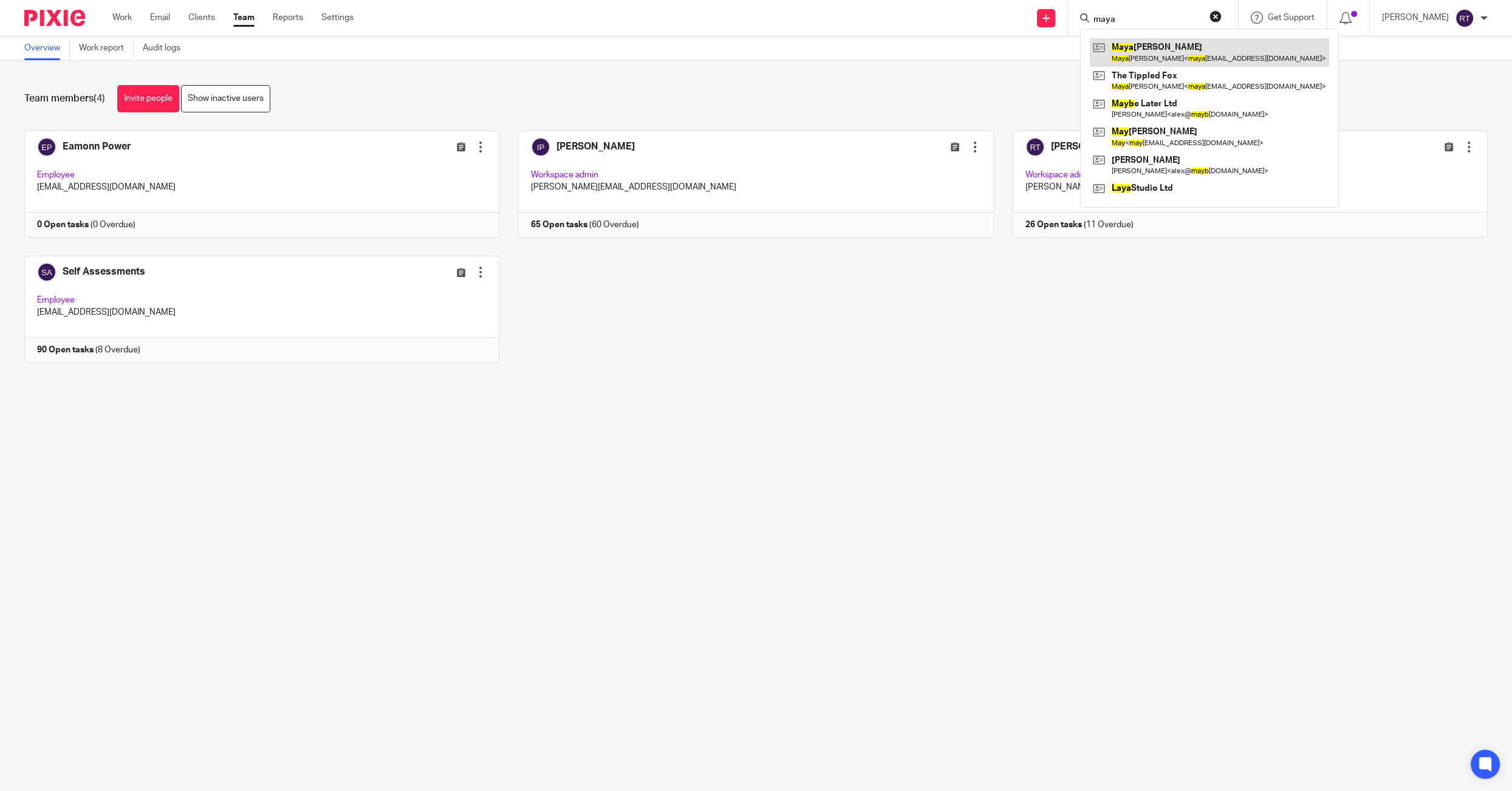
type input "maya"
click at [1141, 54] on link at bounding box center [1209, 52] width 239 height 28
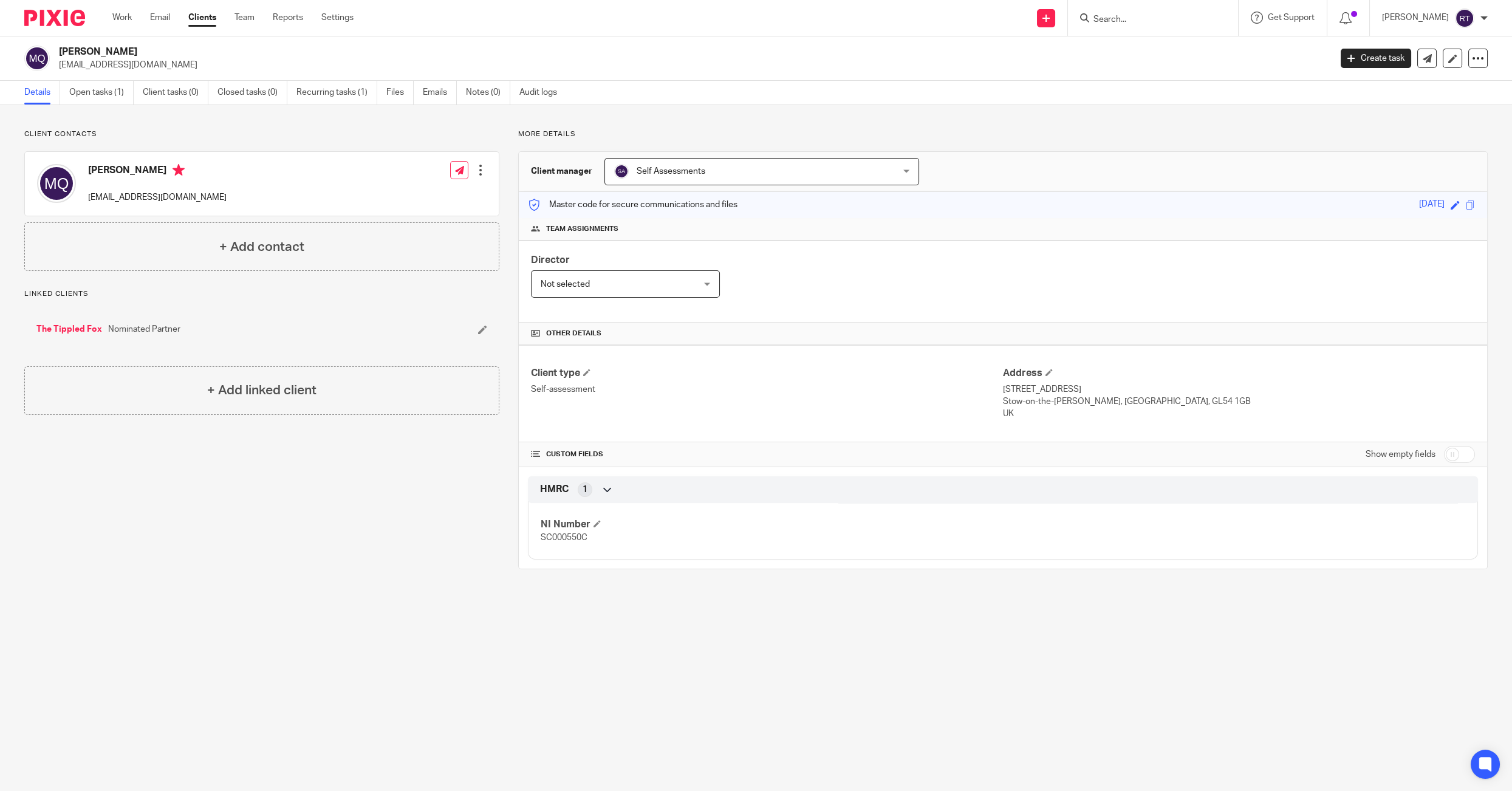
drag, startPoint x: 1000, startPoint y: 388, endPoint x: 1161, endPoint y: 400, distance: 161.4
click at [1161, 400] on div "Client type Self-assessment Address [STREET_ADDRESS] [GEOGRAPHIC_DATA][PERSON_N…" at bounding box center [1003, 394] width 968 height 97
click at [1161, 400] on p "Stow-on-the-[PERSON_NAME], [GEOGRAPHIC_DATA], GL54 1GB" at bounding box center [1239, 401] width 472 height 12
drag, startPoint x: 1164, startPoint y: 400, endPoint x: 1002, endPoint y: 387, distance: 162.5
click at [1003, 387] on div "Address [STREET_ADDRESS] [GEOGRAPHIC_DATA][PERSON_NAME], [GEOGRAPHIC_DATA], GL5…" at bounding box center [1239, 394] width 472 height 54
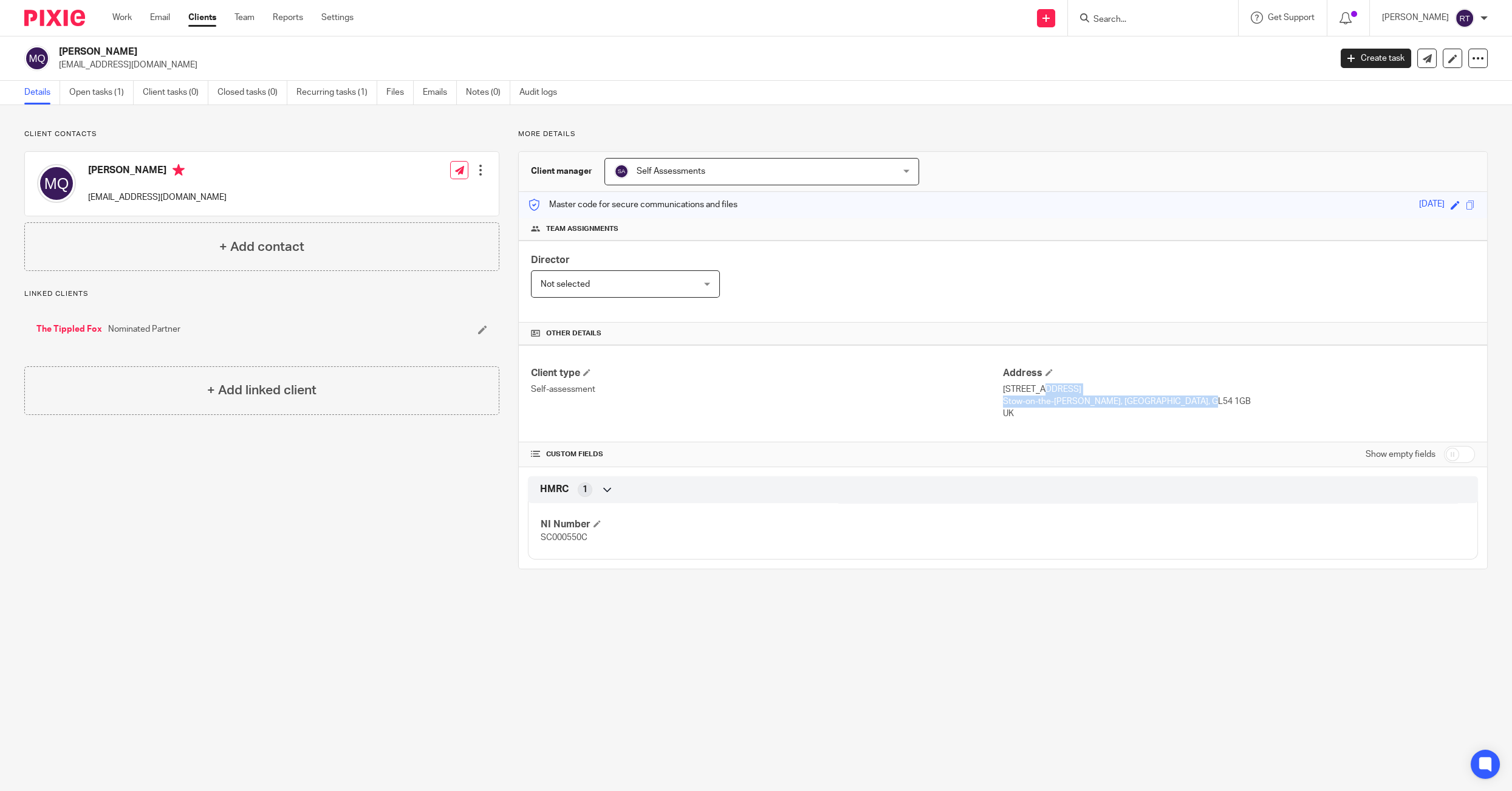
copy div "[STREET_ADDRESS]-on-the-[PERSON_NAME], [GEOGRAPHIC_DATA], GL54 1GB"
click at [121, 88] on link "Open tasks (1)" at bounding box center [101, 92] width 65 height 24
click at [90, 328] on link "The Tippled Fox" at bounding box center [69, 329] width 66 height 12
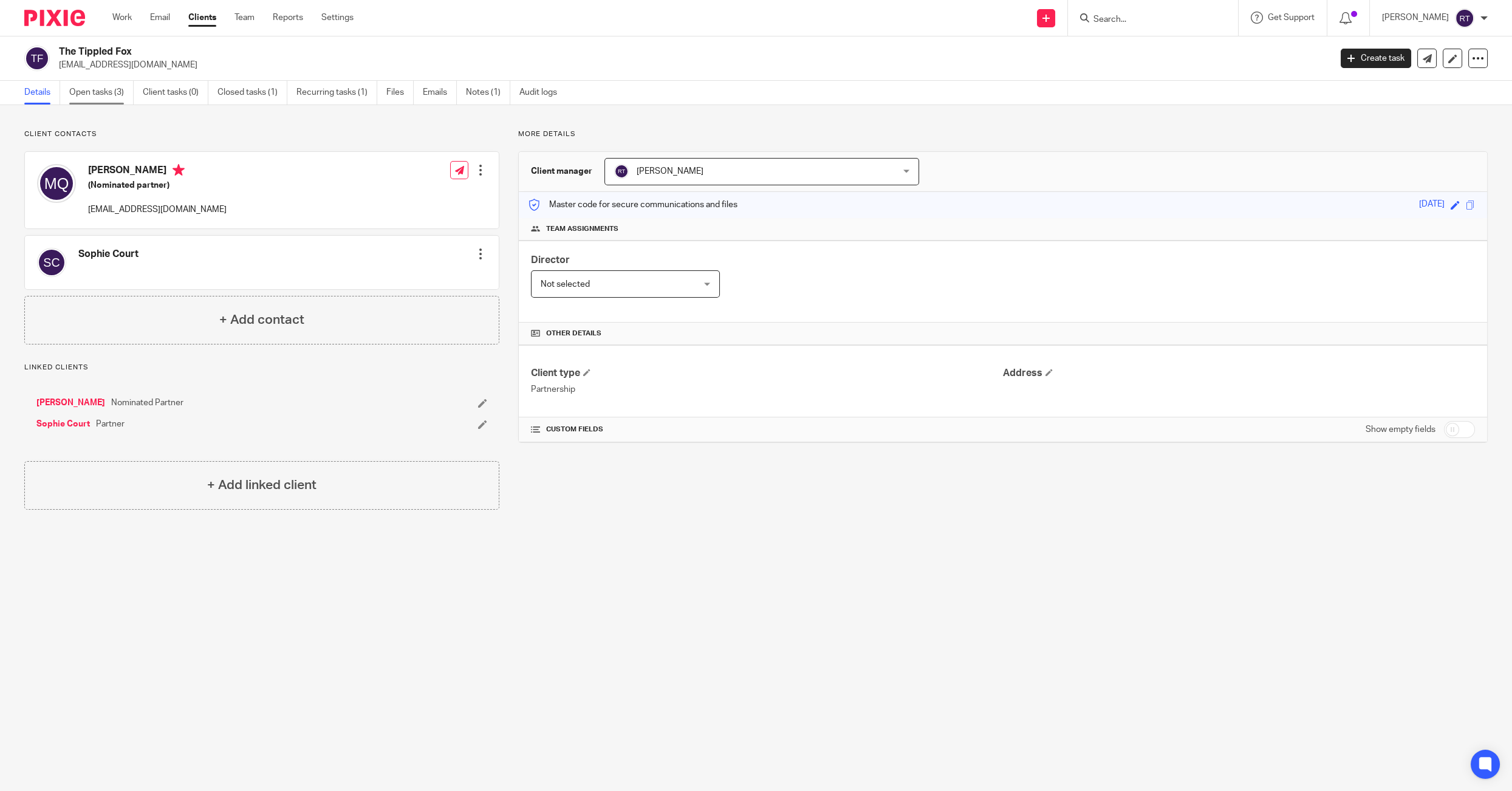
click at [102, 93] on link "Open tasks (3)" at bounding box center [101, 92] width 65 height 24
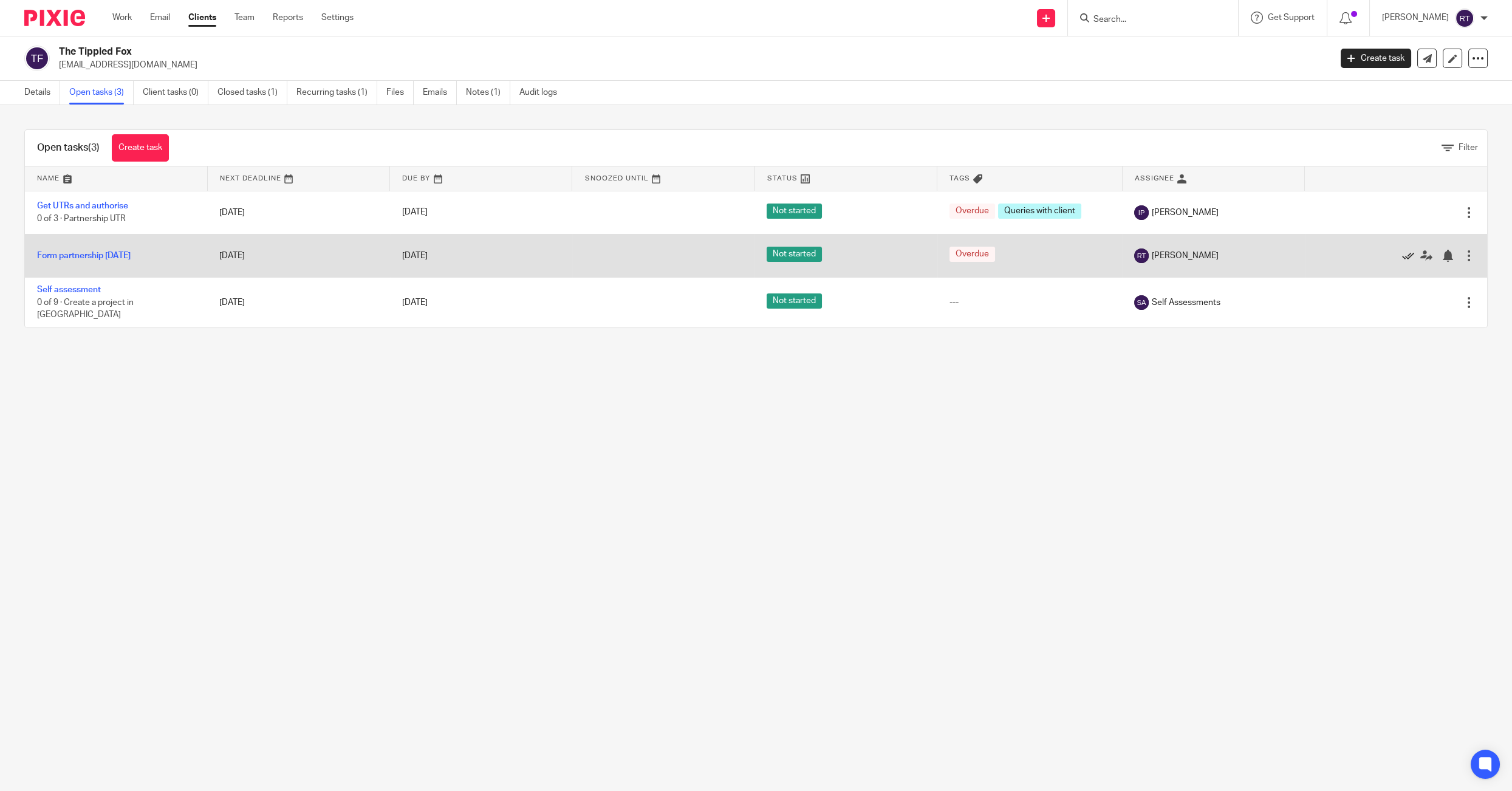
click at [1406, 255] on icon at bounding box center [1408, 255] width 12 height 12
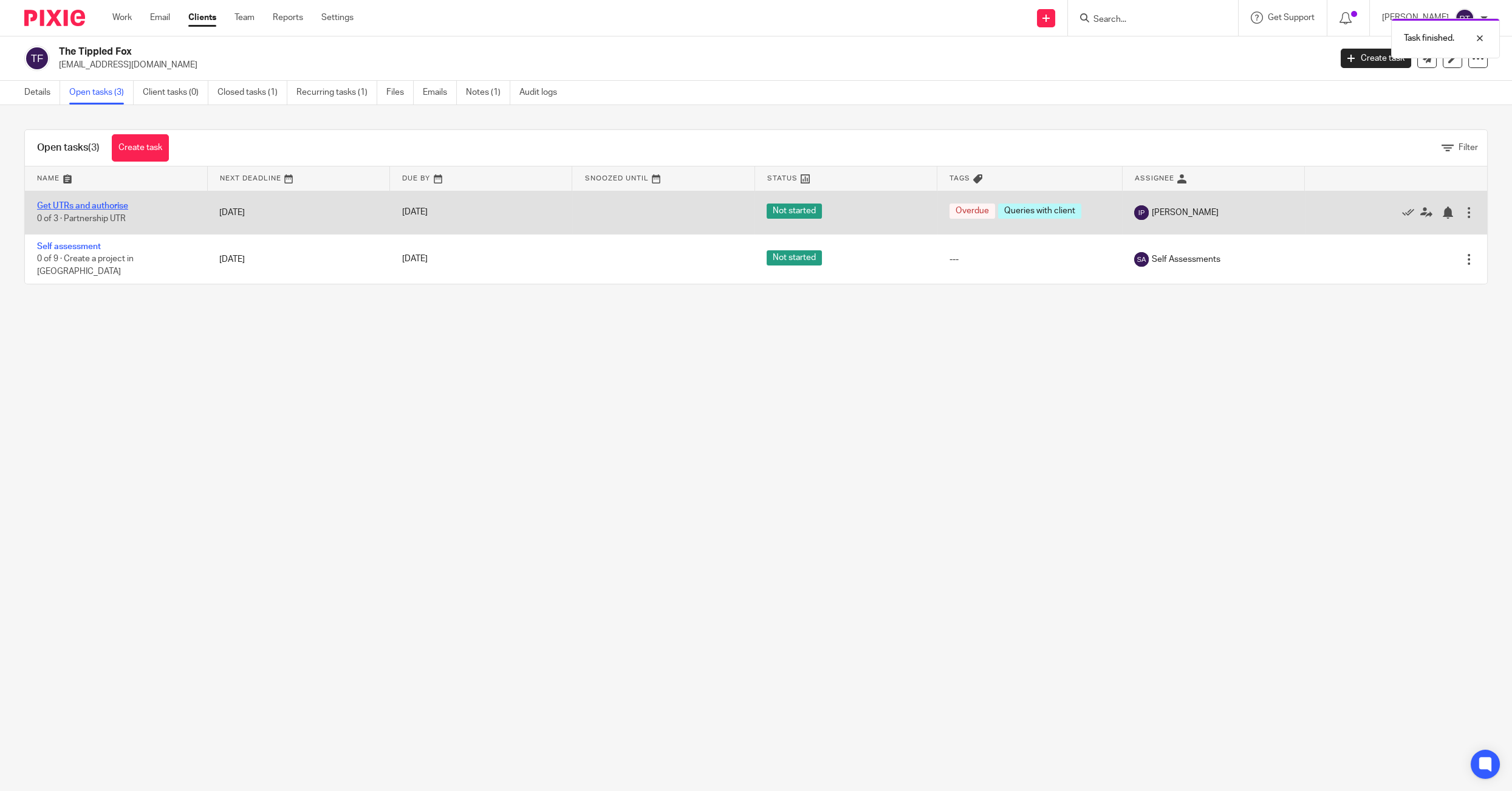
click at [74, 204] on link "Get UTRs and authorise" at bounding box center [83, 205] width 91 height 8
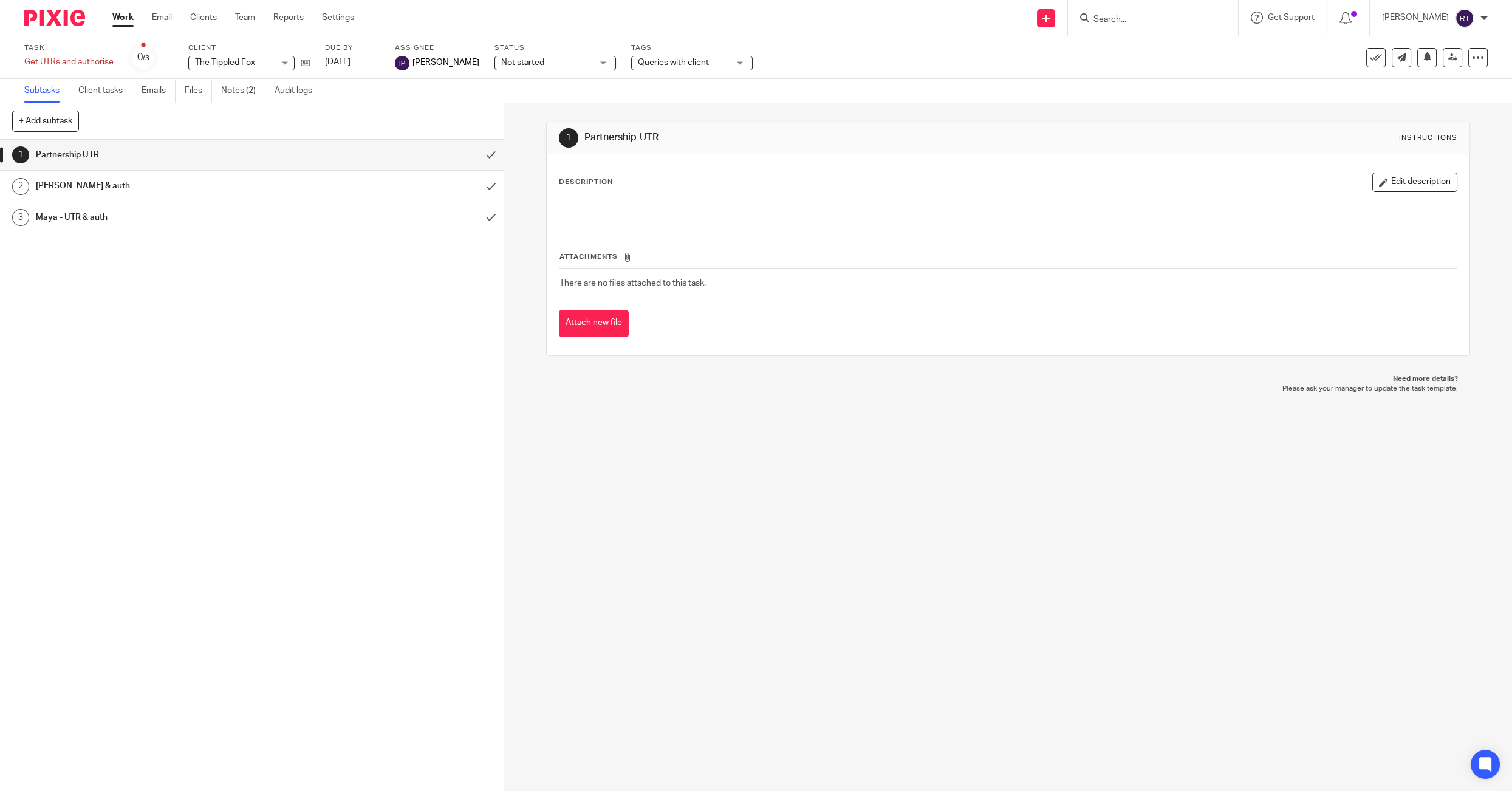
click at [118, 31] on div "Work Email Clients Team Reports Settings Work Email Clients Team Reports Settin…" at bounding box center [236, 18] width 272 height 36
click at [116, 24] on div "Work Email Clients Team Reports Settings Work Email Clients Team Reports Settin…" at bounding box center [236, 18] width 272 height 36
click at [125, 29] on div "Work Email Clients Team Reports Settings Work Email Clients Team Reports Settin…" at bounding box center [236, 18] width 272 height 36
click at [242, 17] on link "Team" at bounding box center [244, 17] width 20 height 12
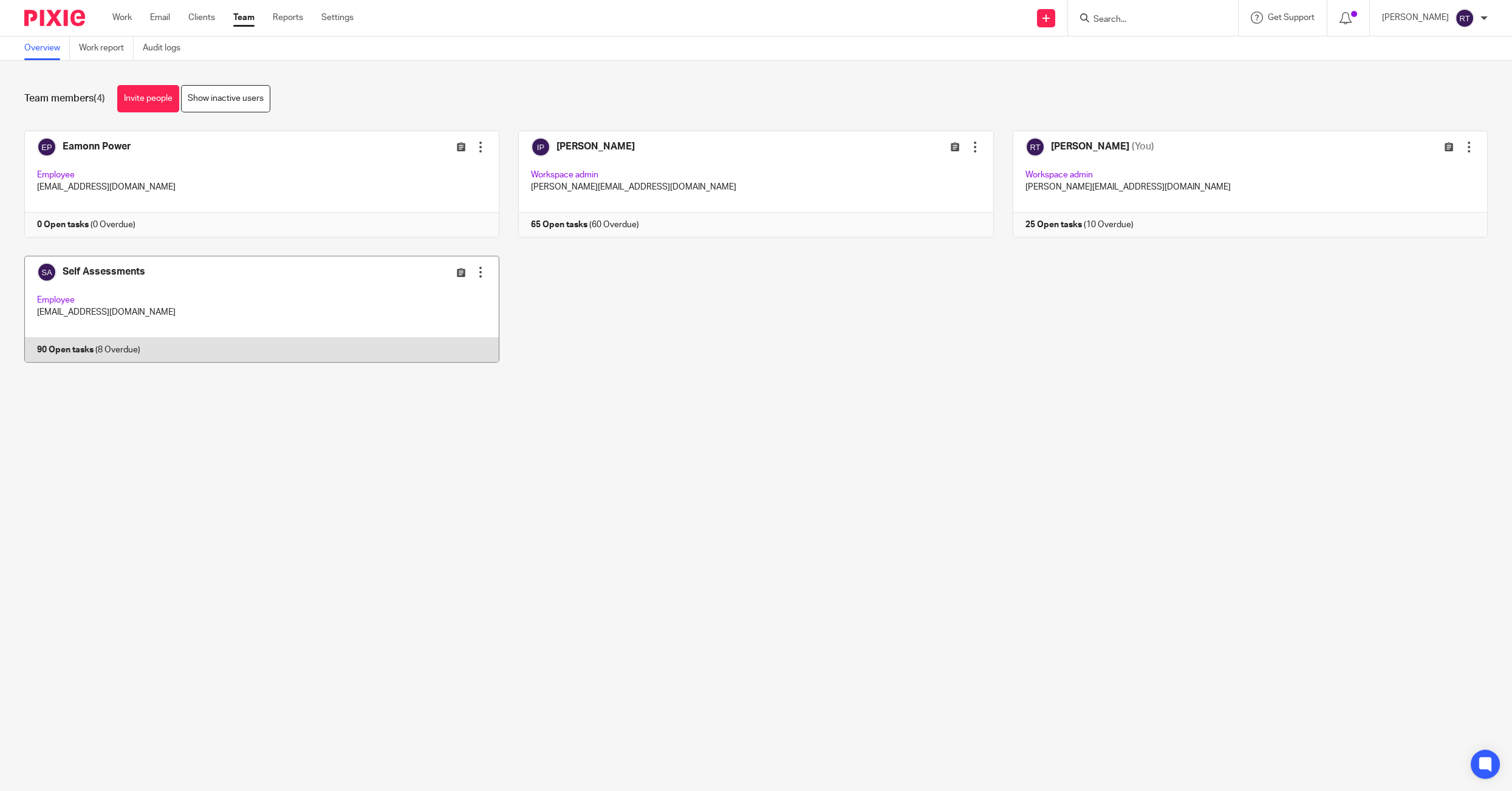
click at [316, 340] on link at bounding box center [253, 309] width 494 height 107
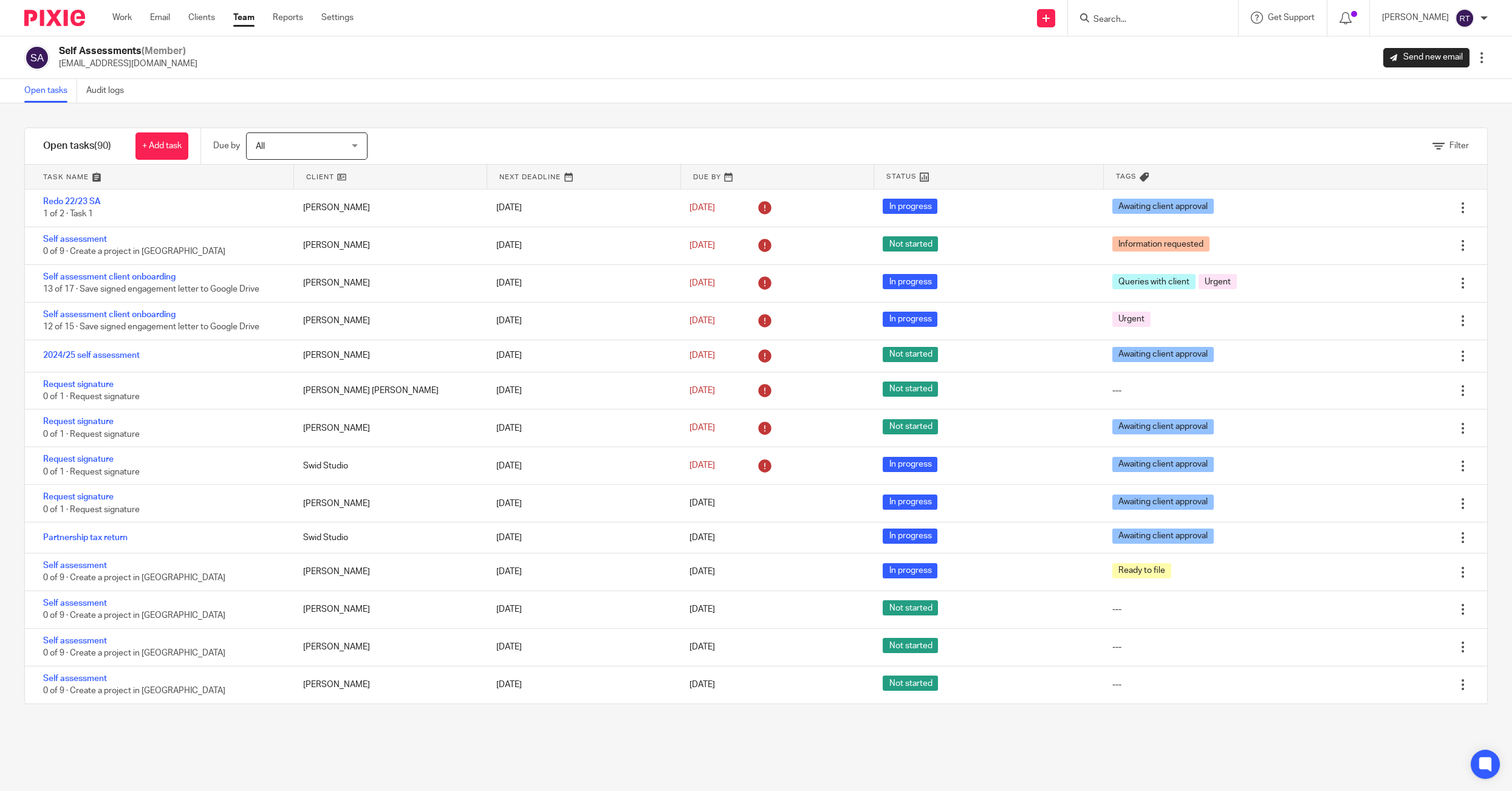
scroll to position [1265, 0]
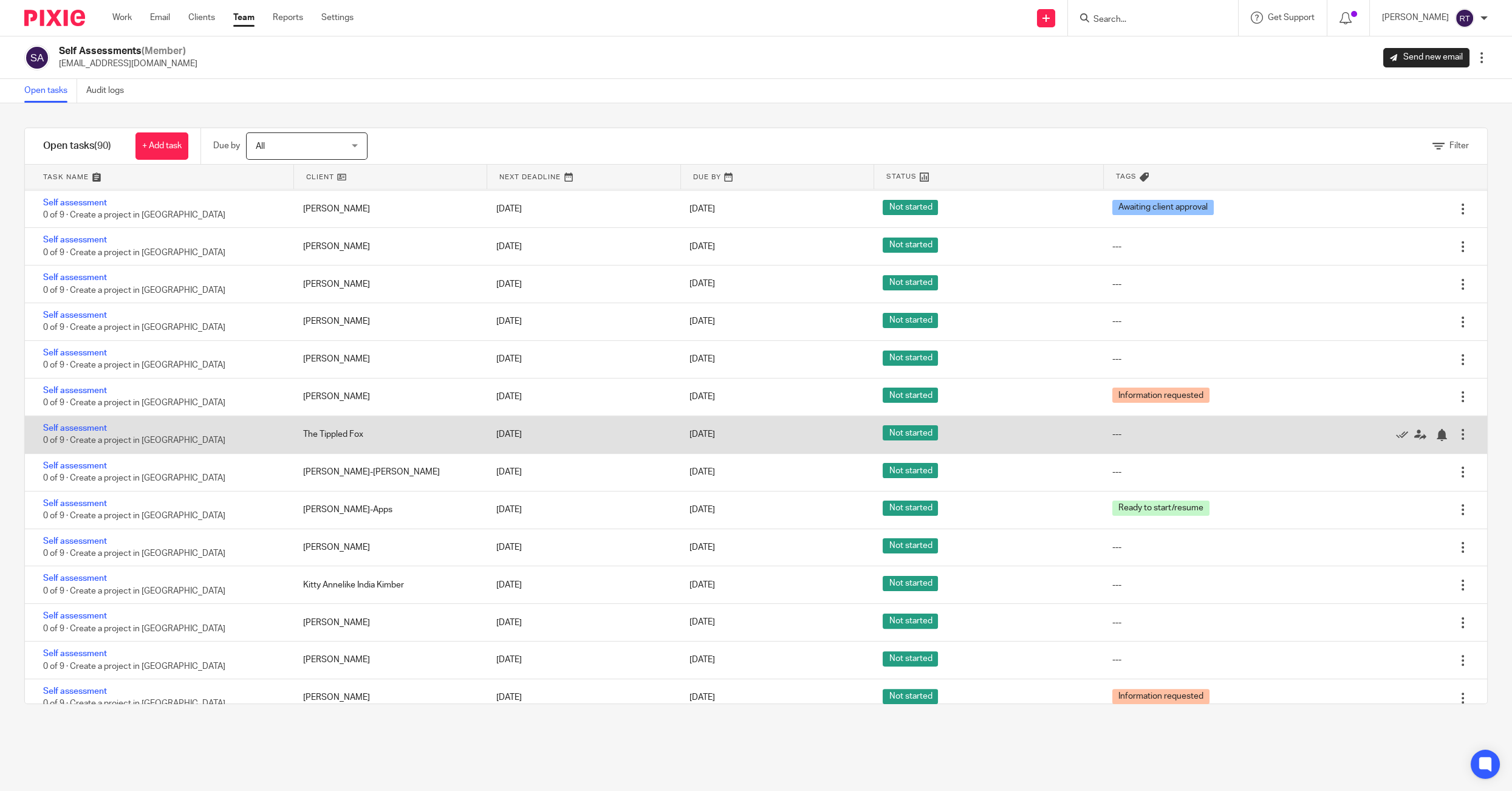
click at [1463, 440] on div at bounding box center [1462, 434] width 12 height 12
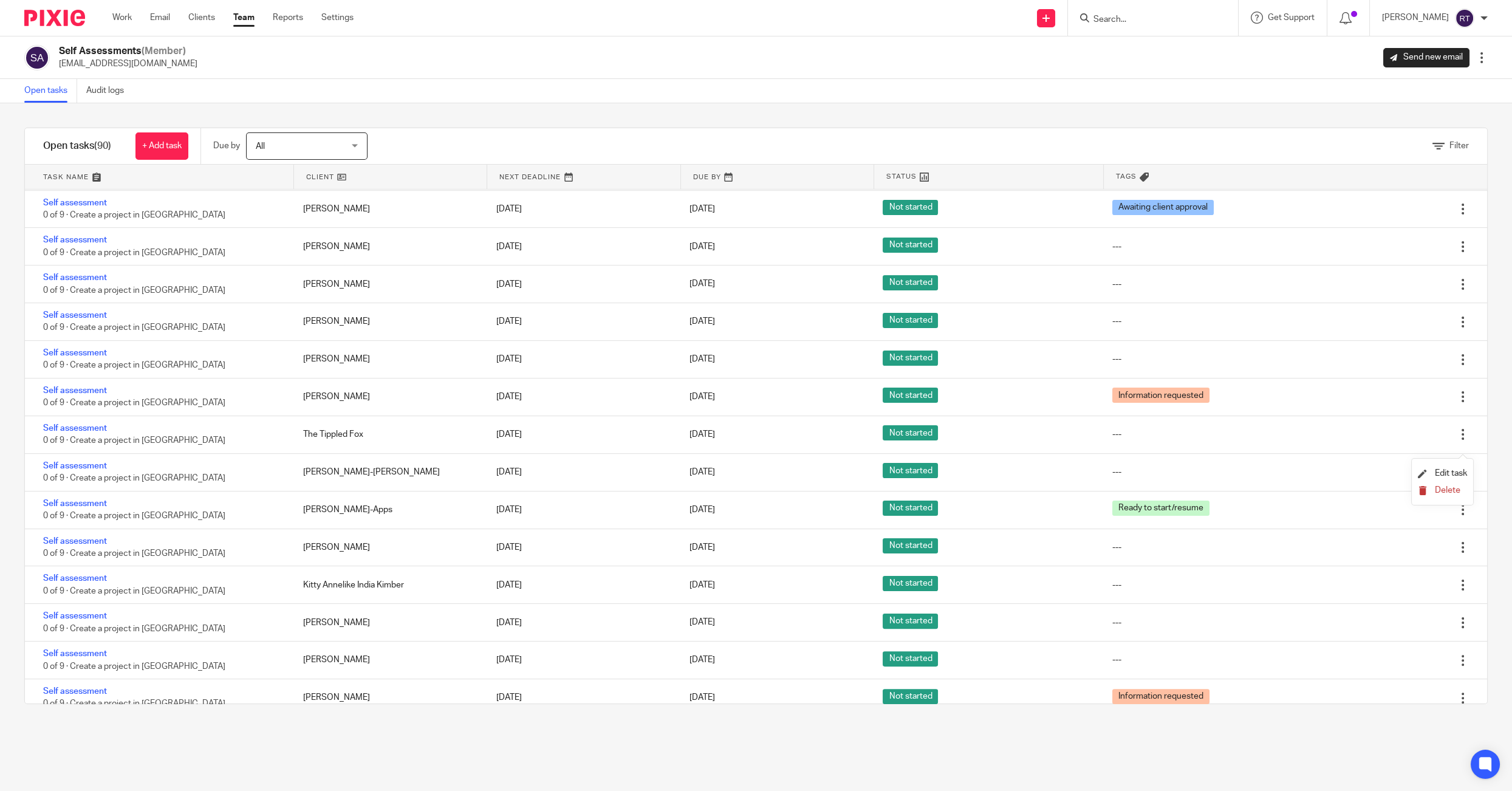
click at [1449, 490] on span "Delete" at bounding box center [1447, 490] width 26 height 8
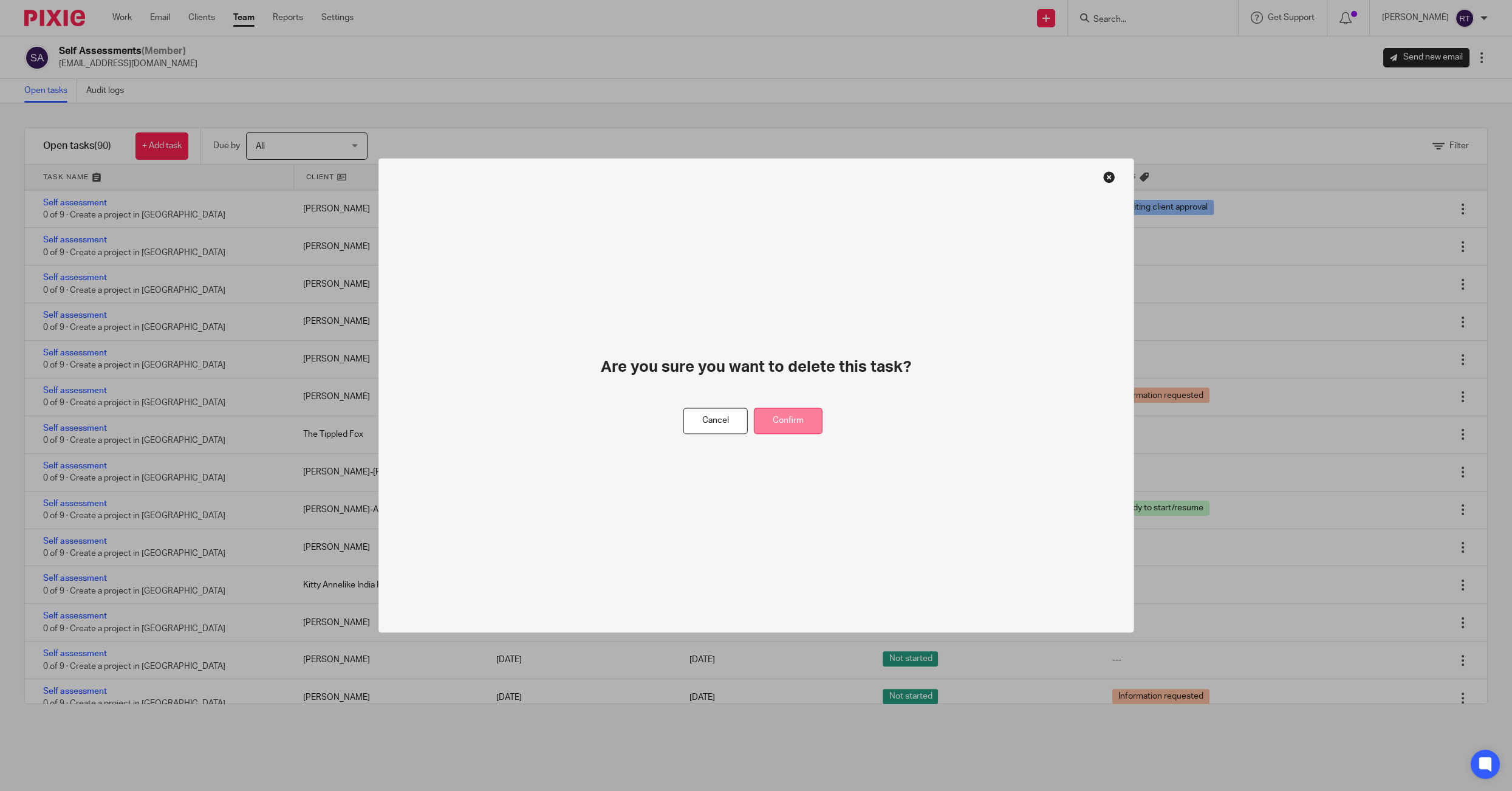
click at [788, 419] on button "Confirm" at bounding box center [788, 421] width 68 height 26
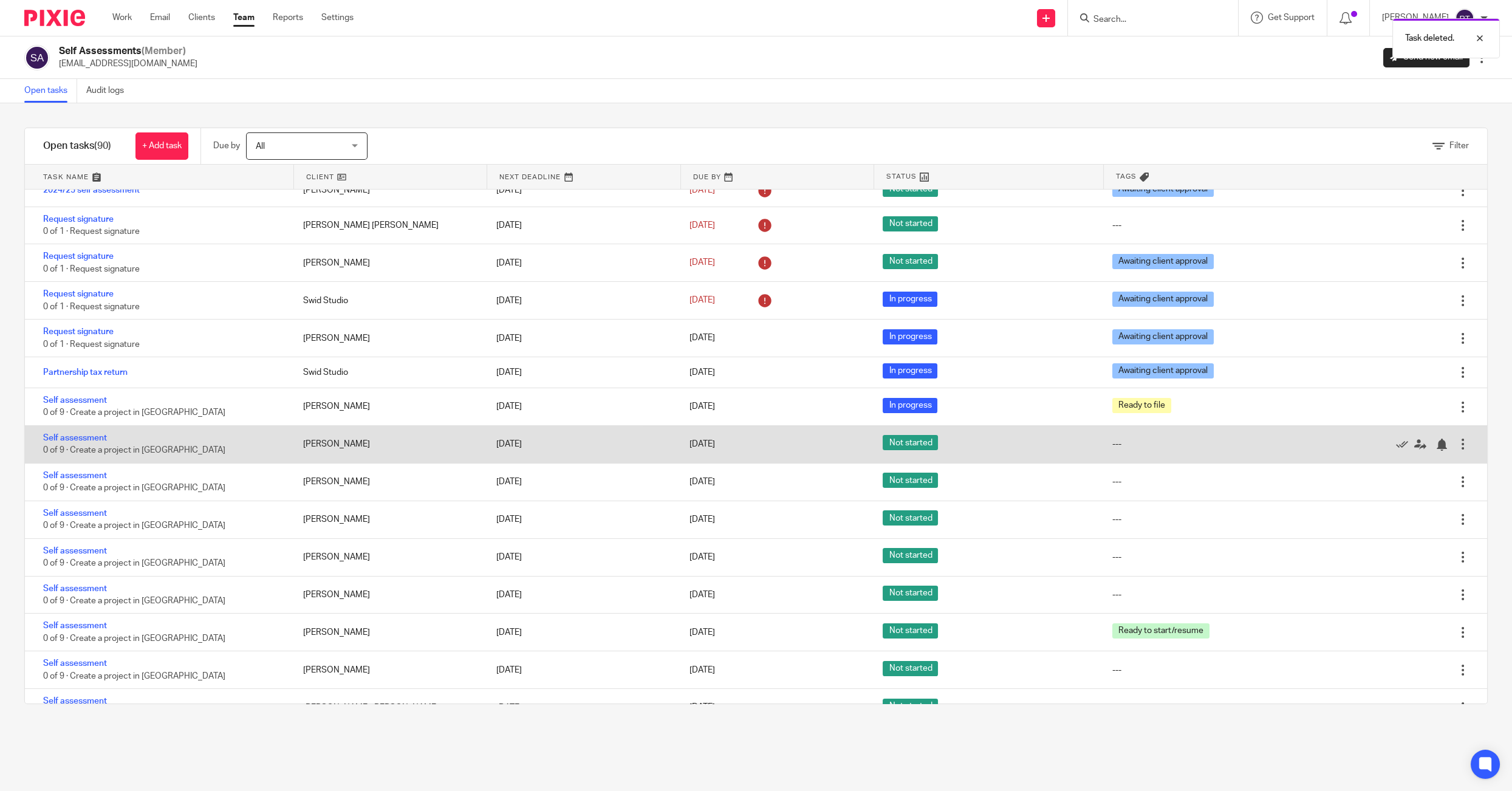
scroll to position [1986, 0]
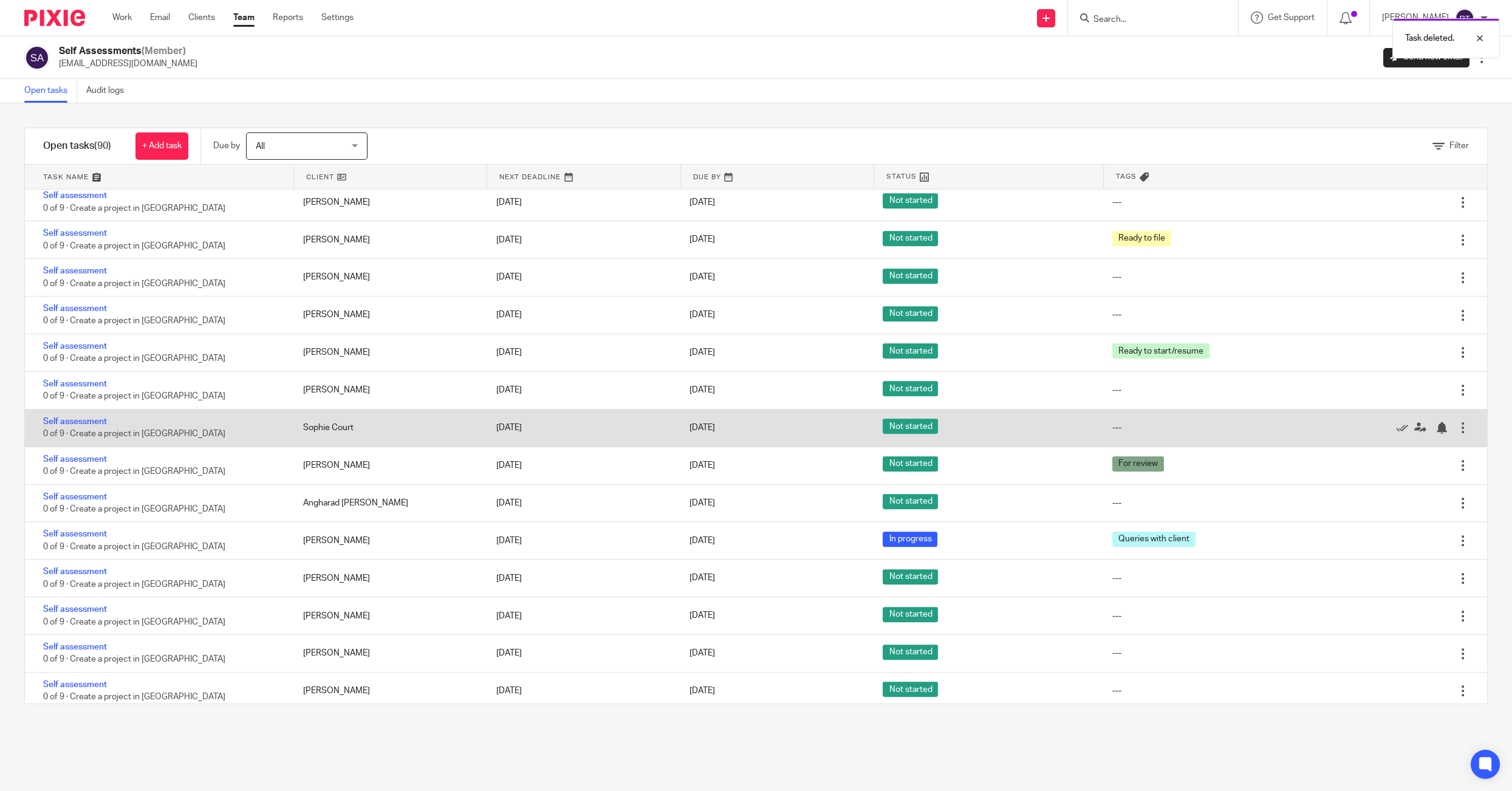
click at [1465, 434] on div at bounding box center [1462, 427] width 12 height 12
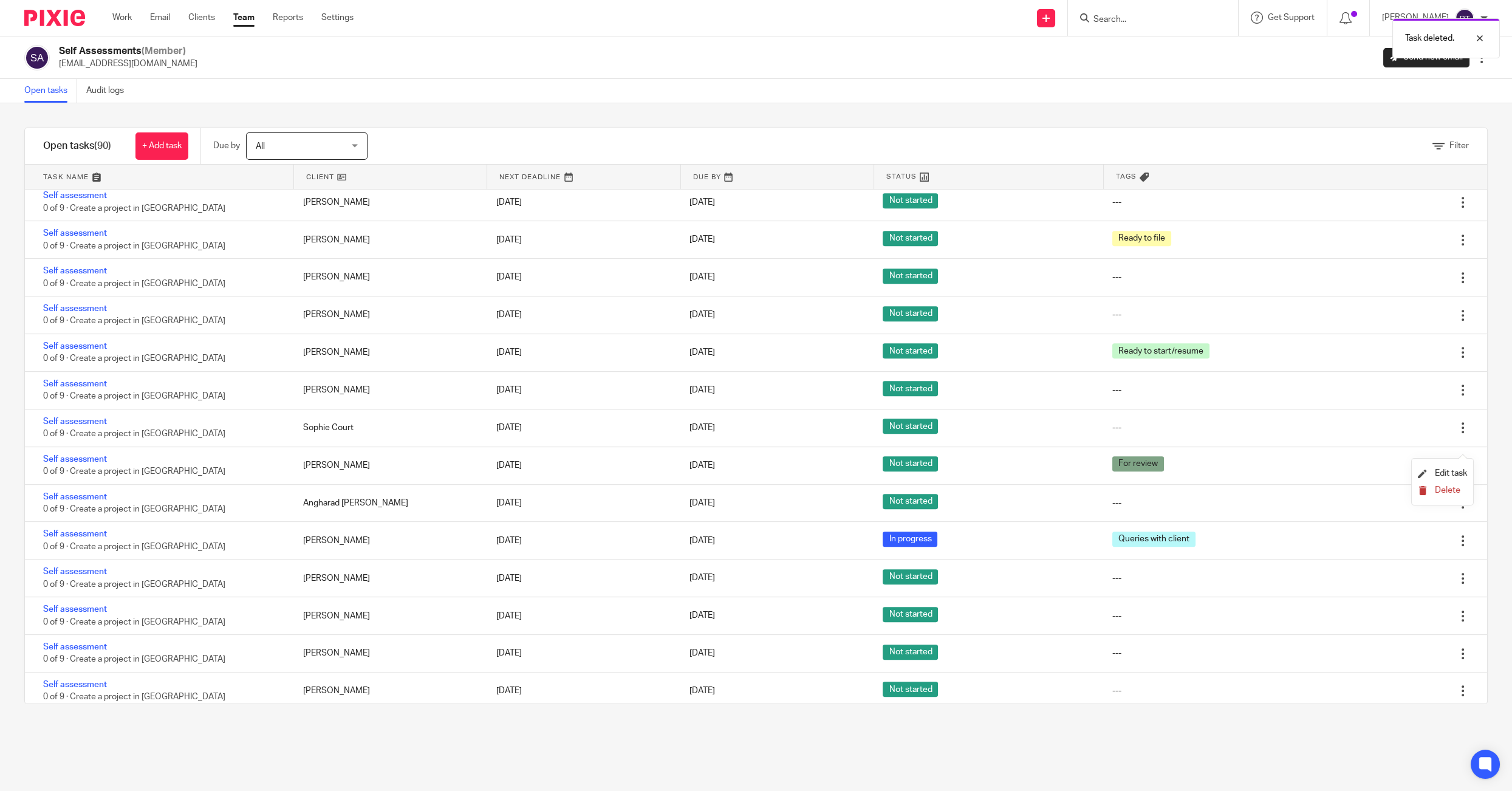
click at [1424, 495] on icon "submit" at bounding box center [1422, 490] width 9 height 9
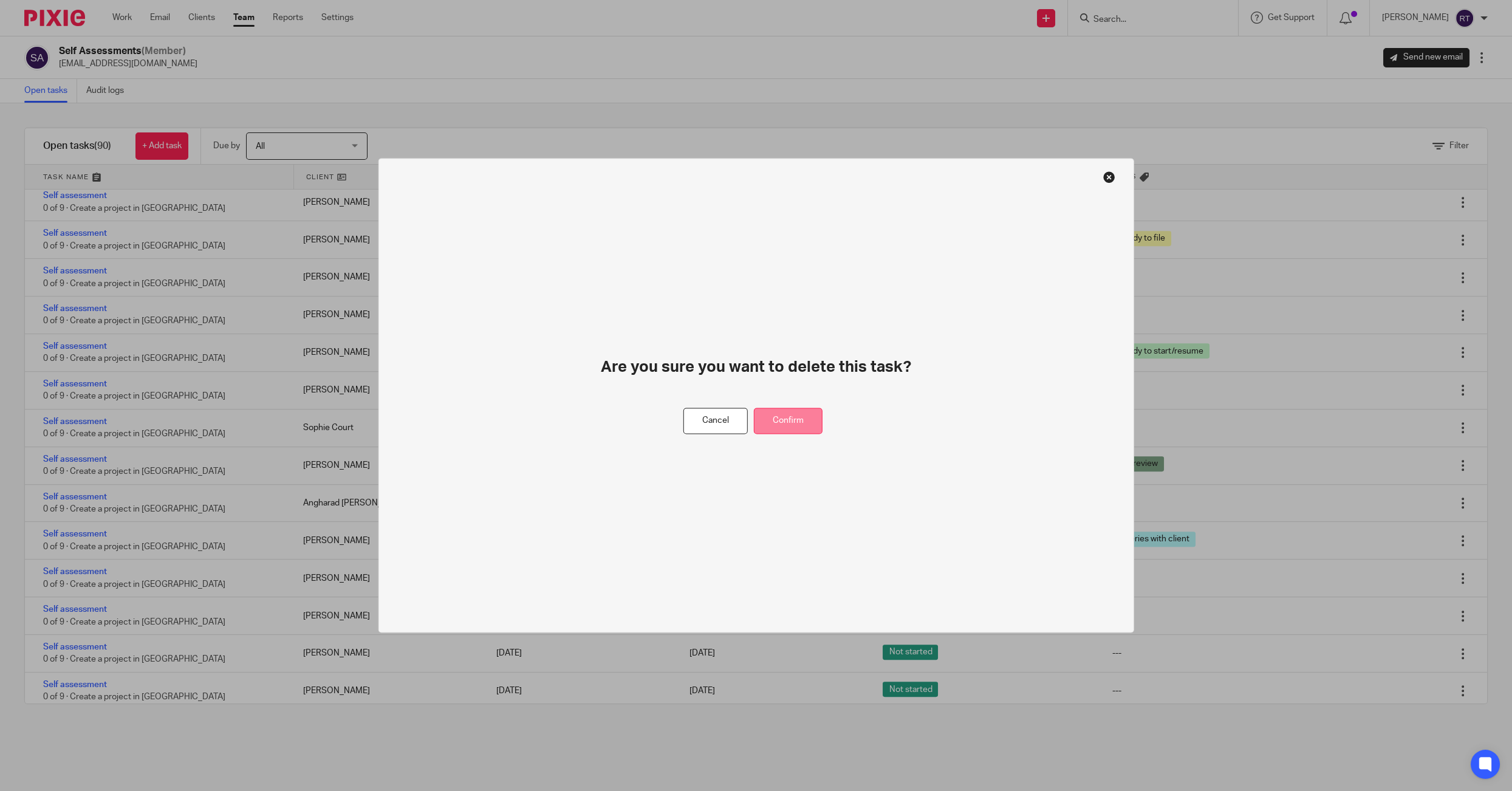
click at [783, 421] on button "Confirm" at bounding box center [788, 421] width 68 height 26
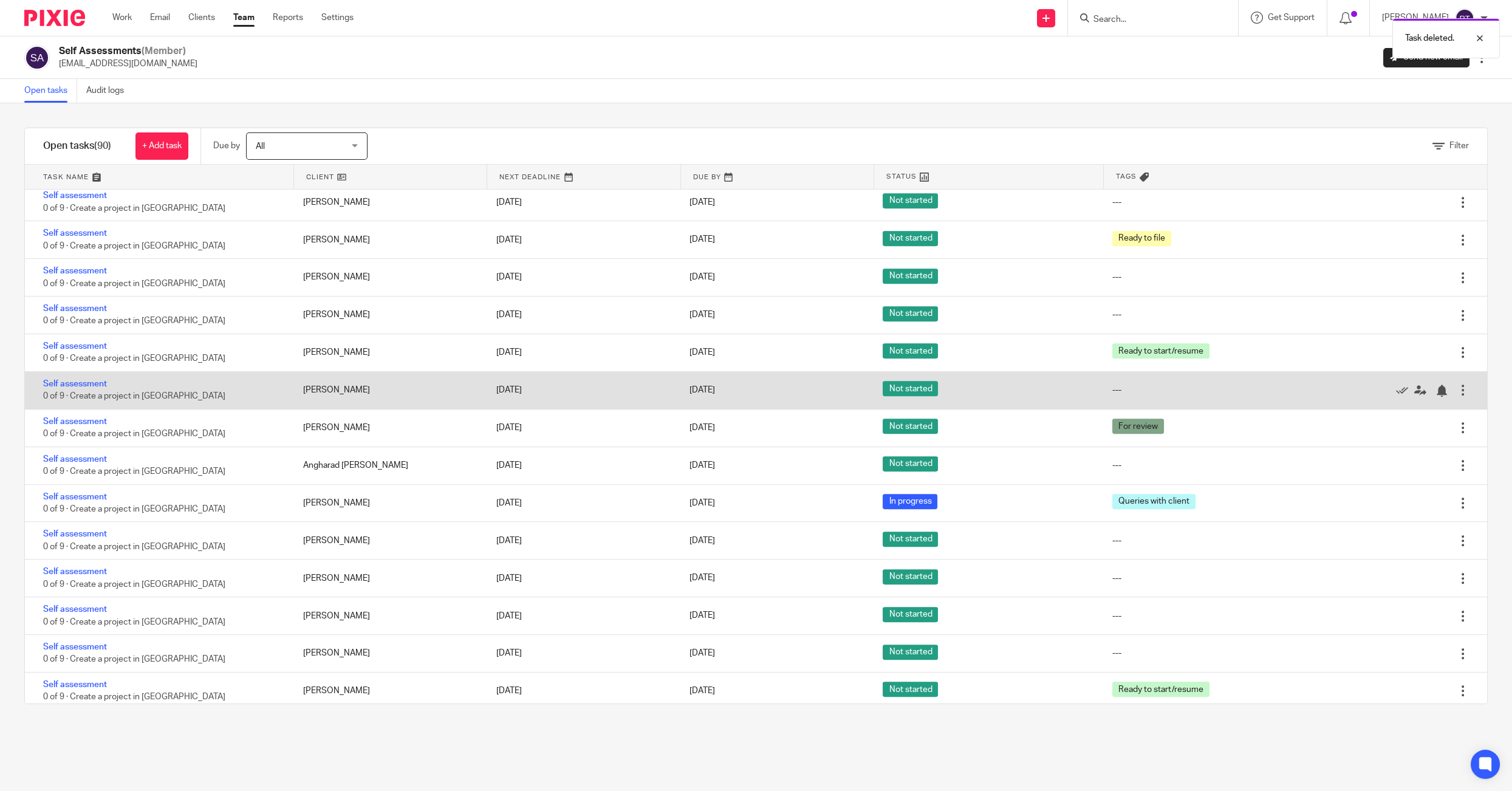
click at [1463, 396] on div at bounding box center [1462, 390] width 12 height 12
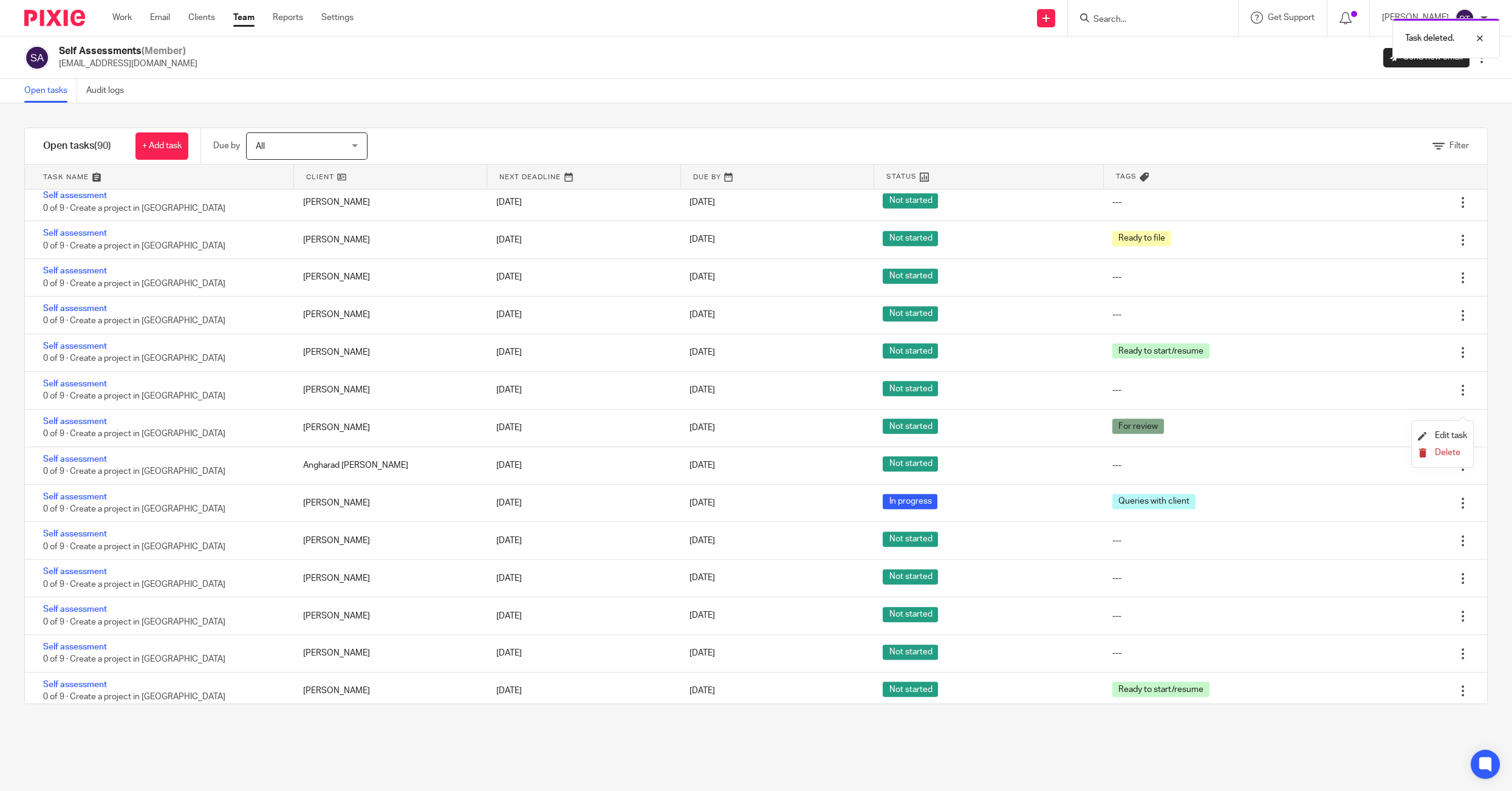
click at [1432, 451] on button "Delete" at bounding box center [1442, 452] width 49 height 10
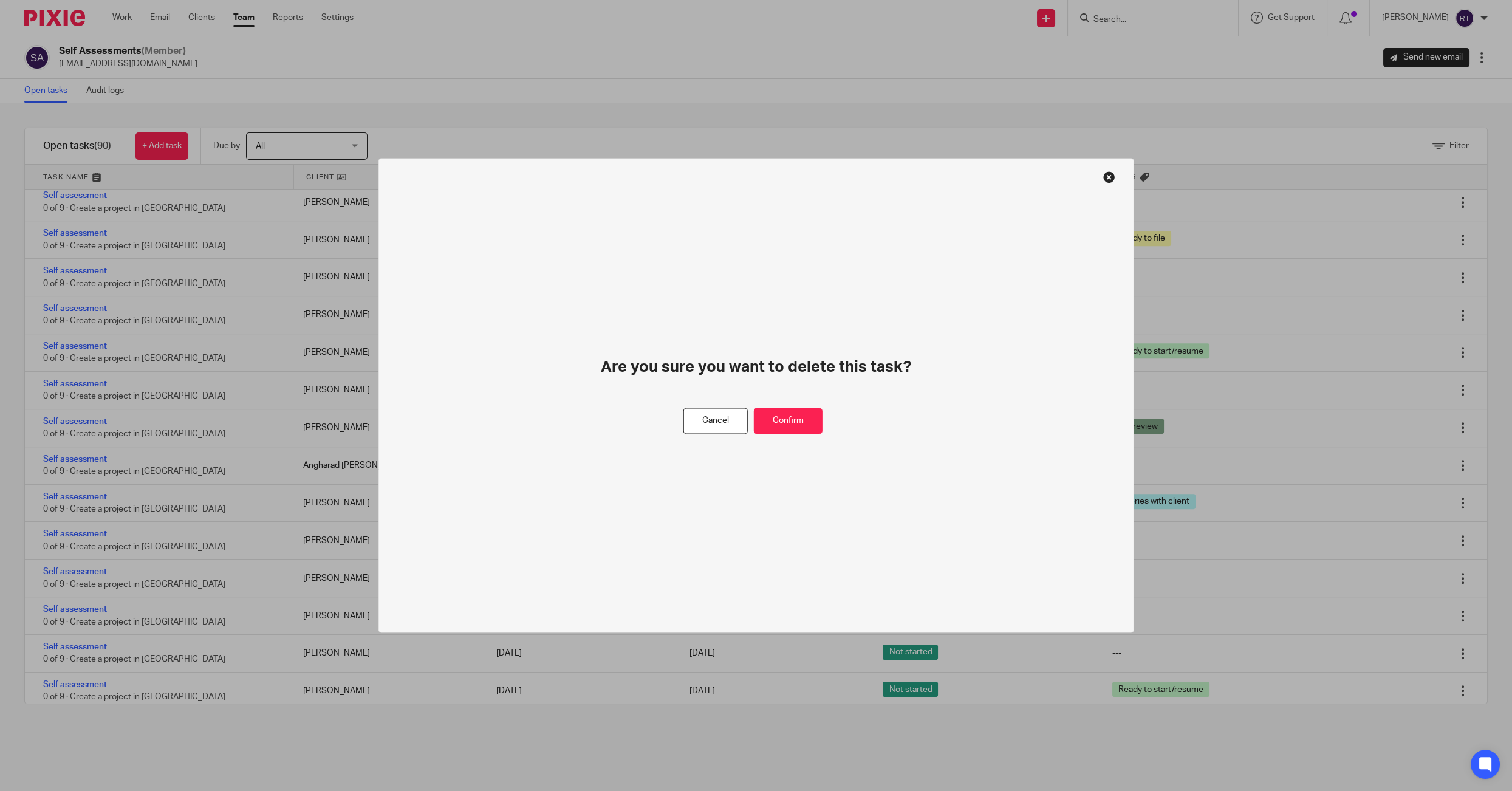
click at [826, 412] on div "Cancel Confirm" at bounding box center [756, 421] width 145 height 26
click at [801, 415] on button "Confirm" at bounding box center [788, 421] width 68 height 26
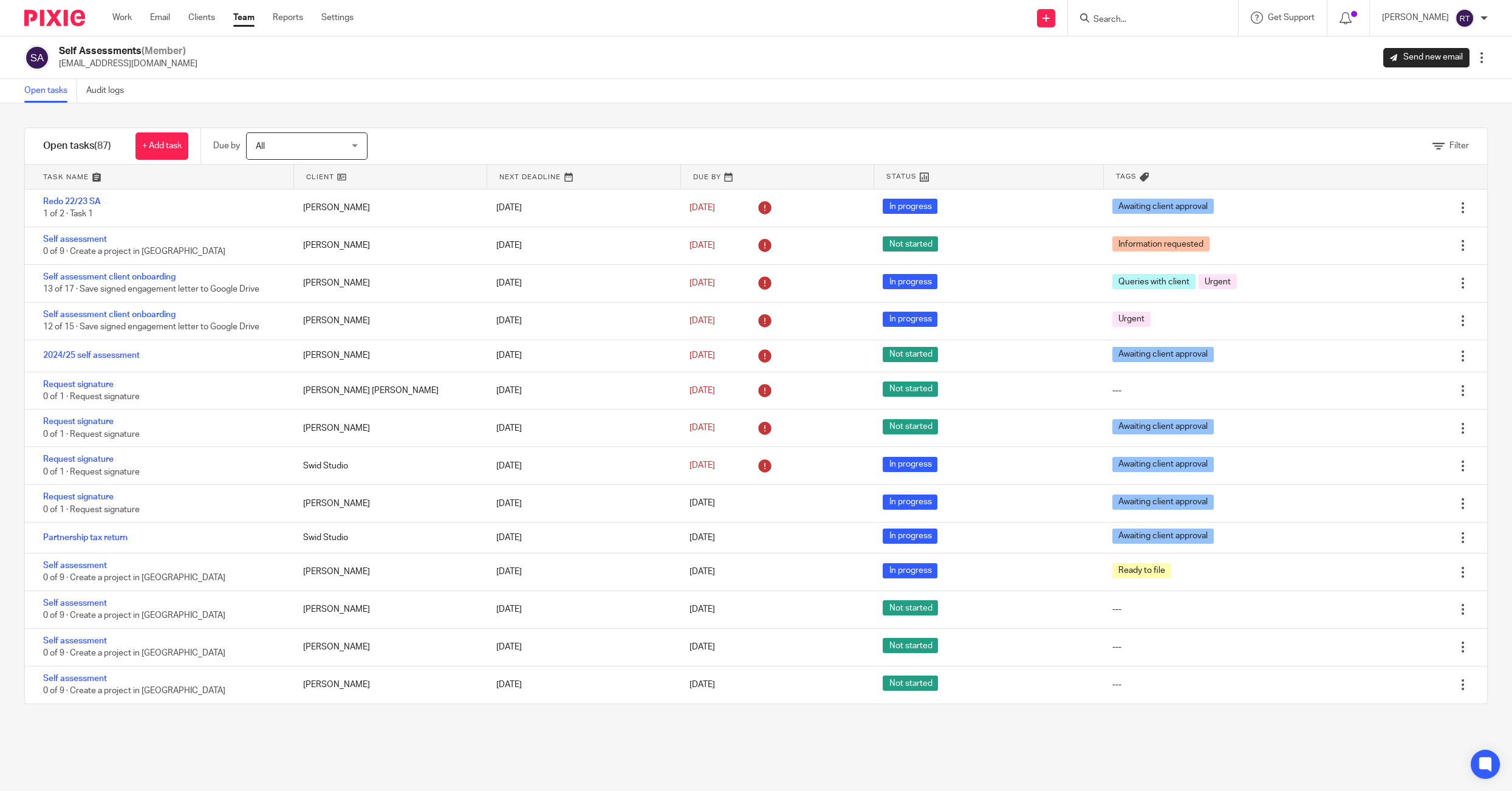
click at [100, 0] on div "Work Email Clients Team Reports Settings Work Email Clients Team Reports Settin…" at bounding box center [236, 18] width 271 height 36
click at [123, 20] on link "Work" at bounding box center [122, 17] width 19 height 12
